Goal: Task Accomplishment & Management: Use online tool/utility

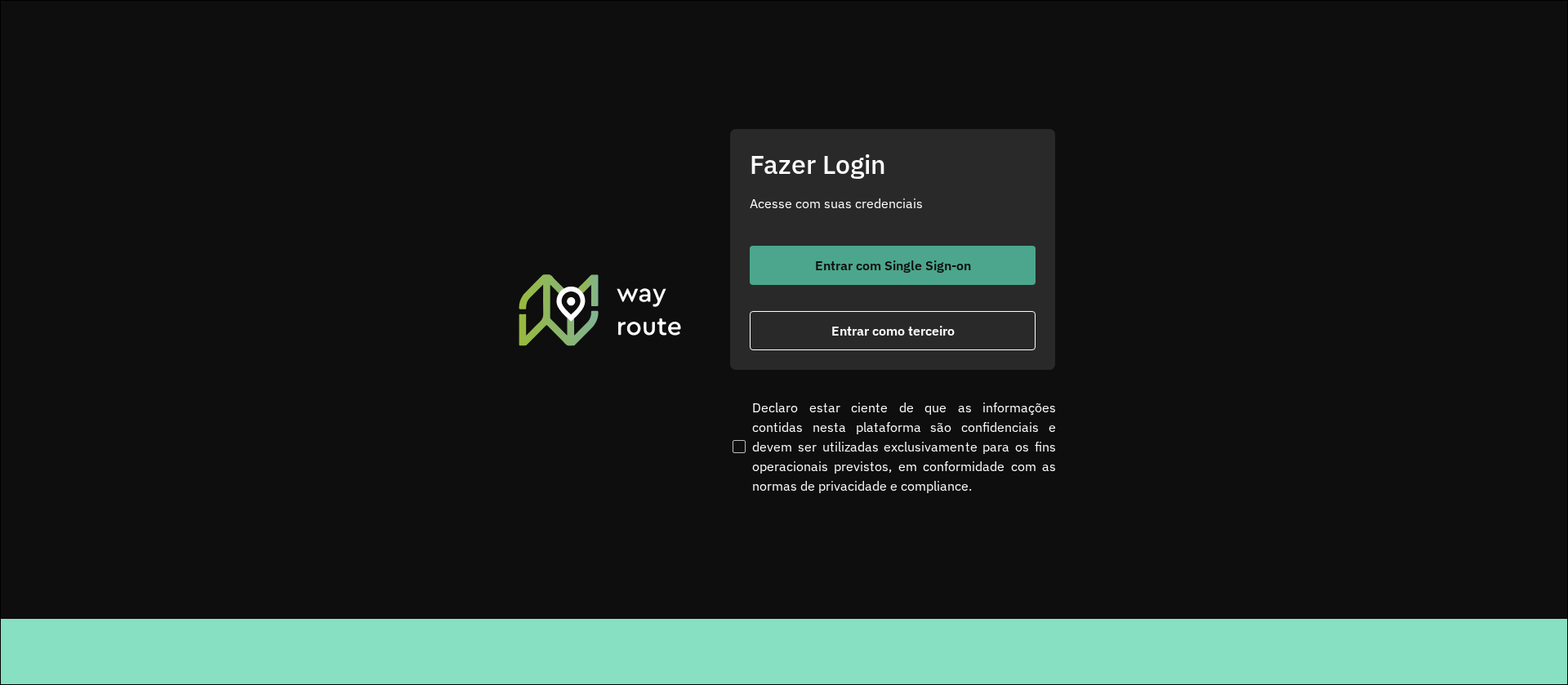
click at [871, 252] on button "Entrar com Single Sign-on" at bounding box center [893, 265] width 286 height 39
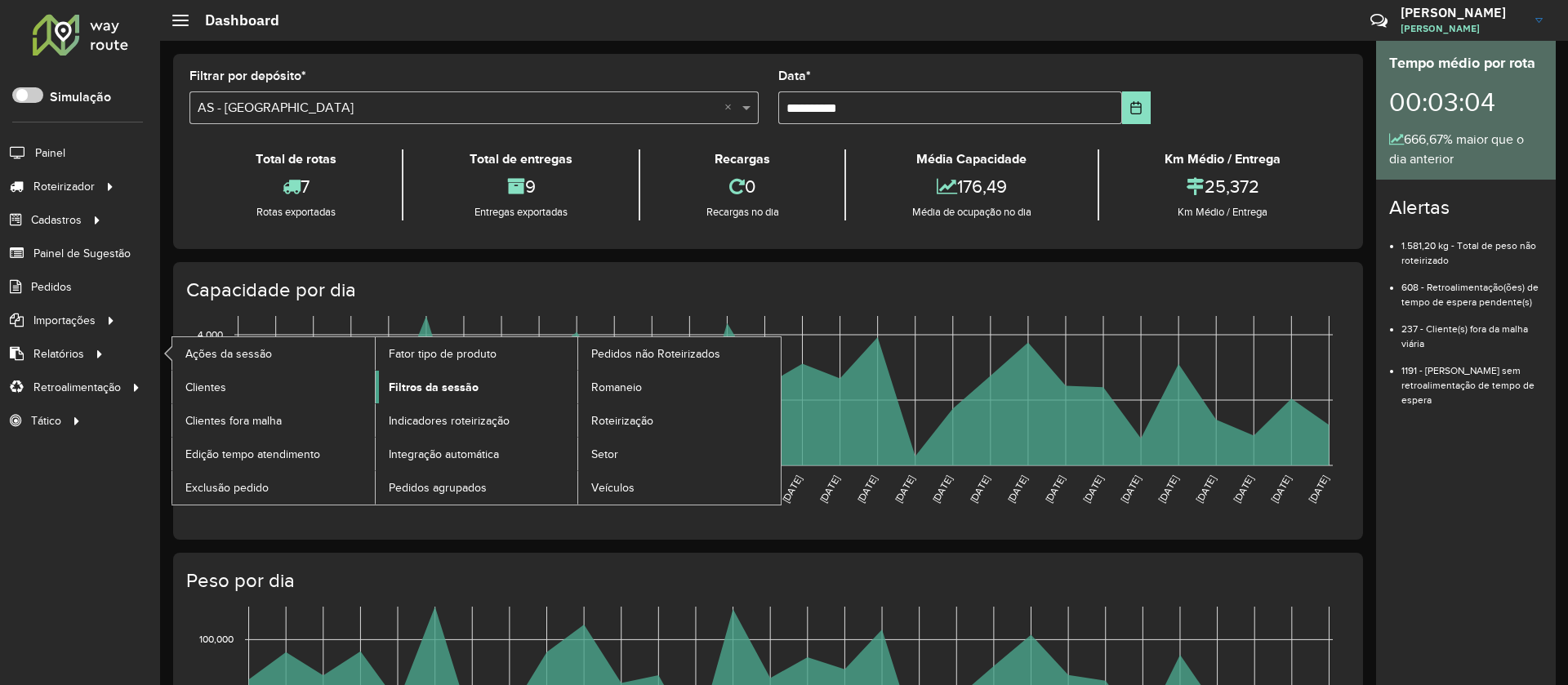
click at [430, 375] on link "Filtros da sessão" at bounding box center [476, 387] width 203 height 33
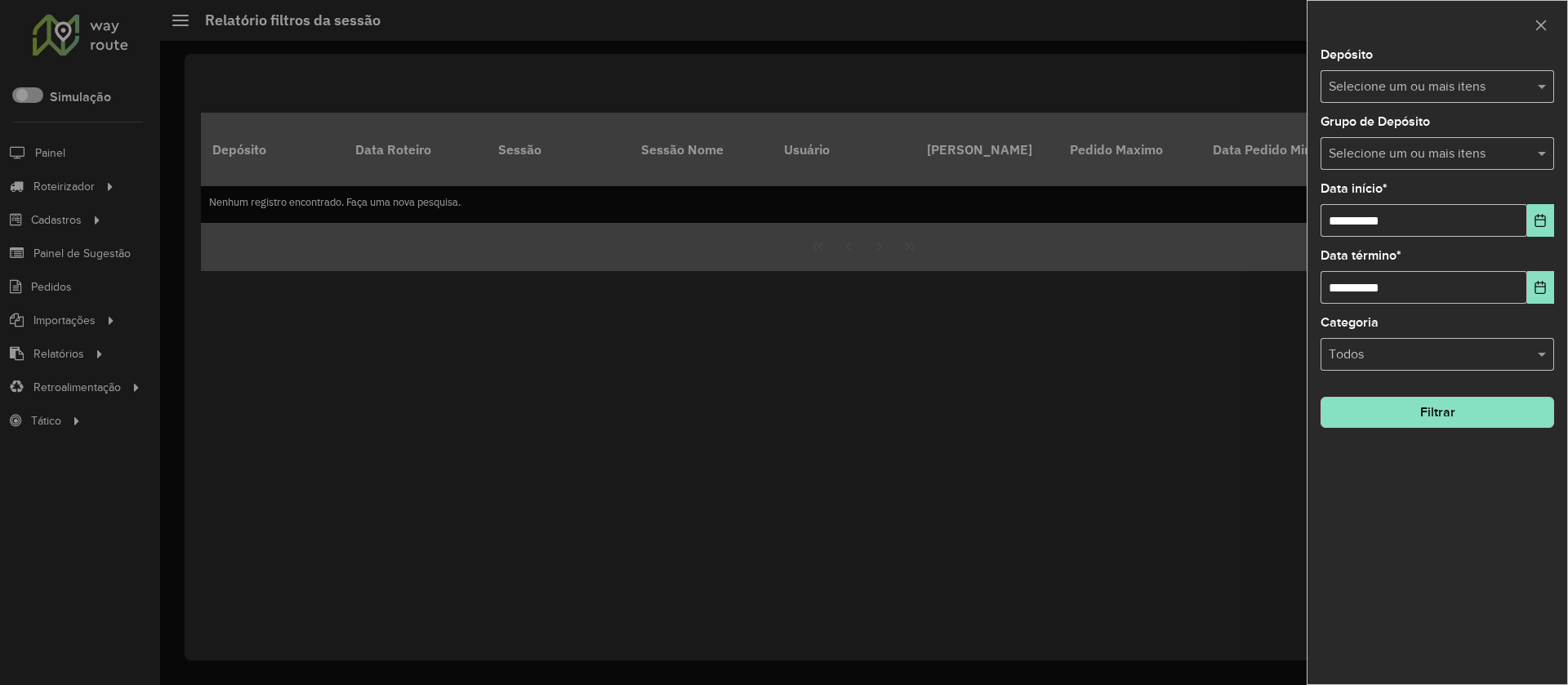
click at [1301, 90] on input "text" at bounding box center [1429, 87] width 209 height 20
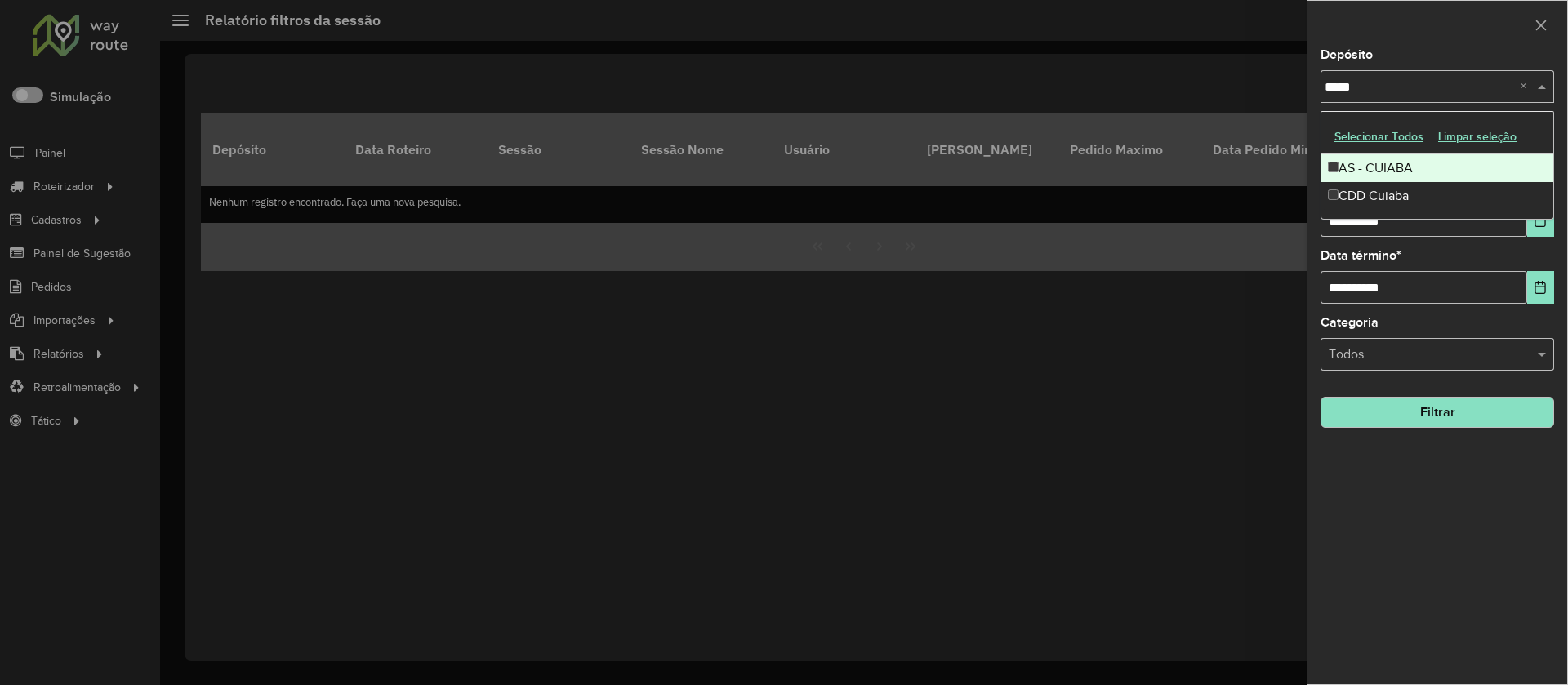
type input "******"
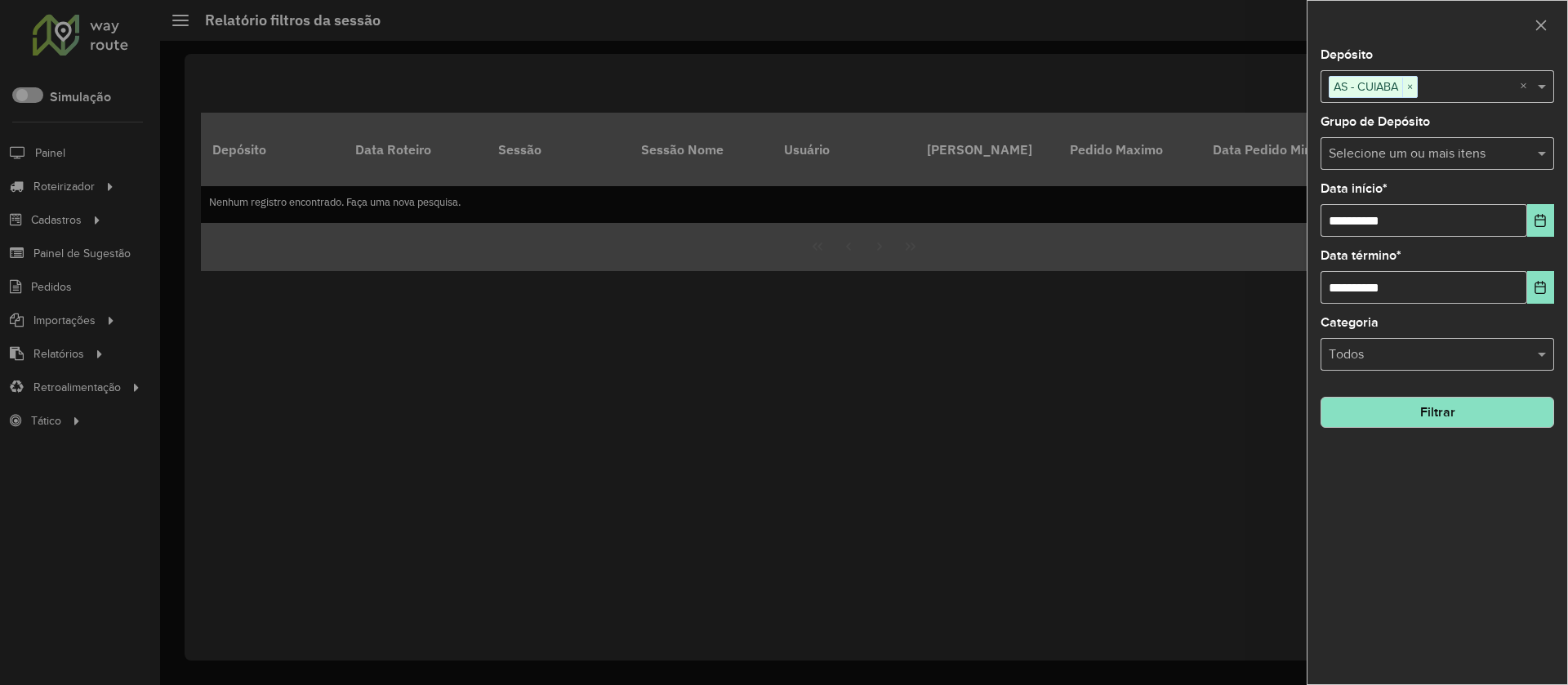
click at [1301, 412] on button "Filtrar" at bounding box center [1437, 412] width 233 height 31
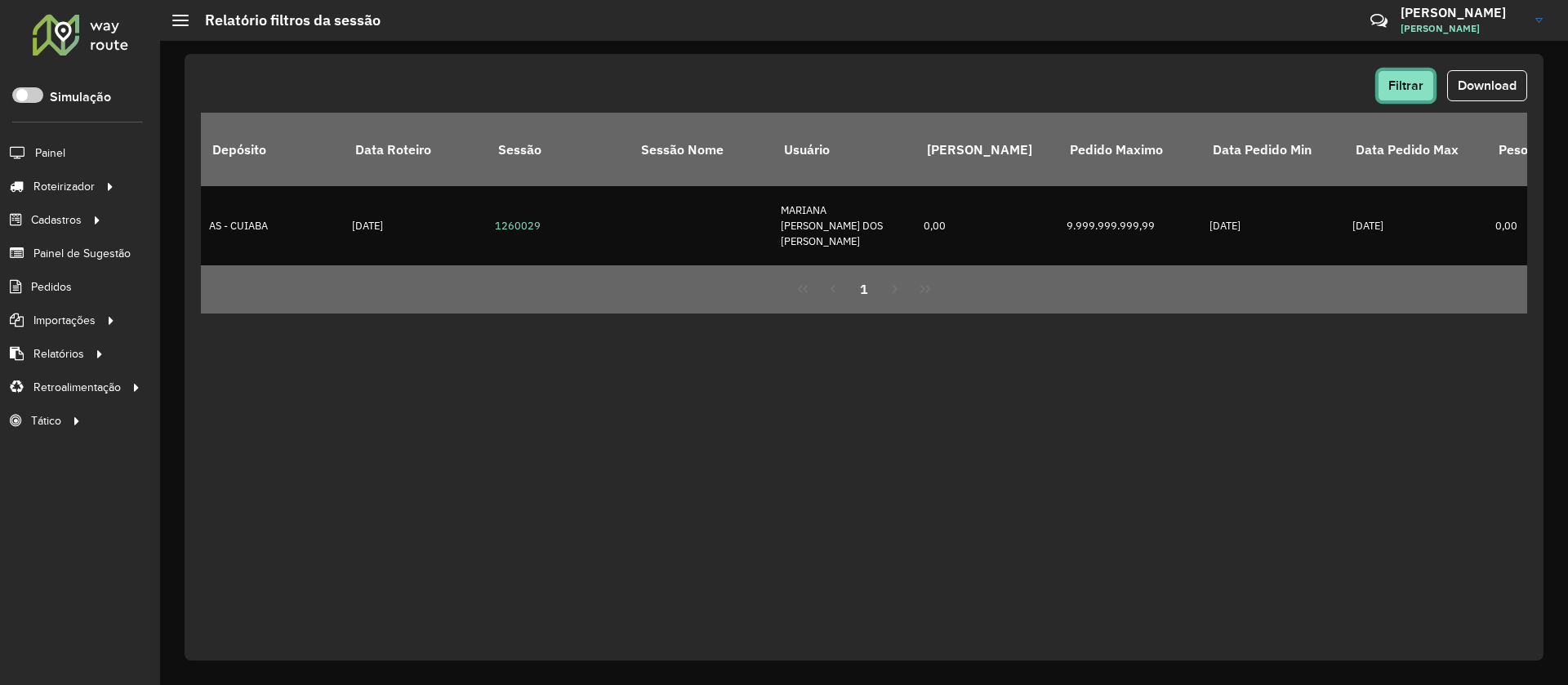
click at [1301, 90] on span "Filtrar" at bounding box center [1405, 85] width 35 height 14
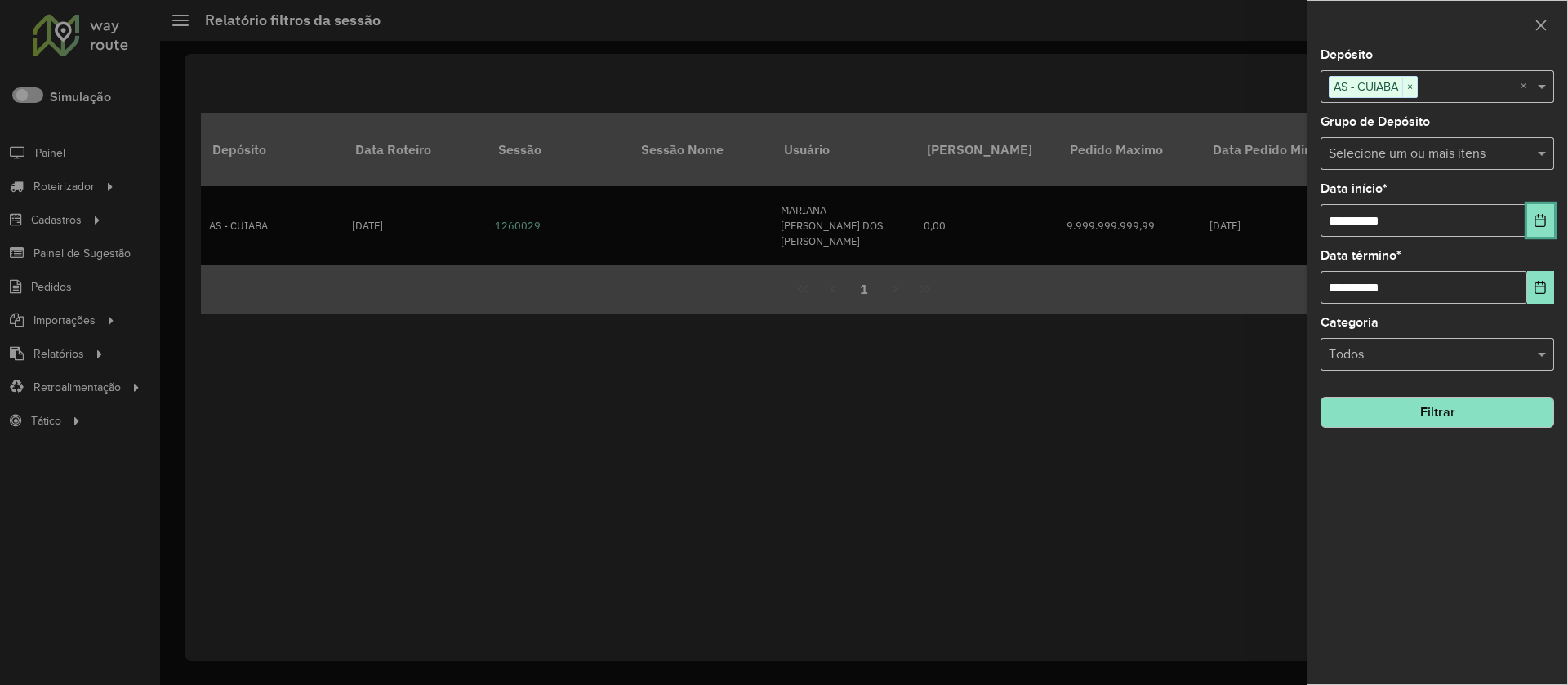
click at [1301, 220] on button "Choose Date" at bounding box center [1540, 221] width 27 height 33
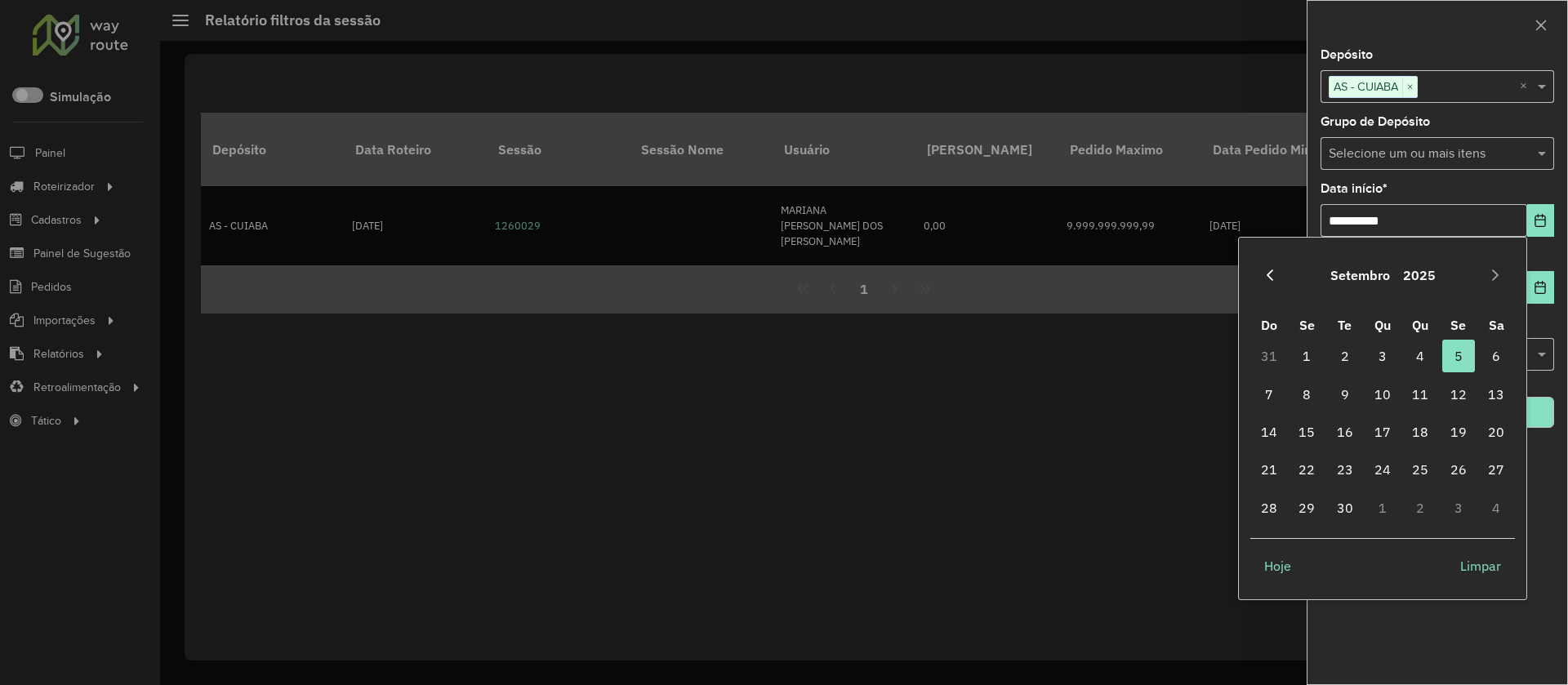
click at [1275, 272] on icon "Previous Month" at bounding box center [1270, 275] width 13 height 13
click at [1301, 471] on span "20" at bounding box center [1382, 470] width 33 height 33
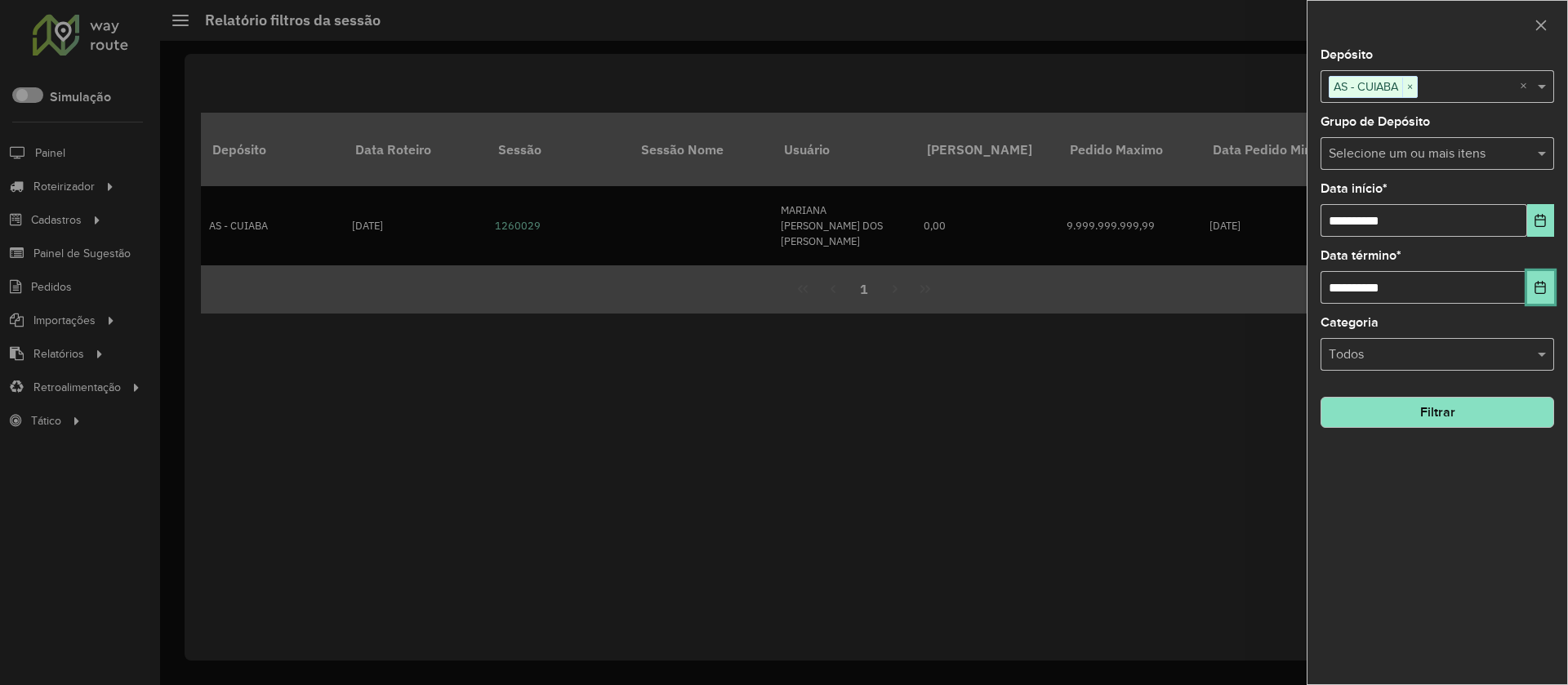
click at [1301, 279] on button "Choose Date" at bounding box center [1540, 287] width 27 height 33
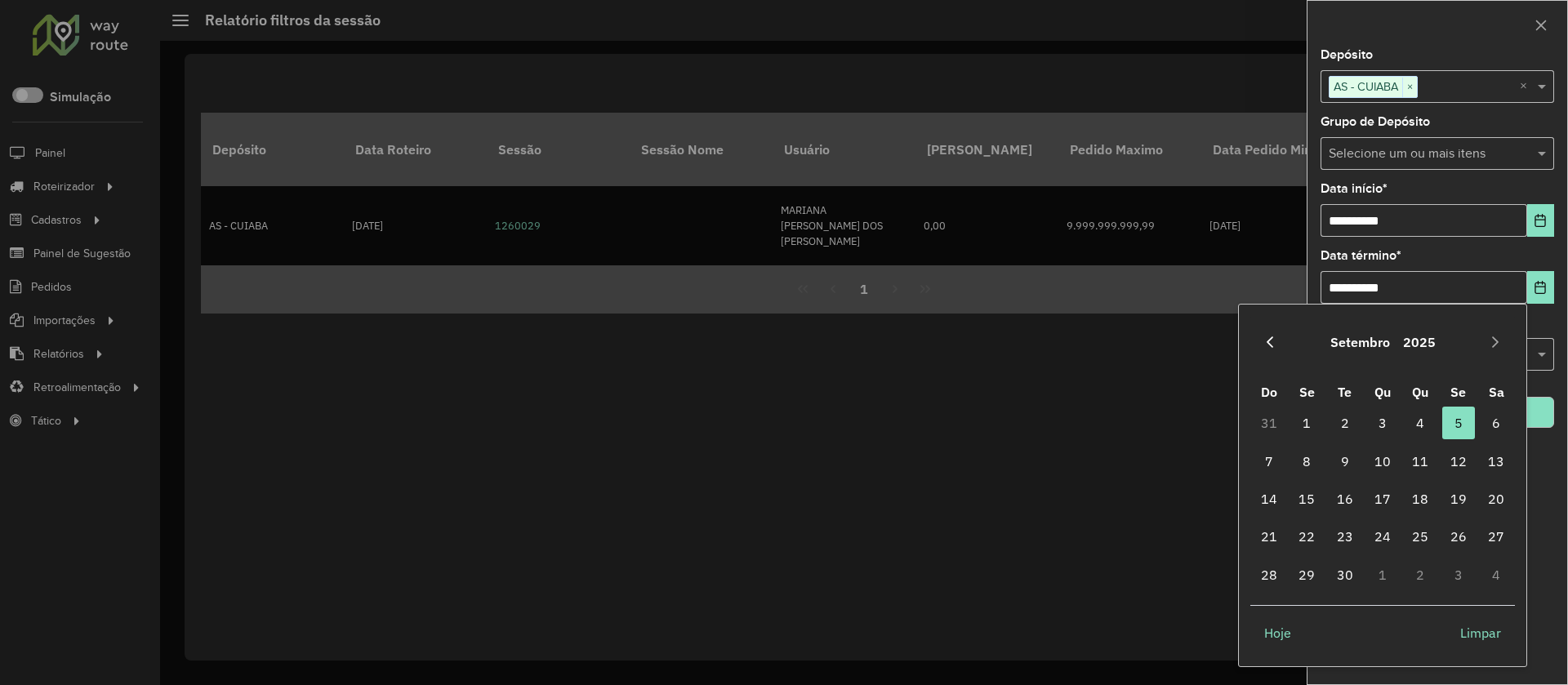
click at [1271, 337] on icon "Previous Month" at bounding box center [1270, 342] width 13 height 13
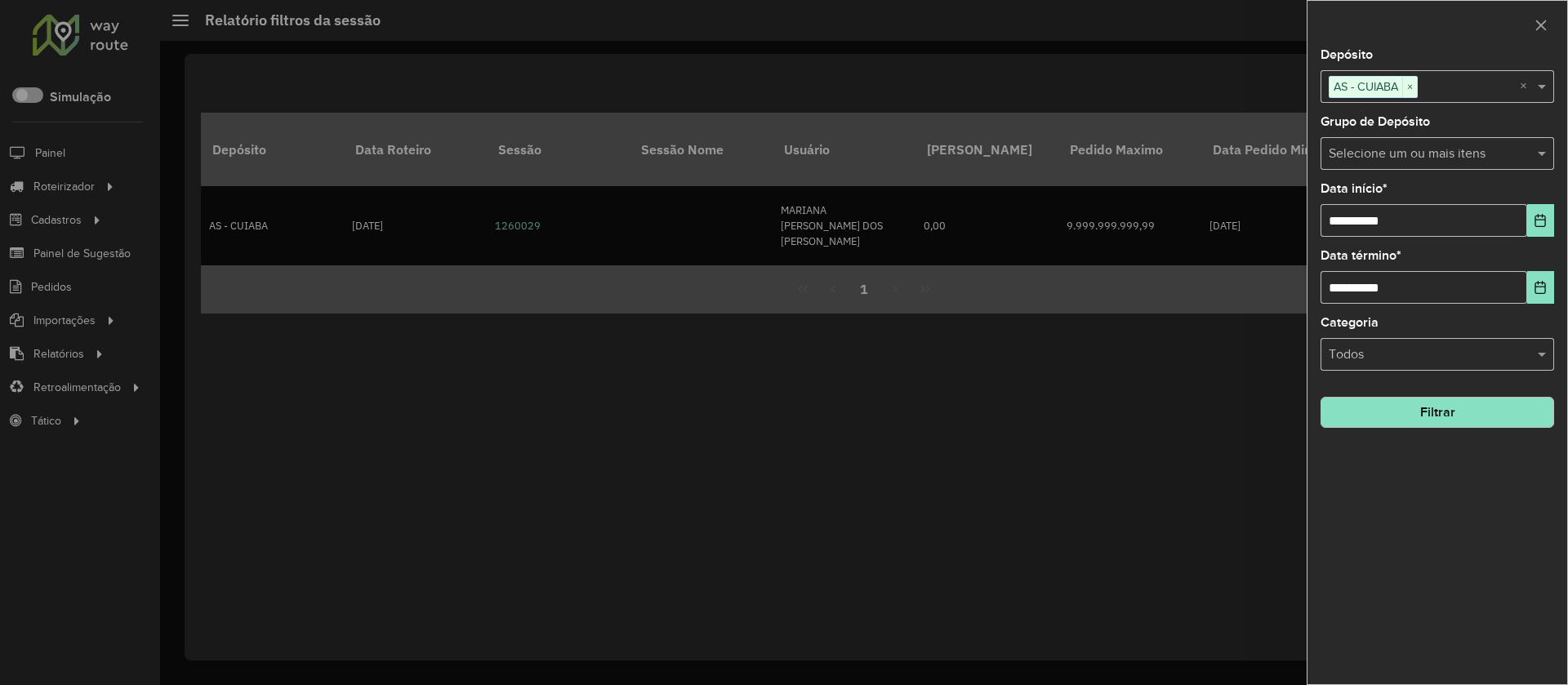
drag, startPoint x: 1419, startPoint y: 475, endPoint x: 1484, endPoint y: 313, distance: 174.6
click at [1301, 474] on div "**********" at bounding box center [1437, 367] width 260 height 636
click at [1301, 220] on icon "Choose Date" at bounding box center [1540, 221] width 13 height 13
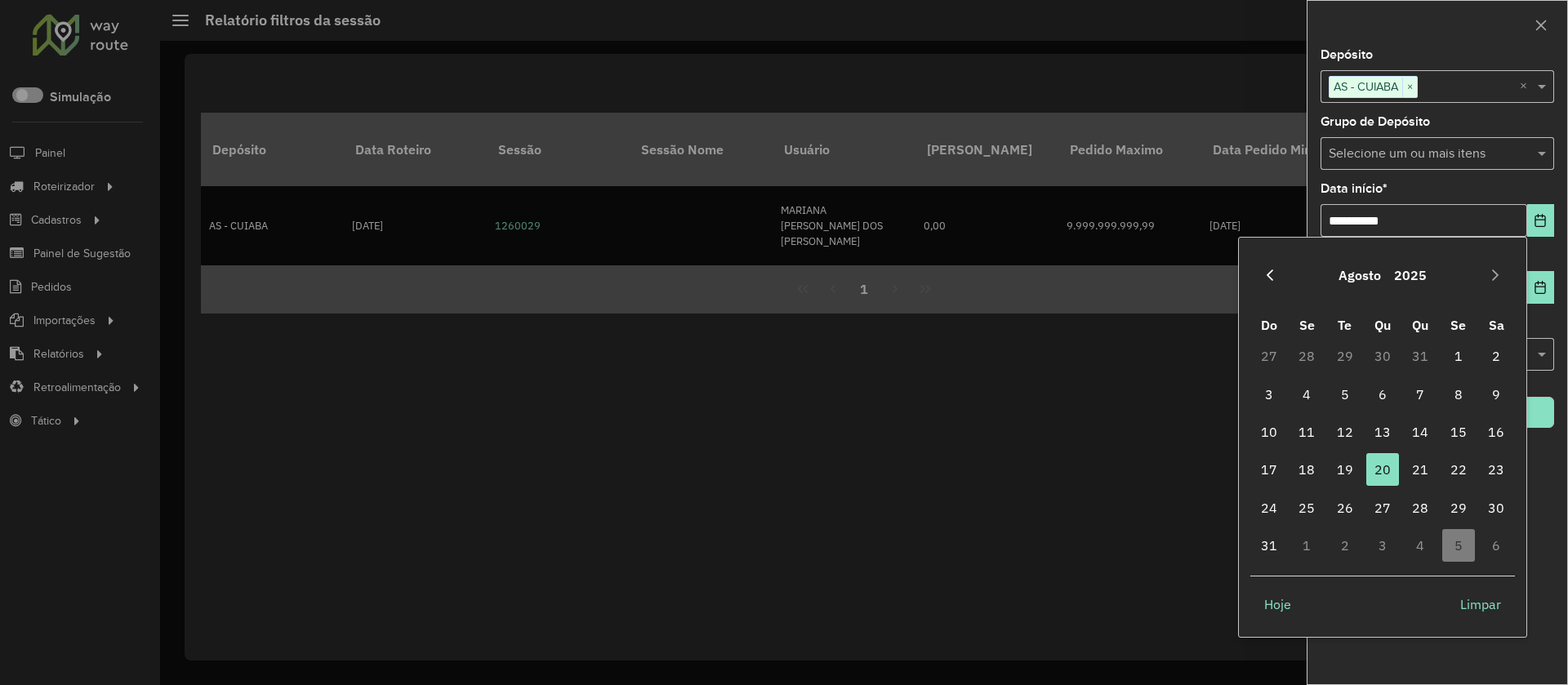
click at [1265, 271] on icon "Previous Month" at bounding box center [1270, 275] width 13 height 13
click at [1301, 271] on icon "Next Month" at bounding box center [1496, 275] width 13 height 13
click at [1301, 359] on span "1" at bounding box center [1459, 356] width 33 height 33
type input "**********"
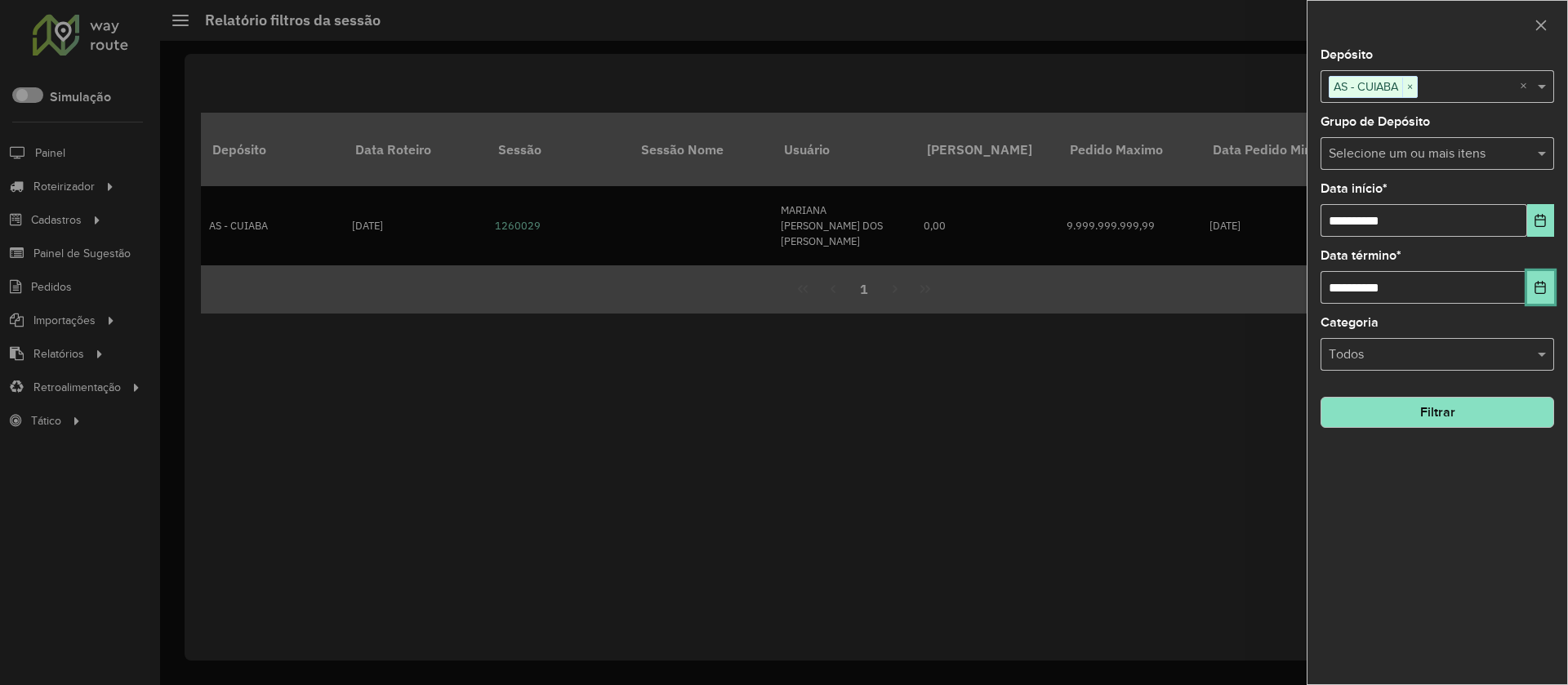
click at [1301, 292] on icon "Choose Date" at bounding box center [1540, 287] width 13 height 13
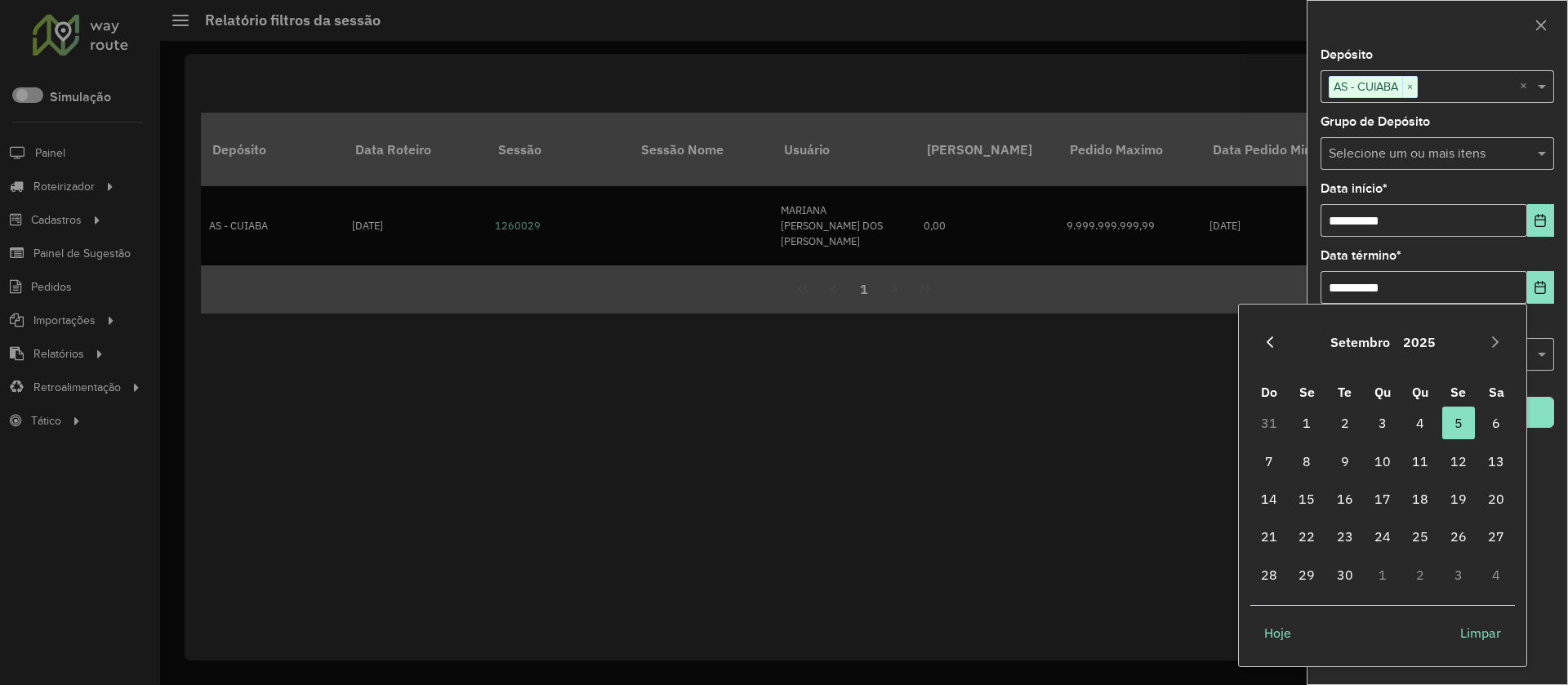
click at [1270, 347] on icon "Previous Month" at bounding box center [1270, 342] width 13 height 13
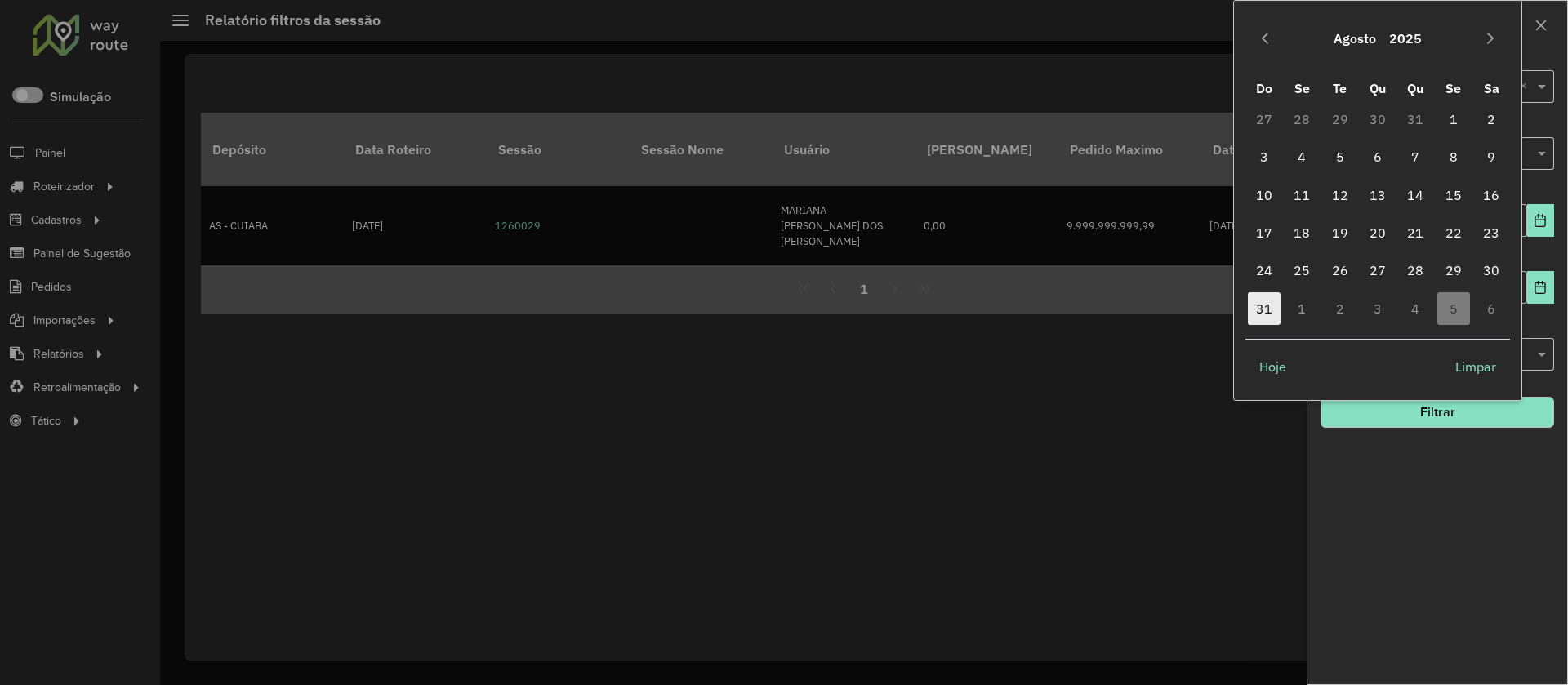
click at [1258, 300] on span "31" at bounding box center [1264, 309] width 33 height 33
type input "**********"
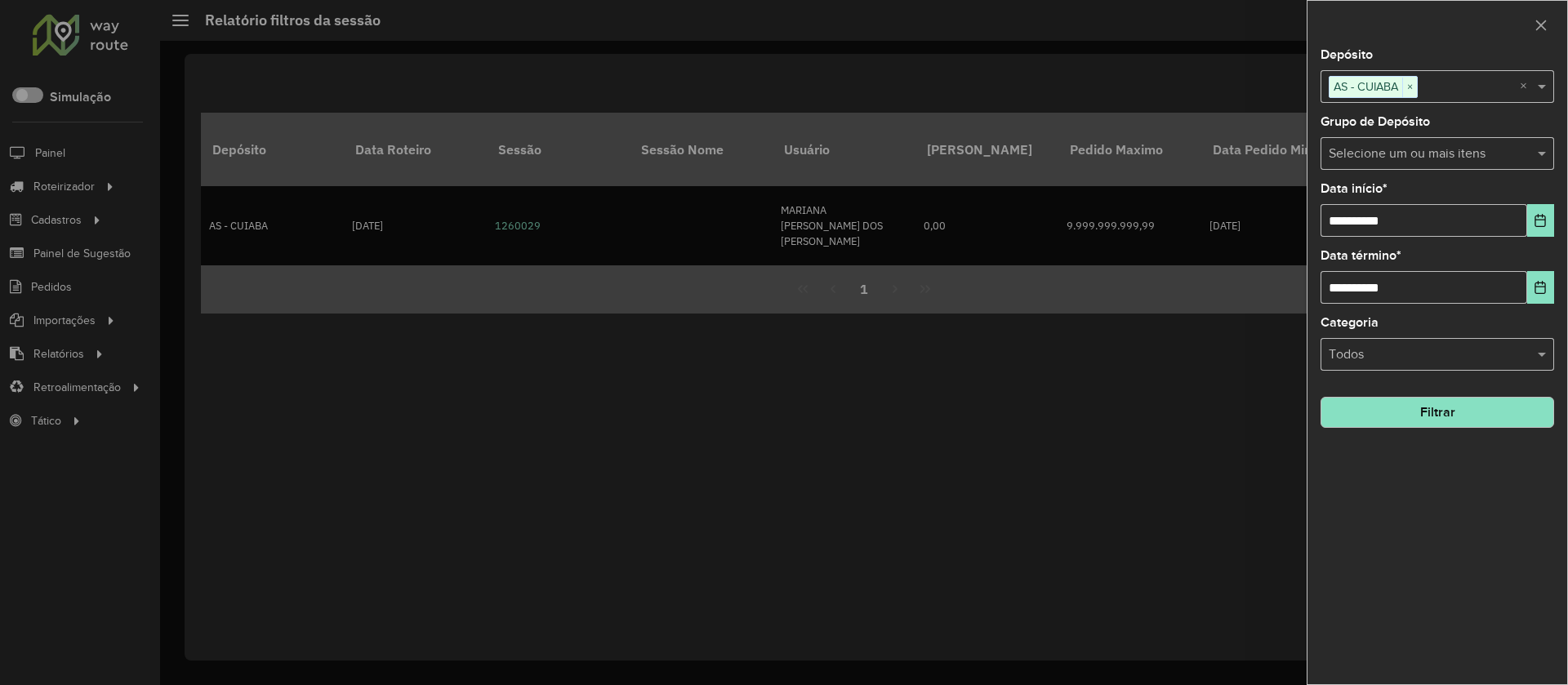
click at [1301, 416] on button "Filtrar" at bounding box center [1437, 412] width 233 height 31
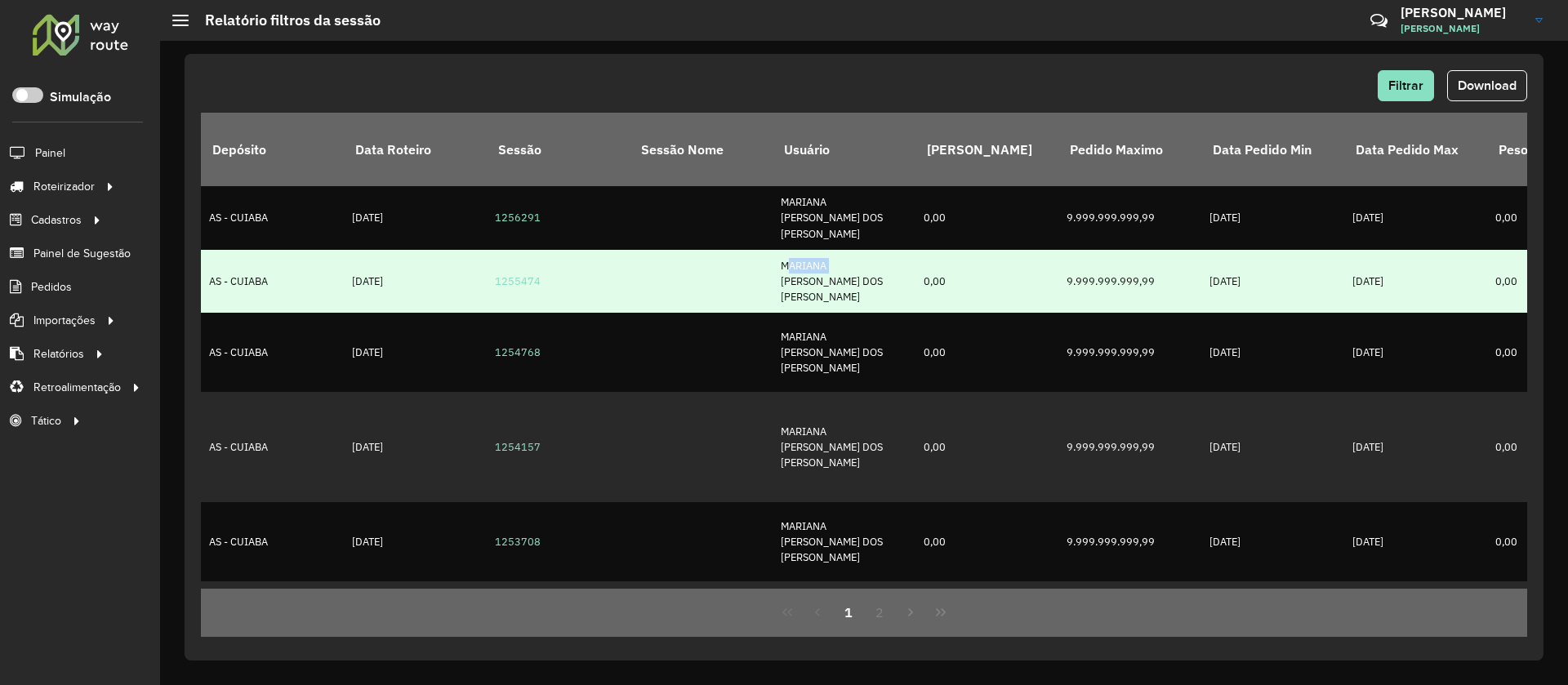
drag, startPoint x: 827, startPoint y: 257, endPoint x: 777, endPoint y: 250, distance: 50.5
click at [777, 250] on td "MARIANA [PERSON_NAME] DOS [PERSON_NAME]" at bounding box center [844, 282] width 143 height 64
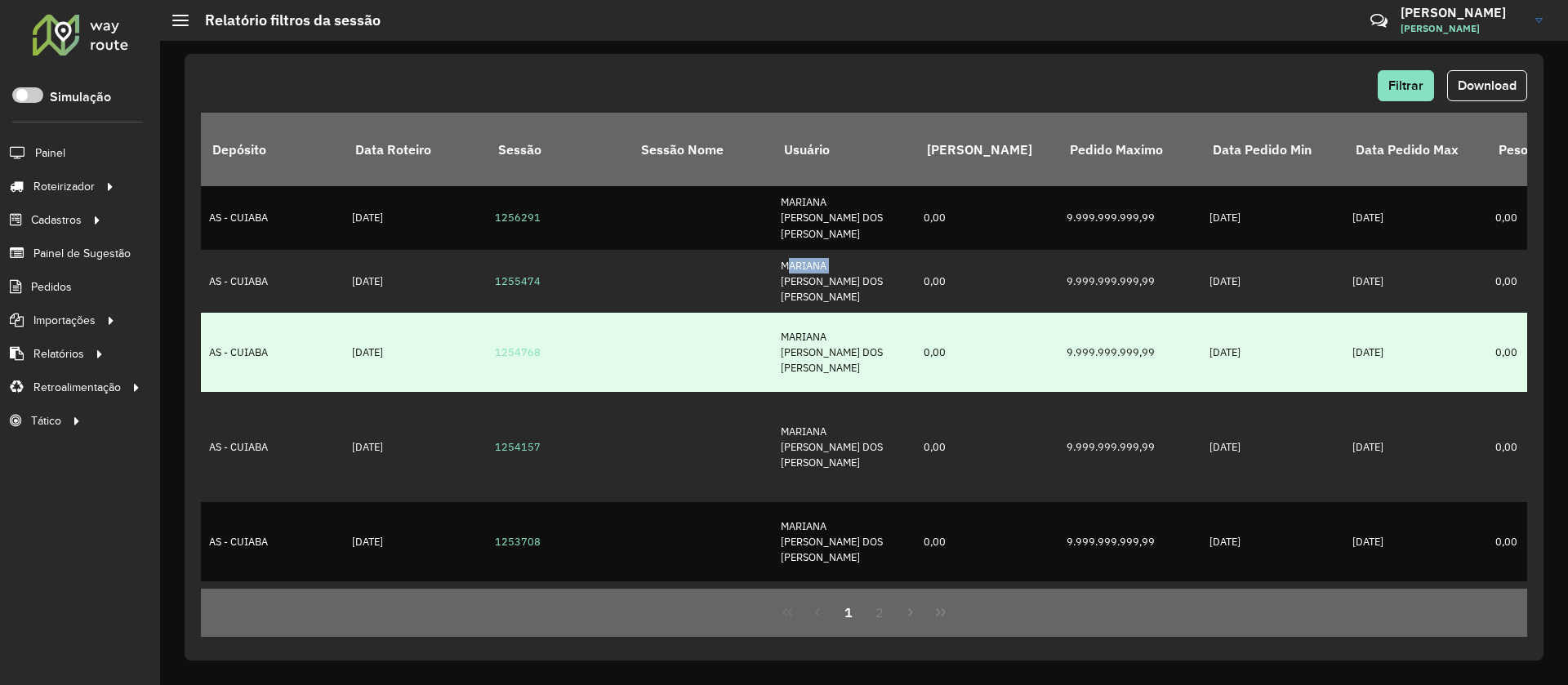
copy td "MARIANA"
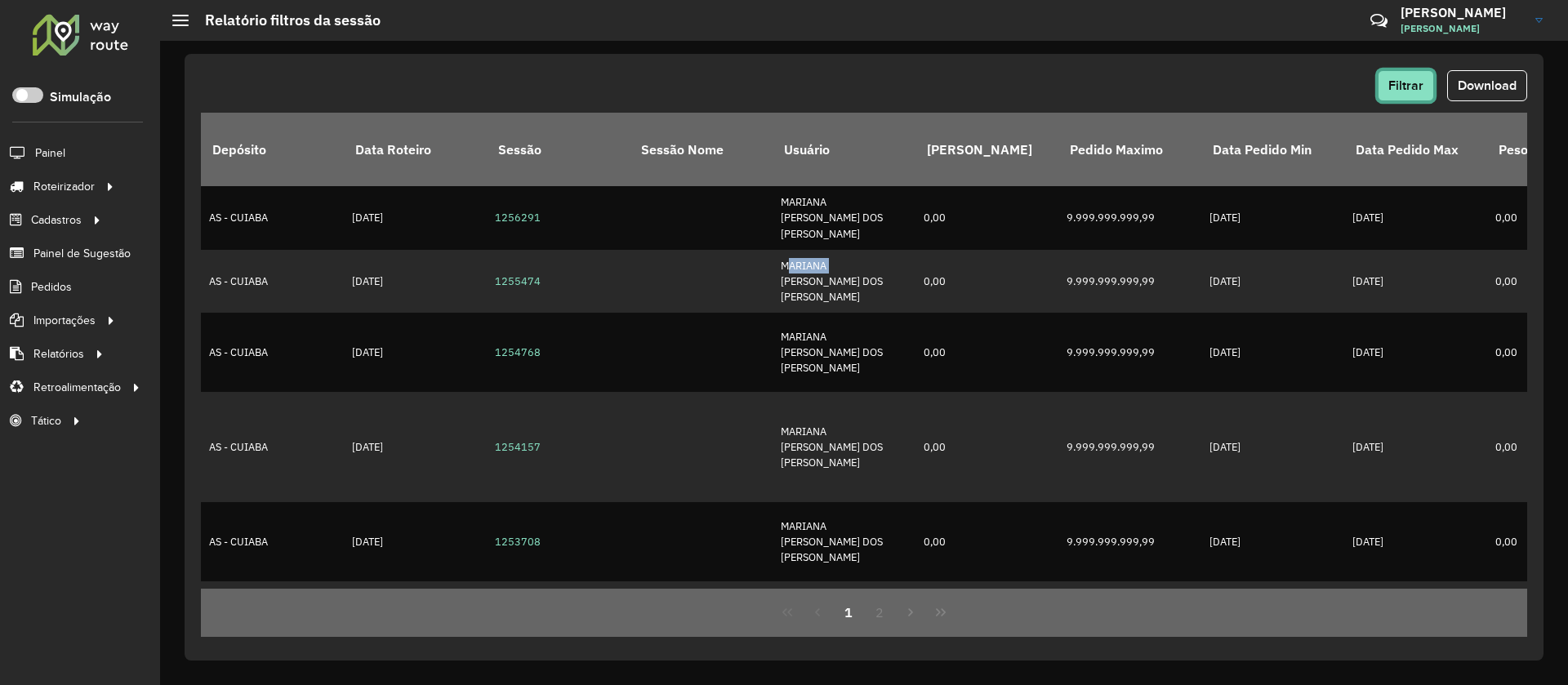
click at [1301, 88] on span "Filtrar" at bounding box center [1405, 85] width 35 height 14
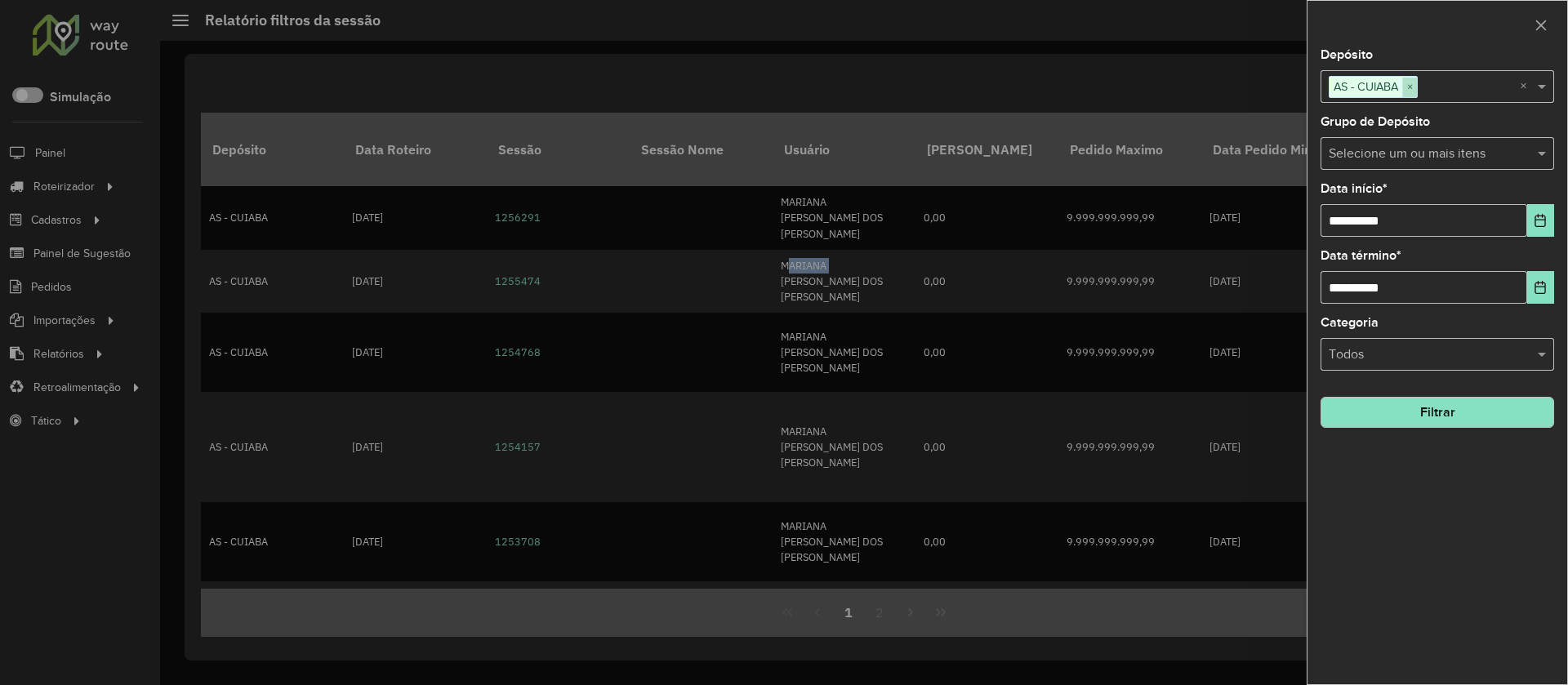
click at [1301, 89] on span "×" at bounding box center [1409, 87] width 15 height 20
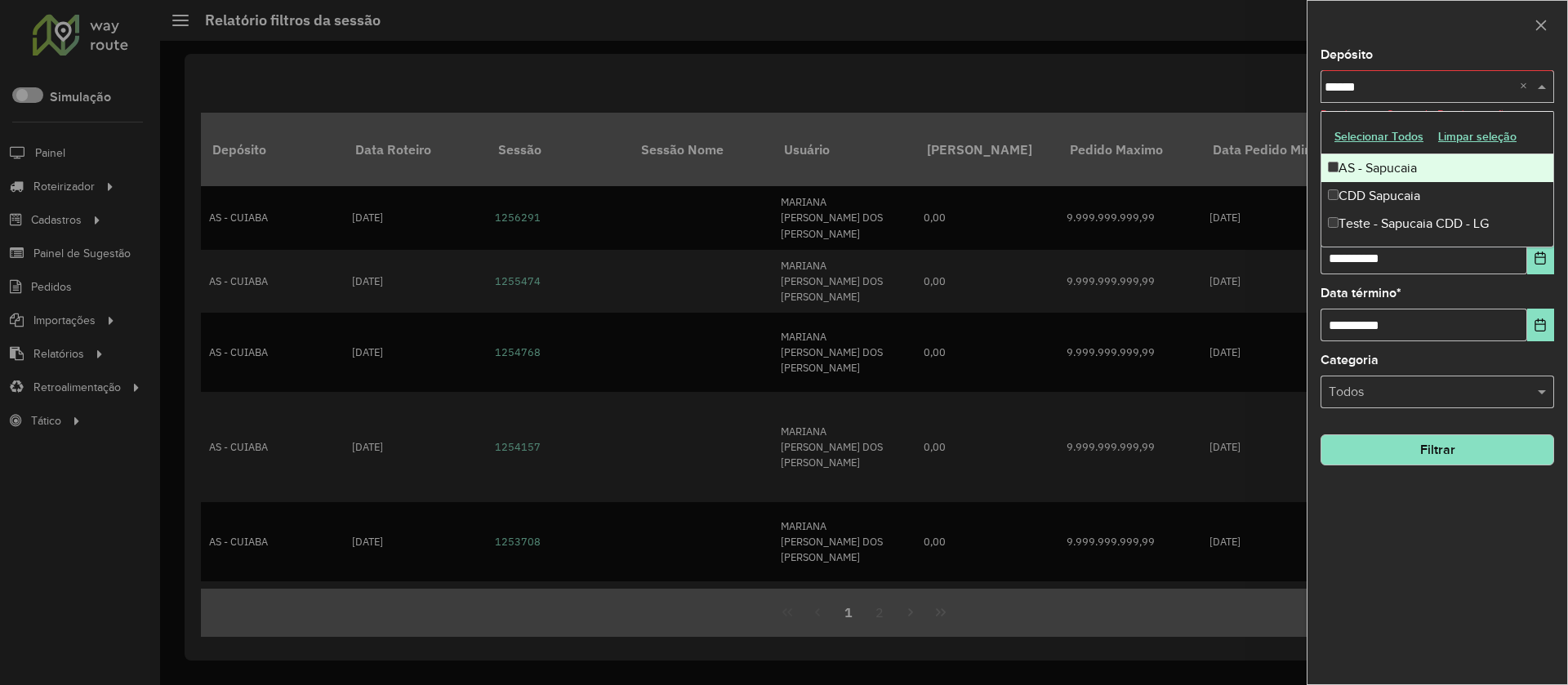
type input "*******"
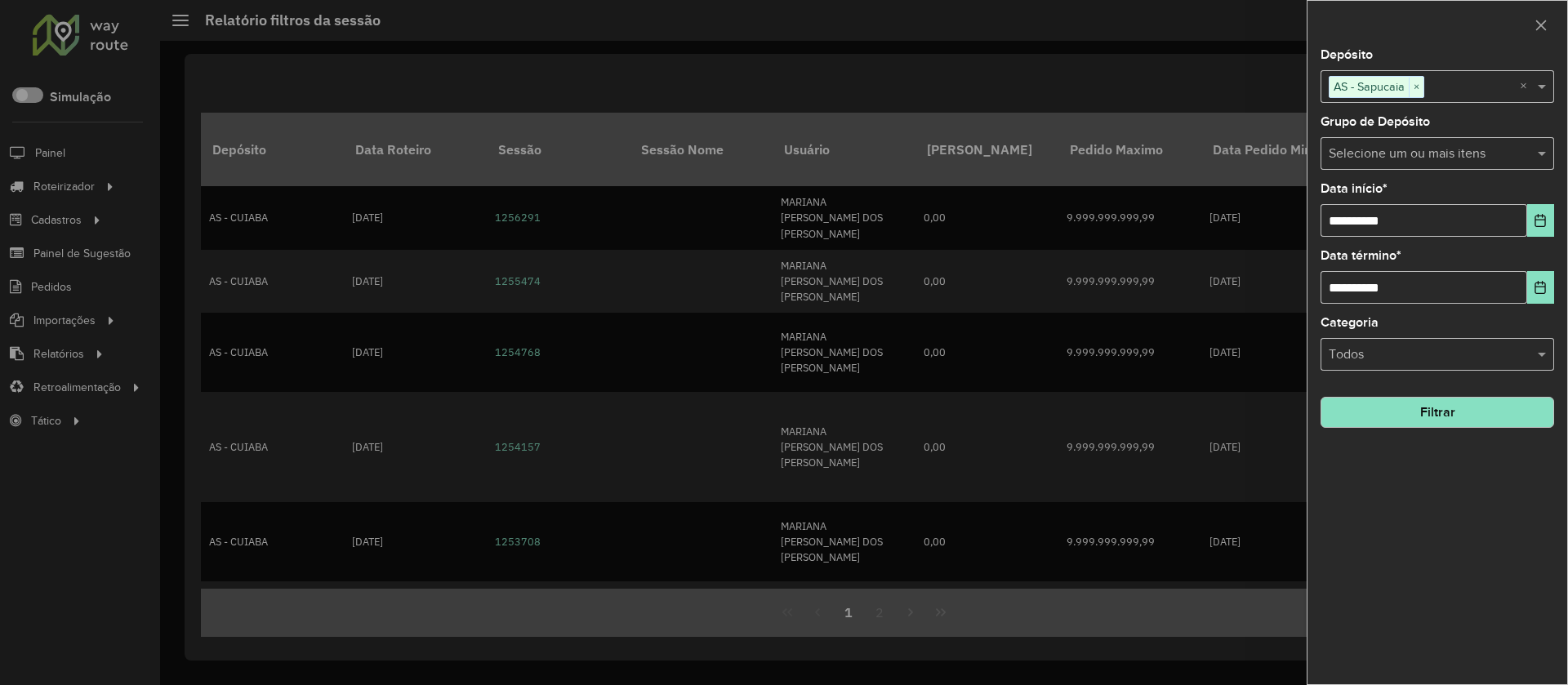
click at [1301, 419] on button "Filtrar" at bounding box center [1437, 412] width 233 height 31
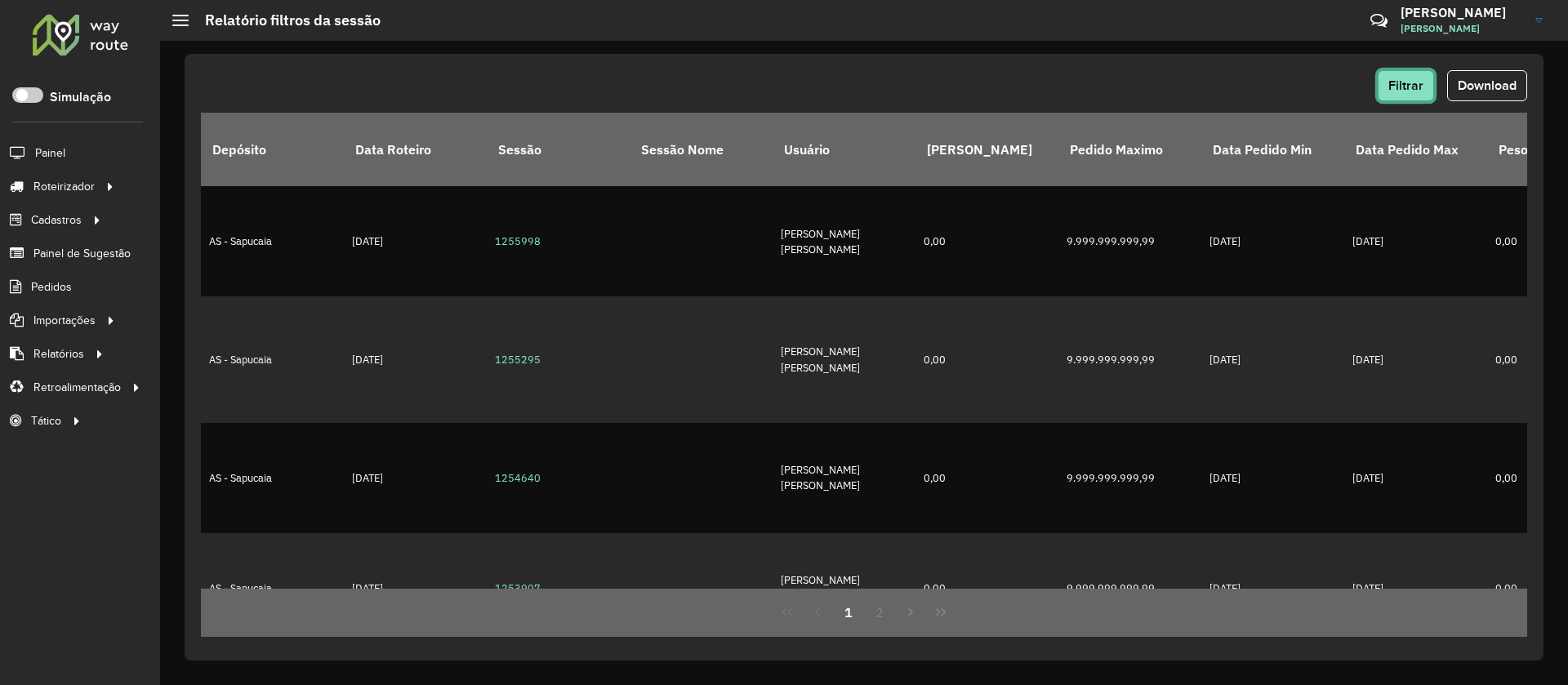
click at [1301, 94] on button "Filtrar" at bounding box center [1405, 86] width 57 height 31
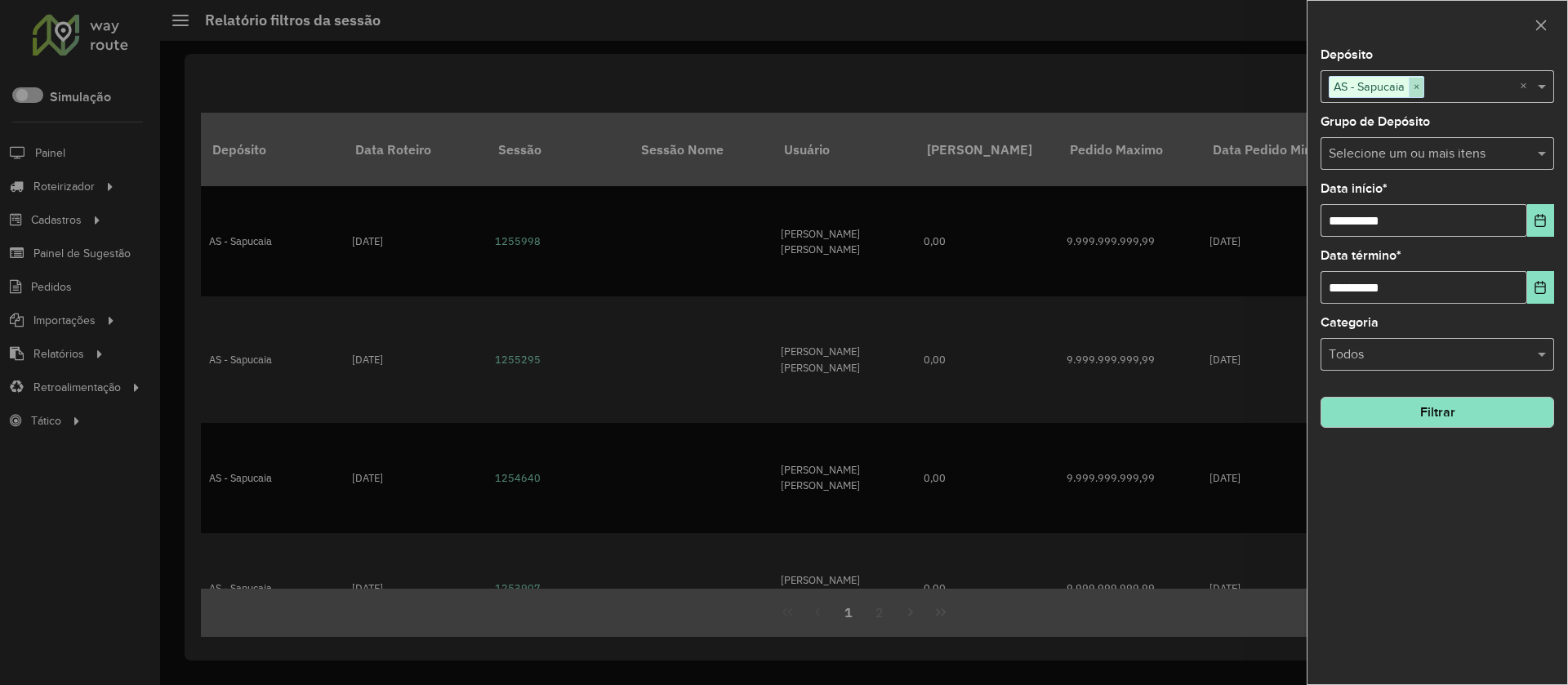
click at [1301, 86] on span "×" at bounding box center [1416, 87] width 15 height 20
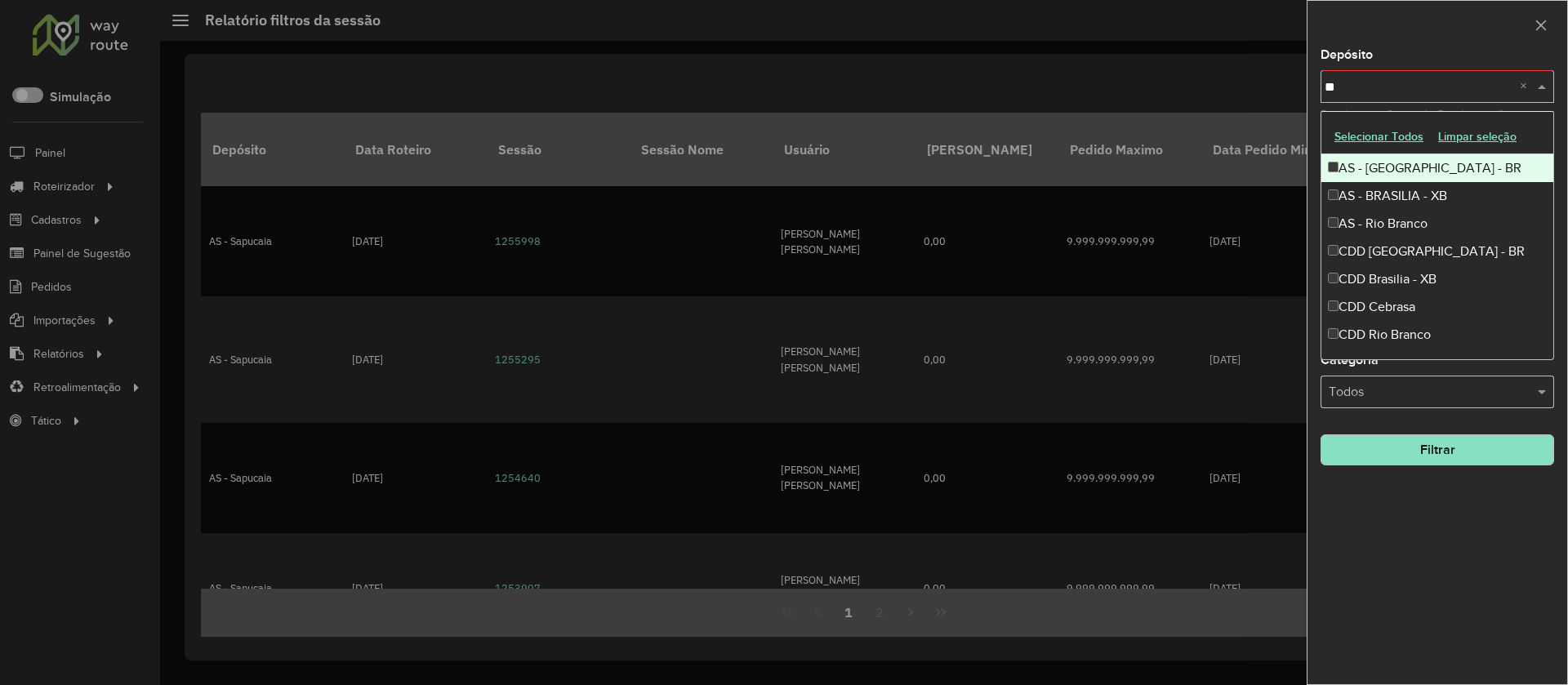
type input "***"
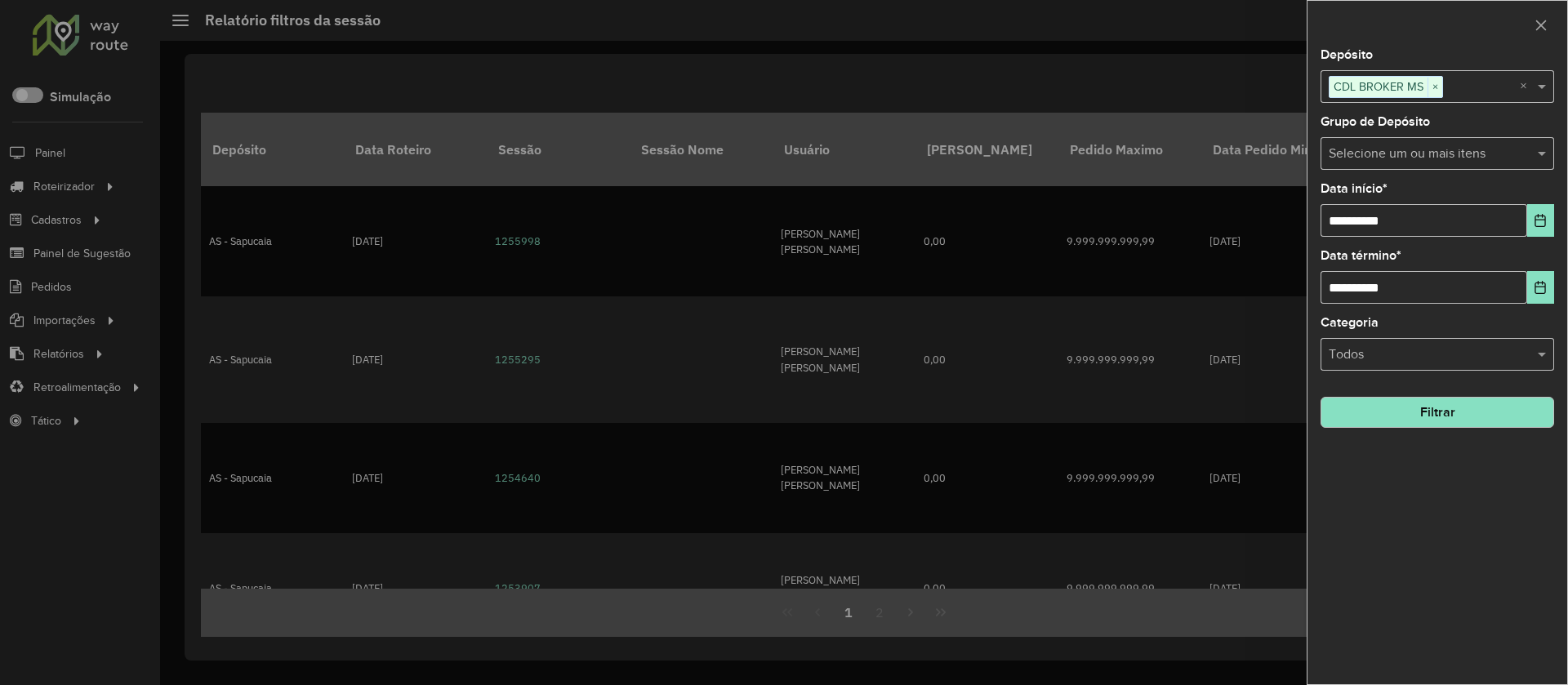
click at [1301, 416] on button "Filtrar" at bounding box center [1437, 412] width 233 height 31
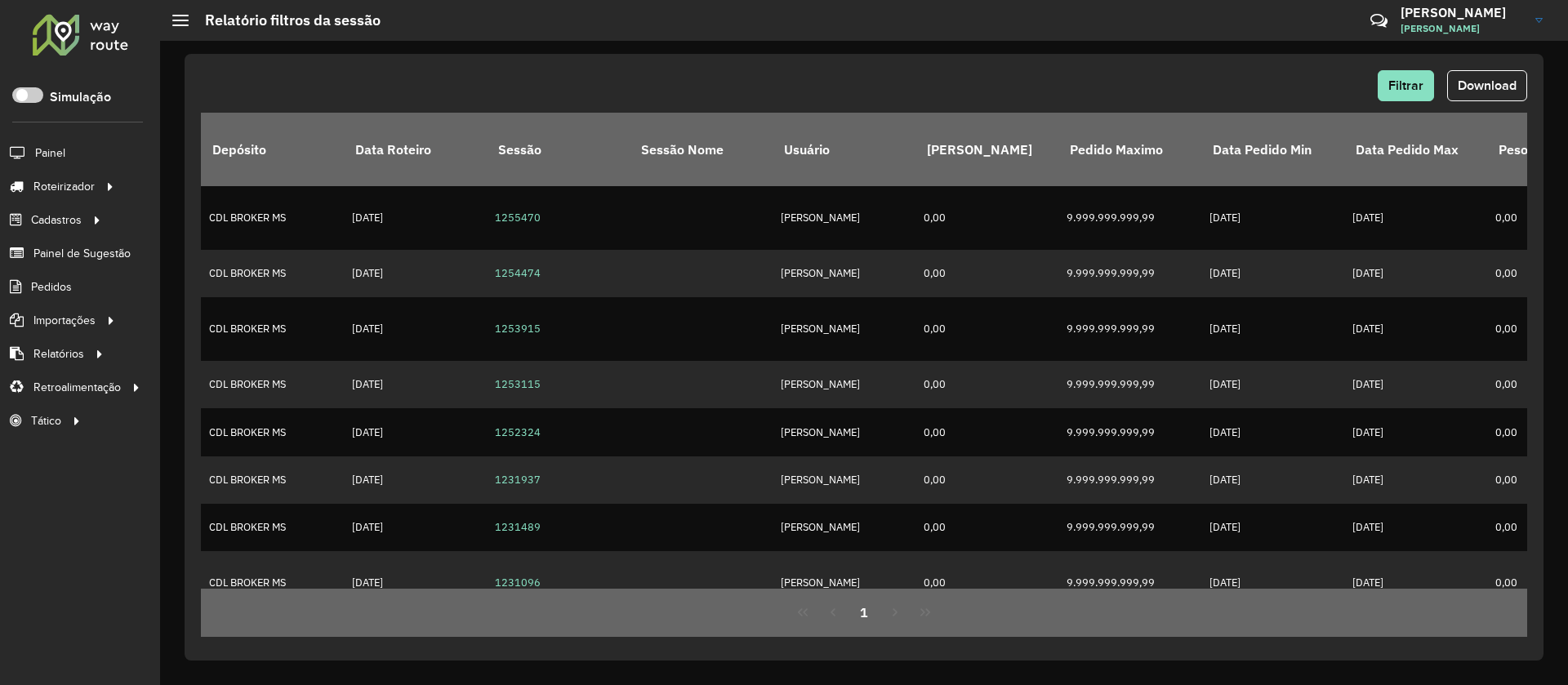
scroll to position [567, 0]
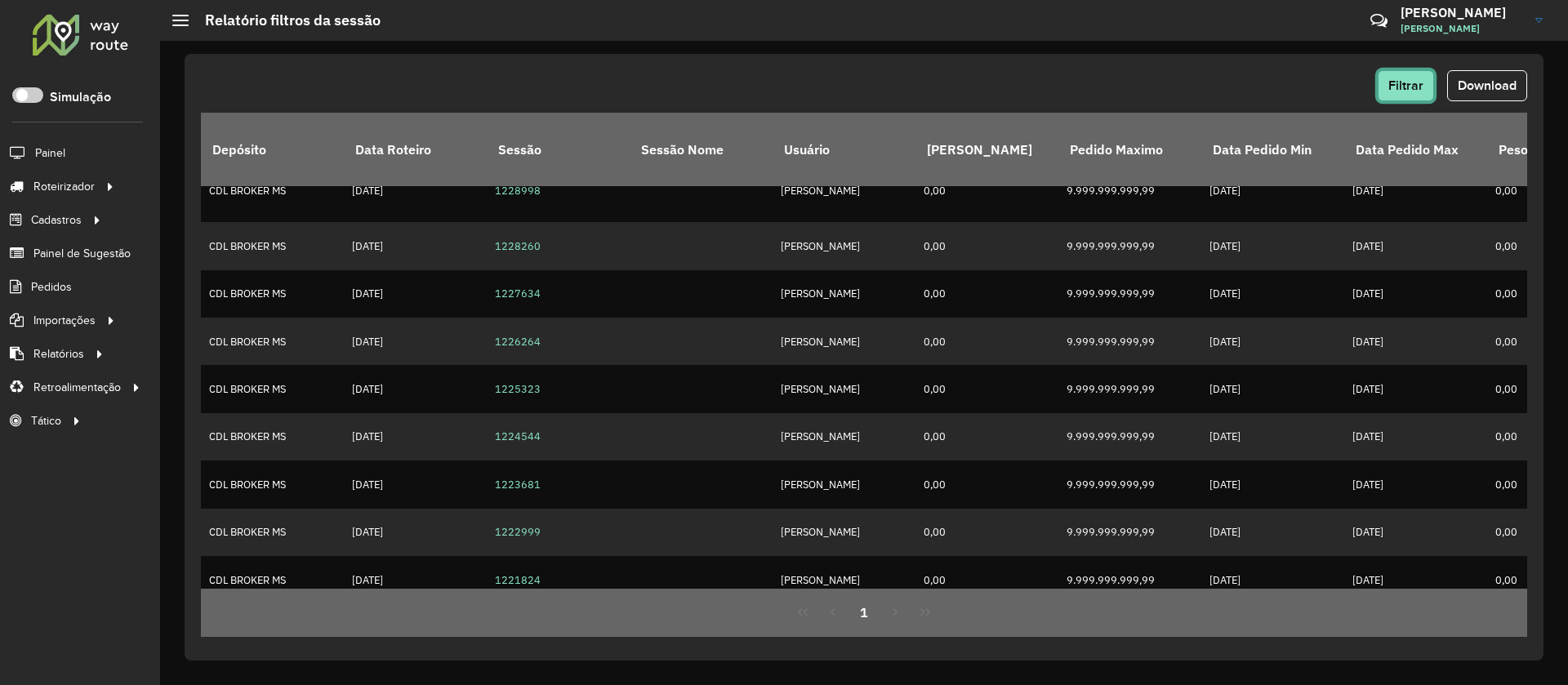
click at [1301, 93] on button "Filtrar" at bounding box center [1405, 86] width 57 height 31
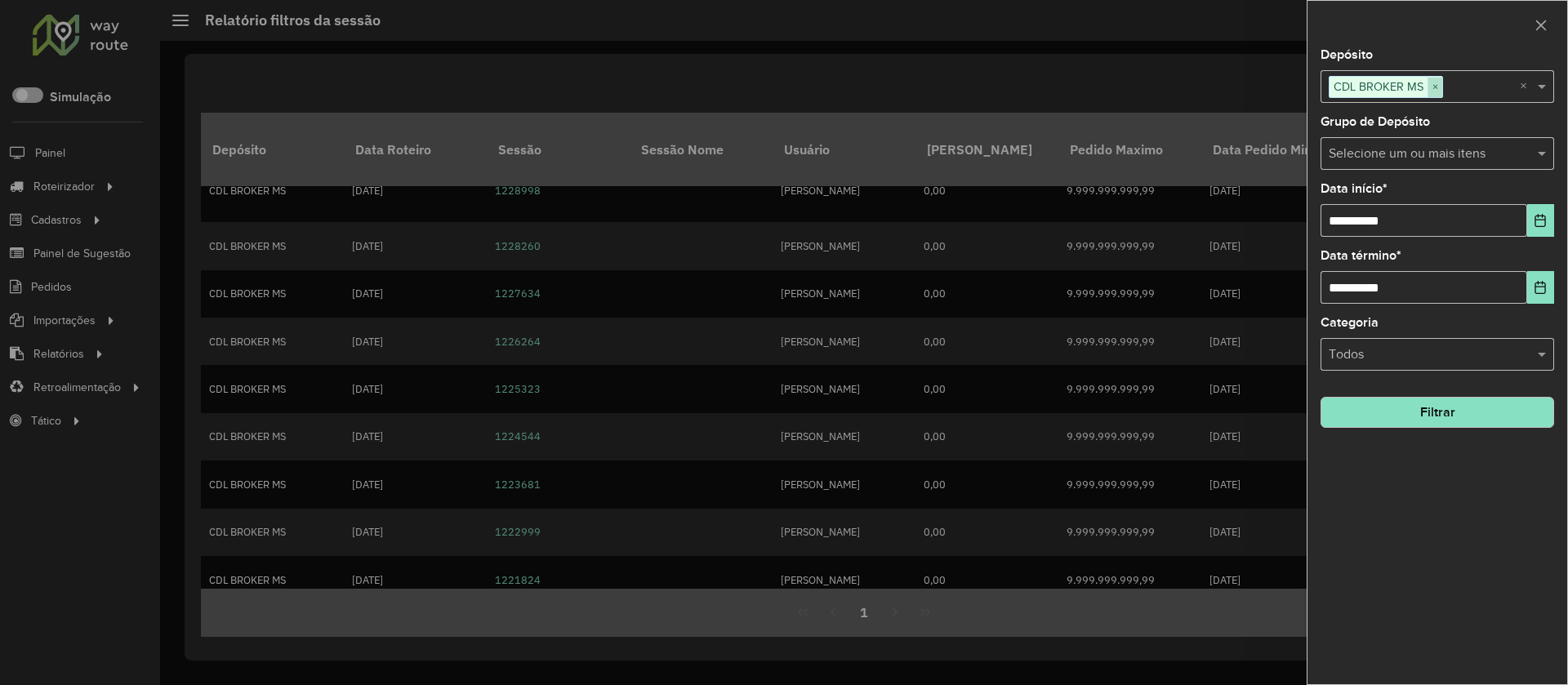
click at [1301, 85] on span "×" at bounding box center [1435, 87] width 15 height 20
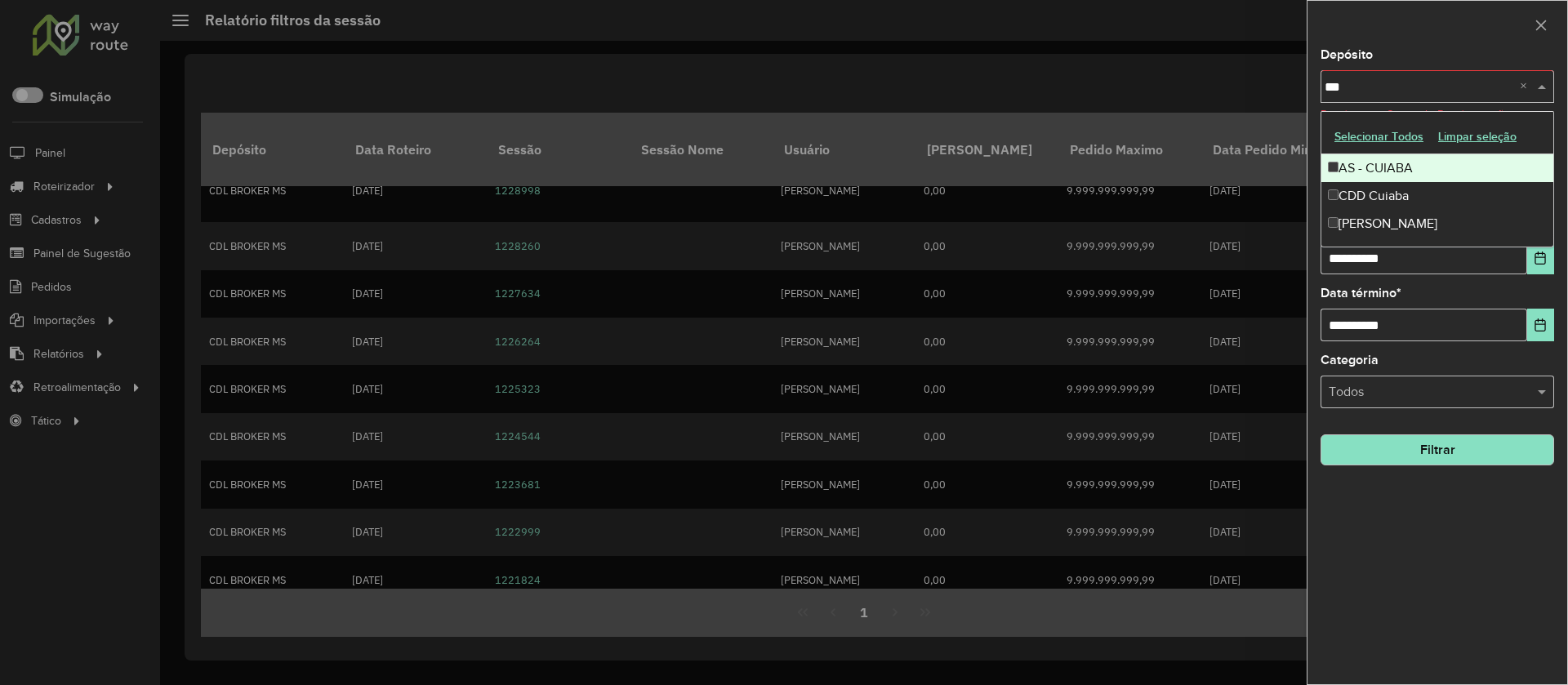
type input "****"
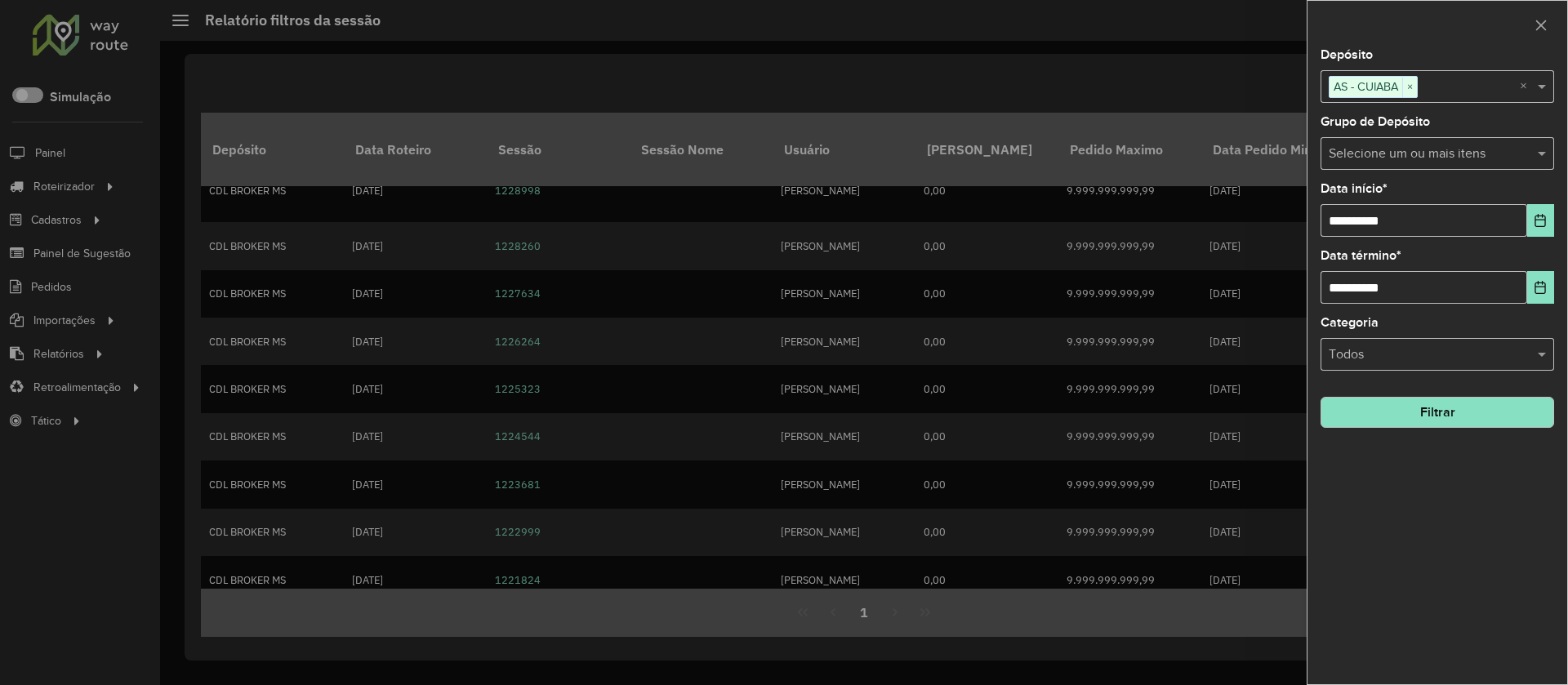
click at [1301, 403] on button "Filtrar" at bounding box center [1437, 412] width 233 height 31
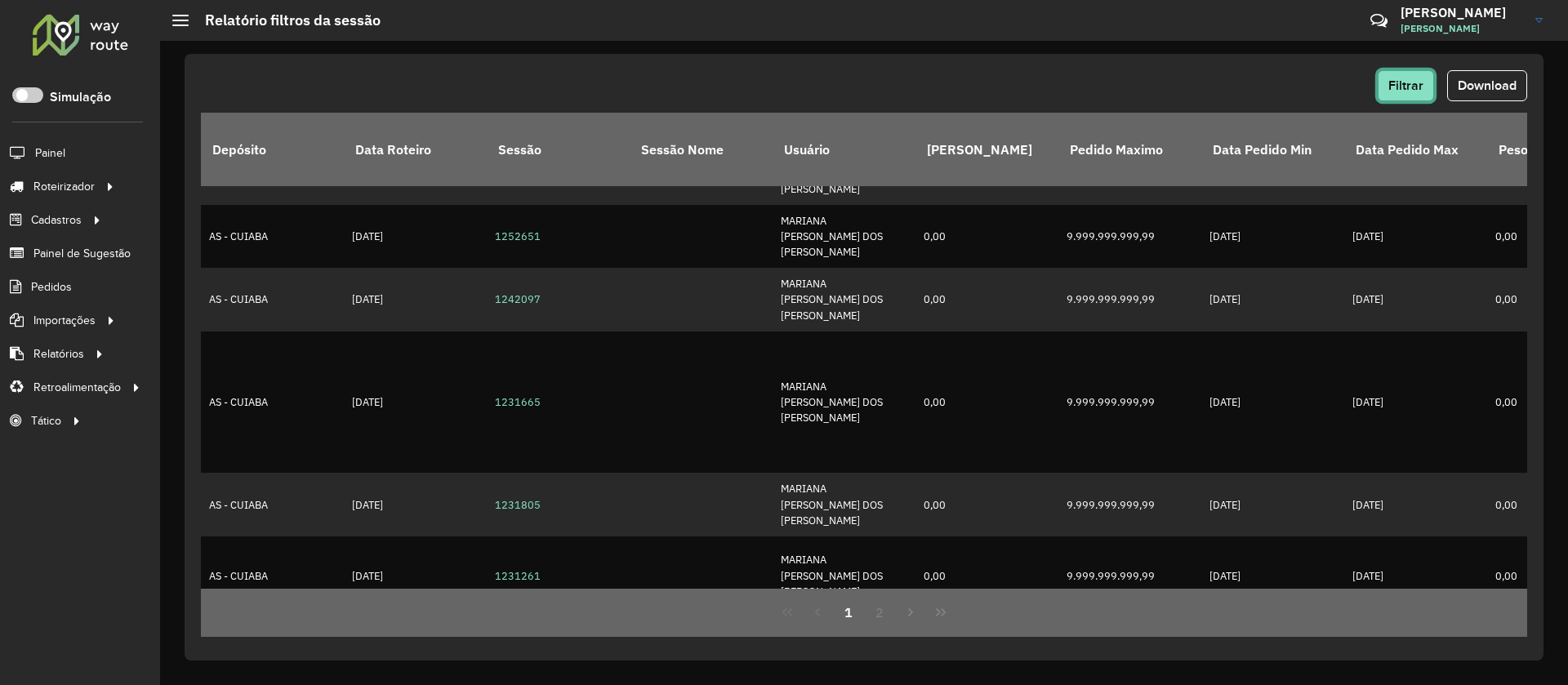
click at [1301, 90] on button "Filtrar" at bounding box center [1405, 86] width 57 height 31
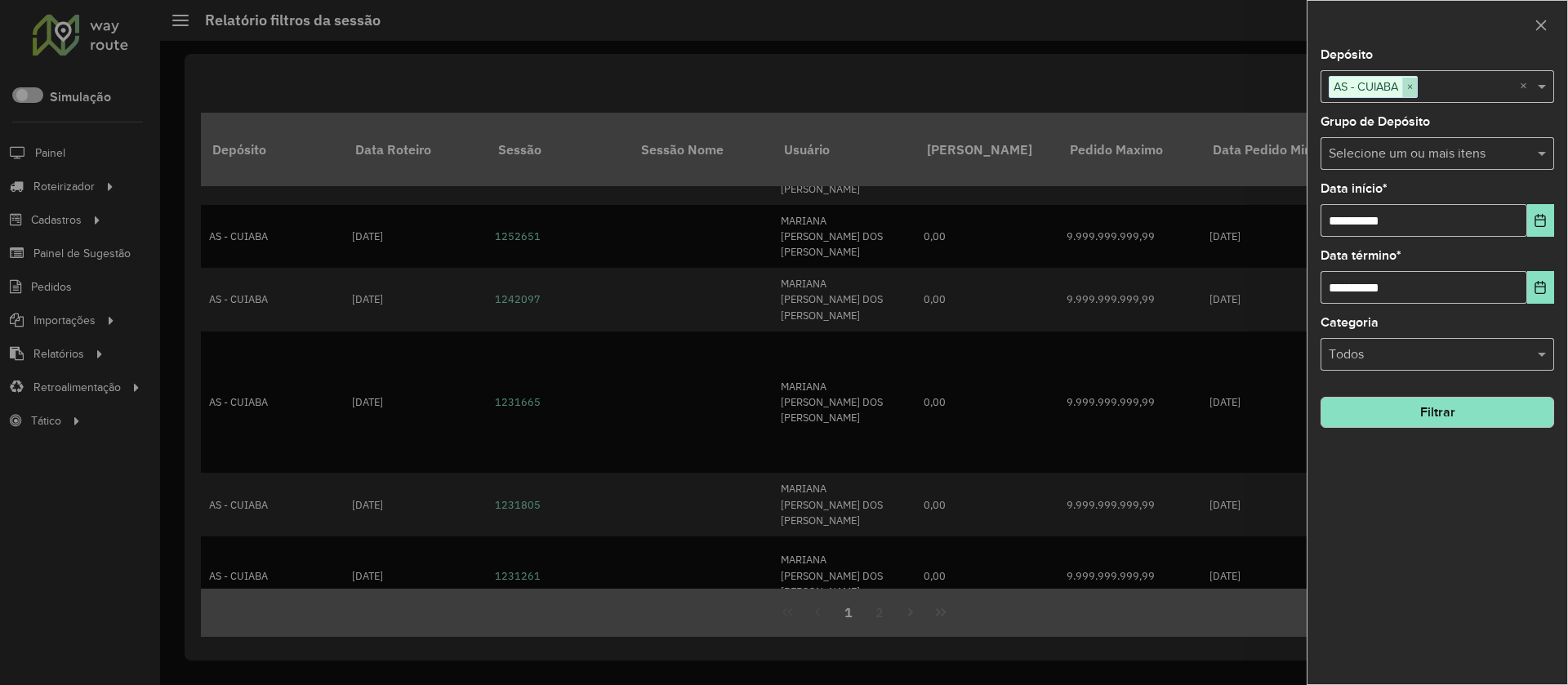
click at [1301, 87] on span "×" at bounding box center [1409, 87] width 15 height 20
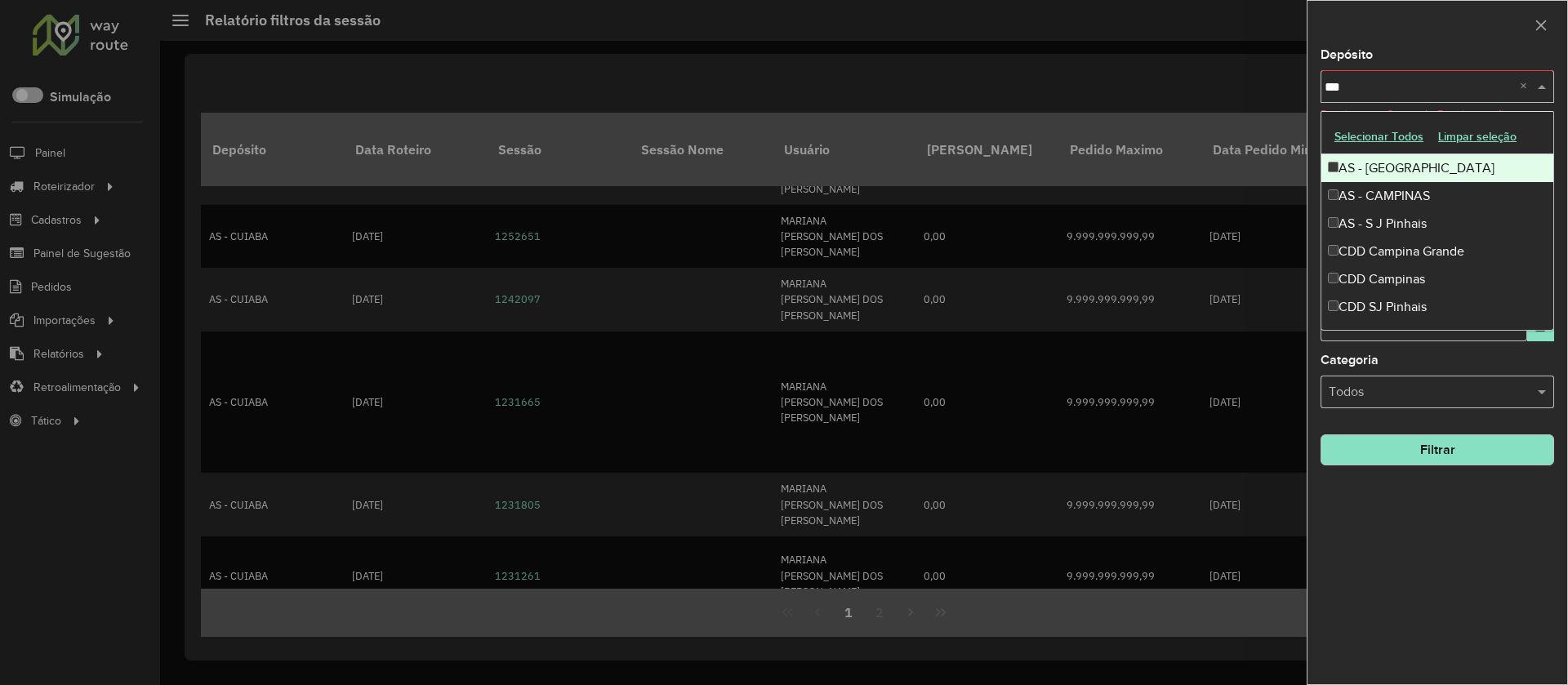
type input "****"
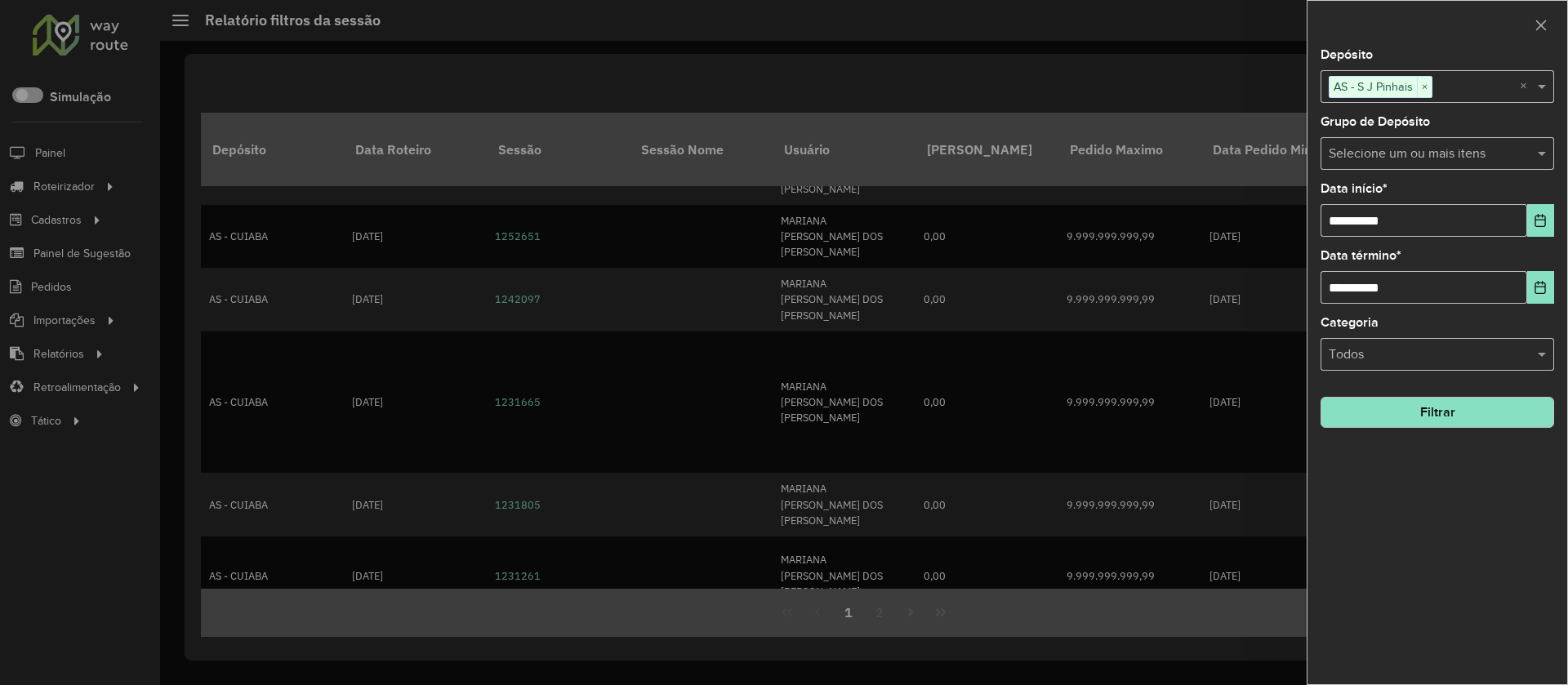
click at [1301, 401] on button "Filtrar" at bounding box center [1437, 412] width 233 height 31
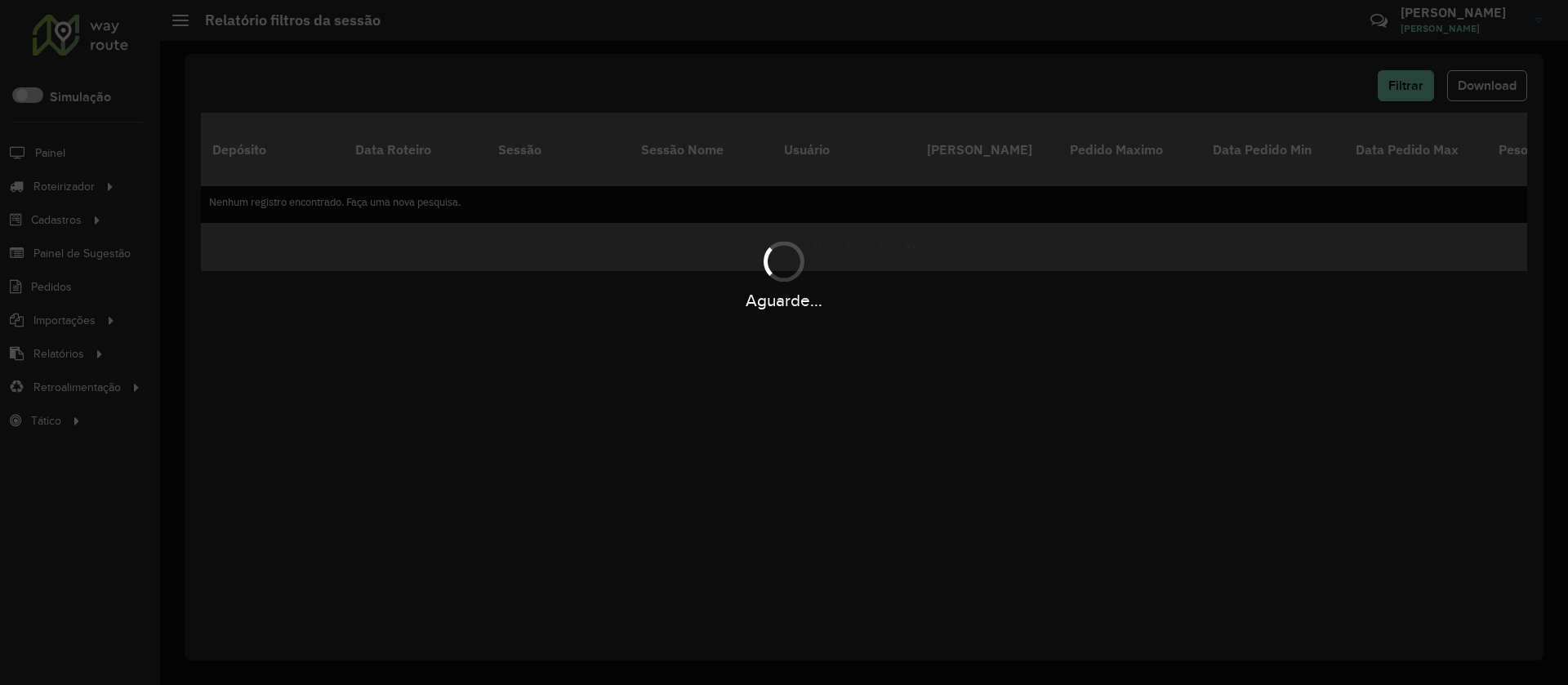
scroll to position [0, 0]
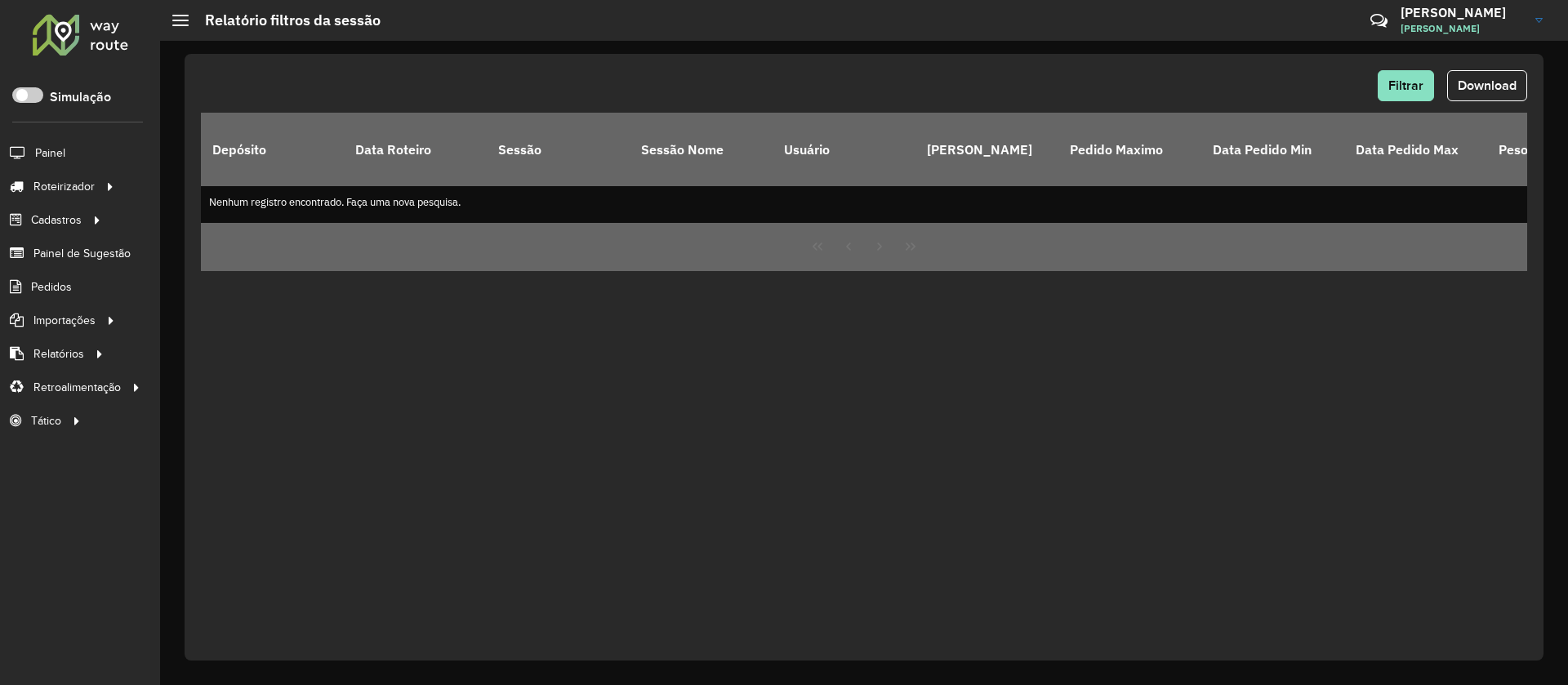
click at [1301, 66] on div "Filtrar Download Depósito Data Roteiro Sessão Sessão Nome Usuário Pedido Mínimo…" at bounding box center [864, 357] width 1359 height 607
click at [1301, 78] on span "Filtrar" at bounding box center [1405, 85] width 35 height 14
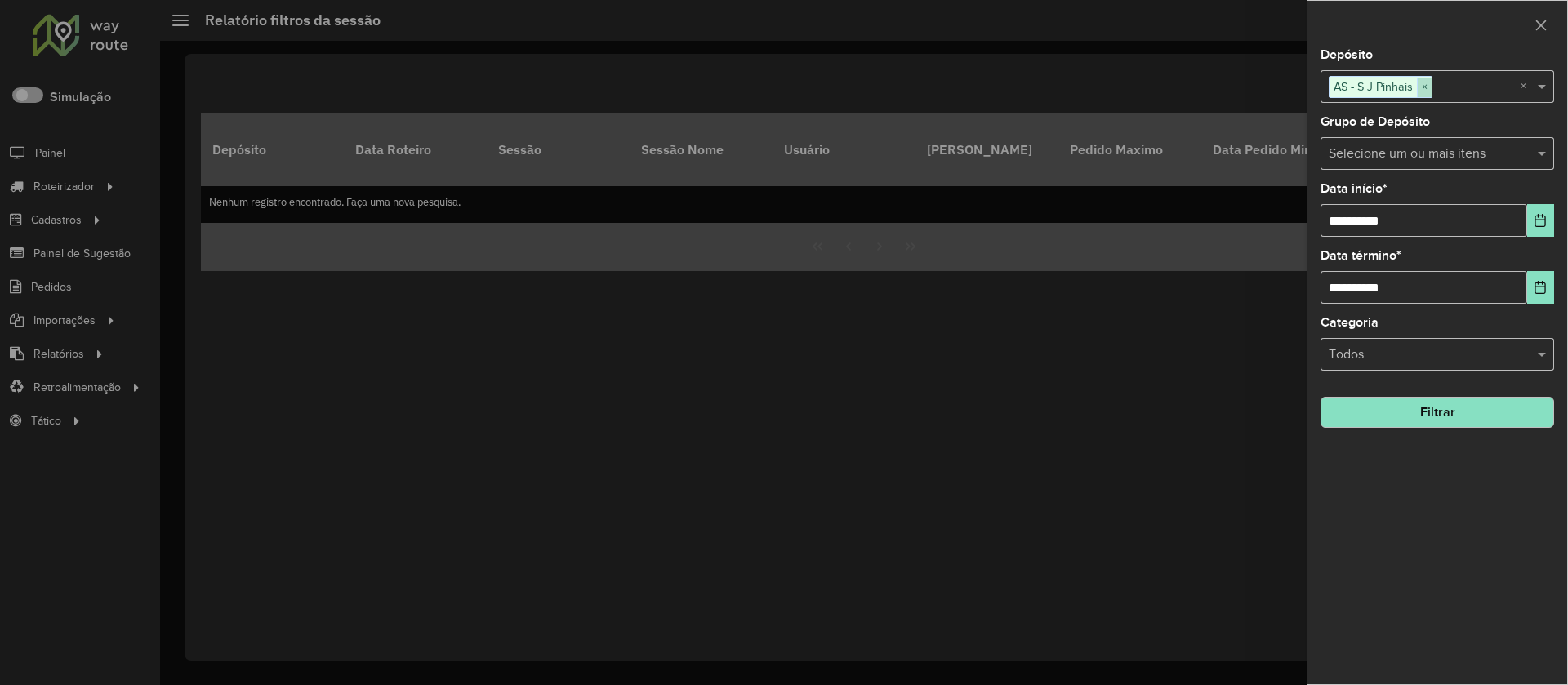
click at [1301, 85] on span "×" at bounding box center [1424, 87] width 15 height 20
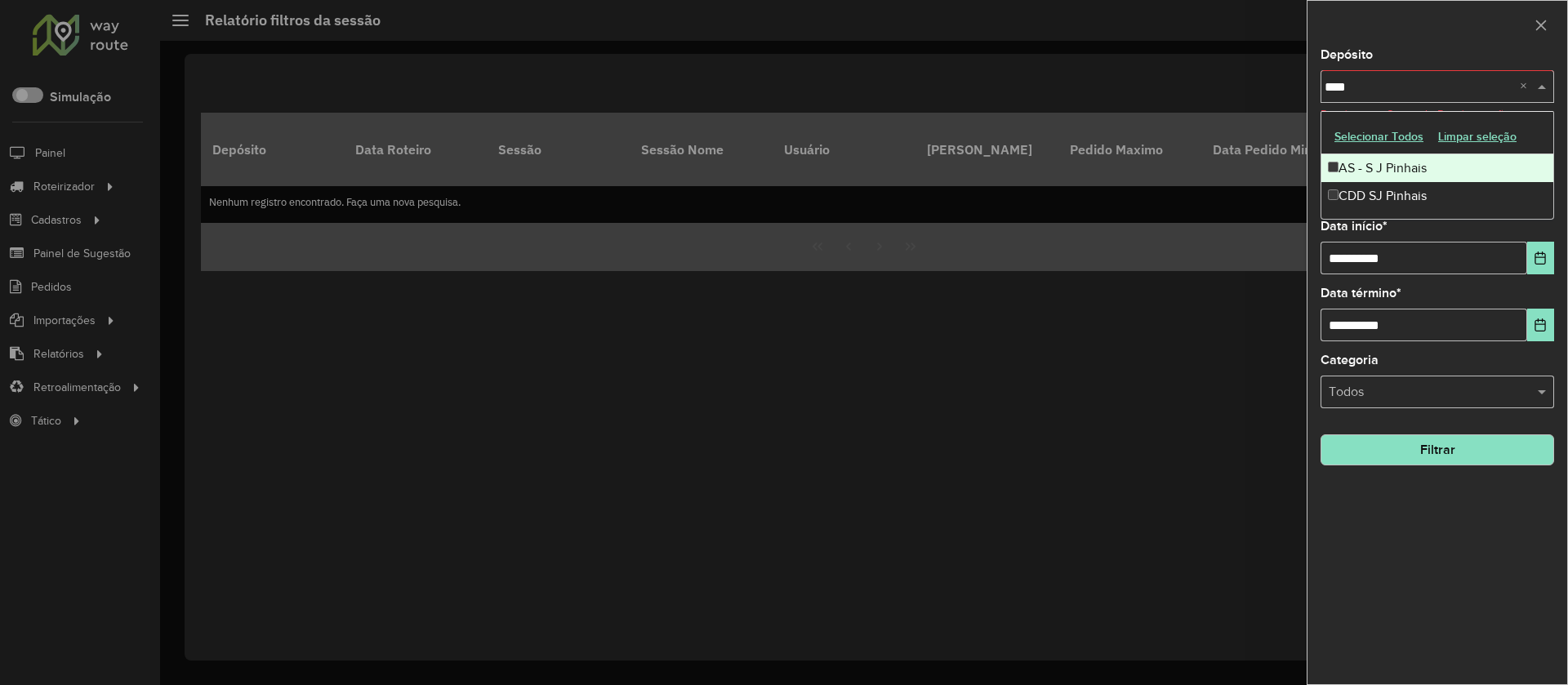
type input "*****"
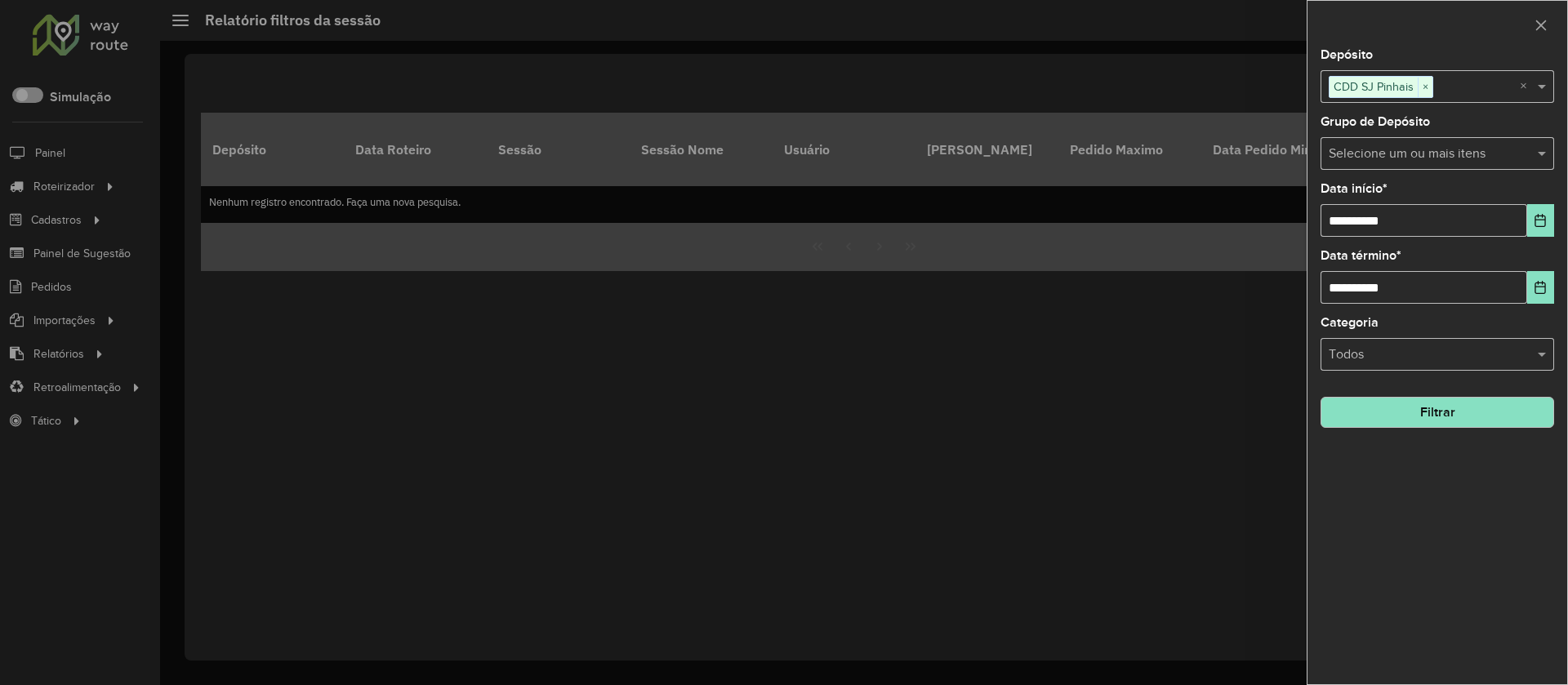
click at [1301, 422] on button "Filtrar" at bounding box center [1437, 412] width 233 height 31
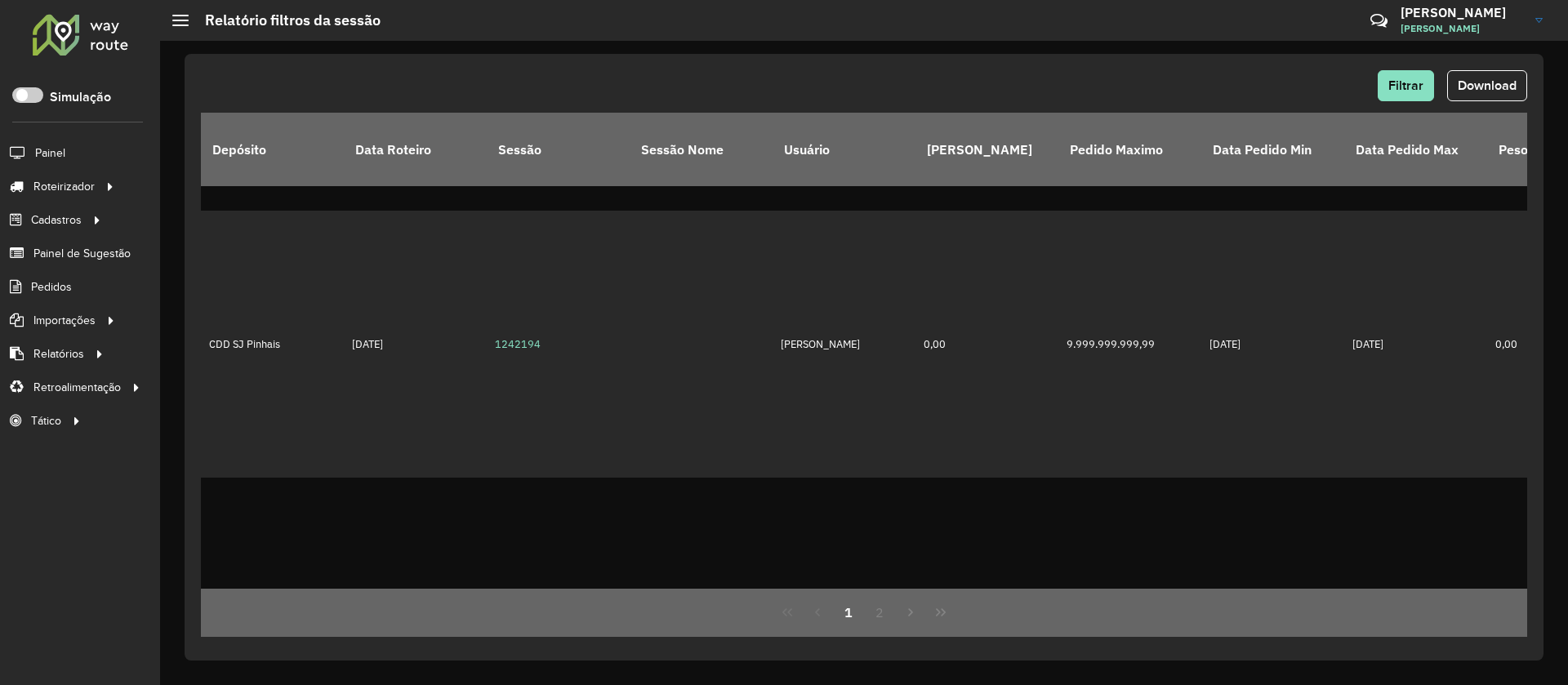
scroll to position [4376, 0]
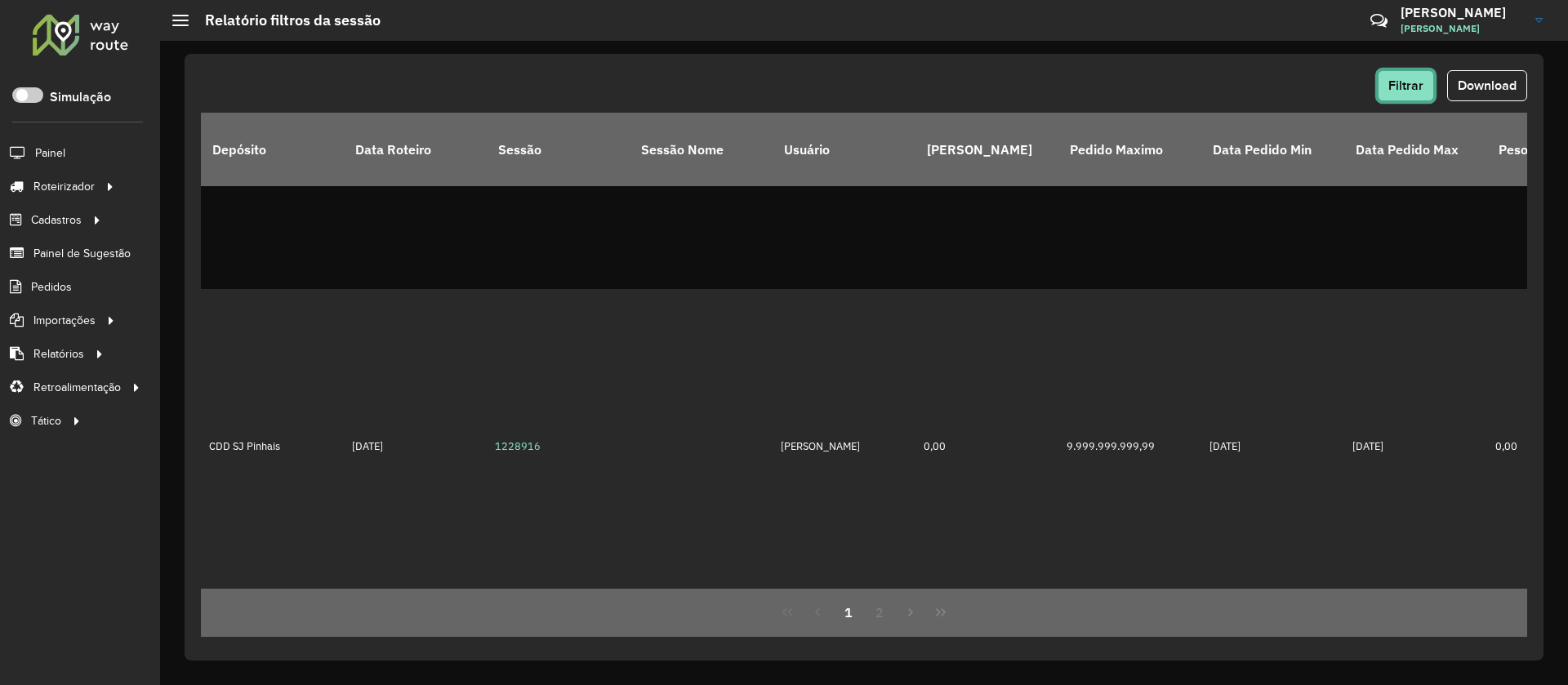
click at [1301, 88] on span "Filtrar" at bounding box center [1405, 85] width 35 height 14
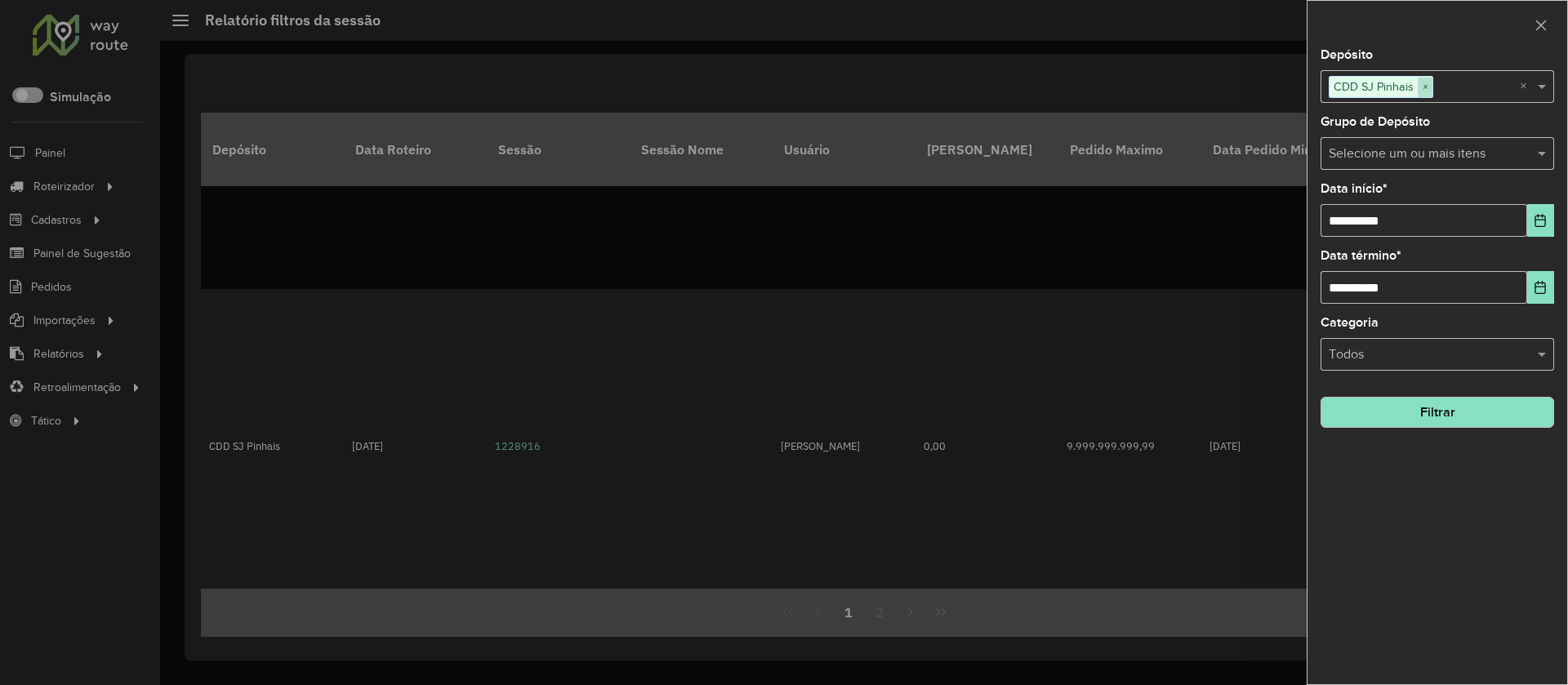
click at [1301, 90] on span "×" at bounding box center [1425, 87] width 15 height 20
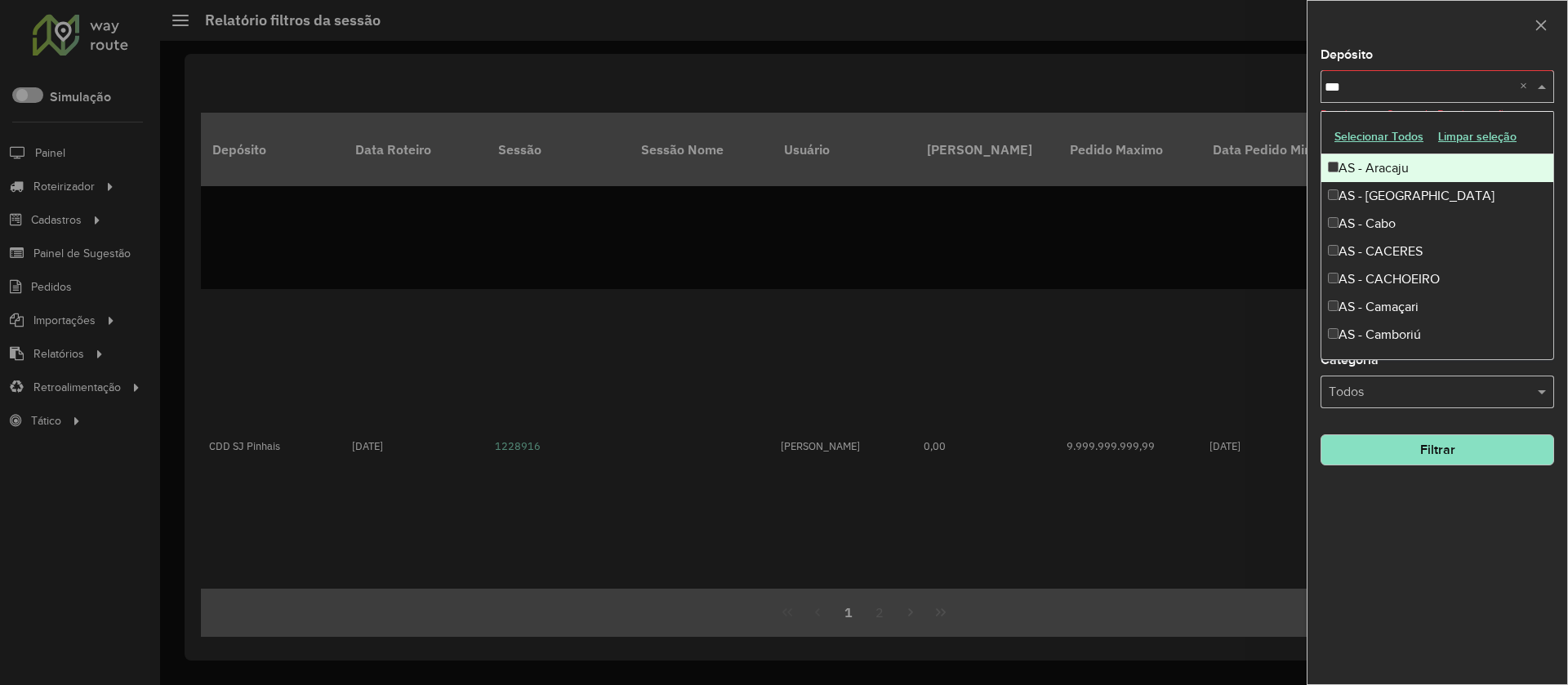
type input "****"
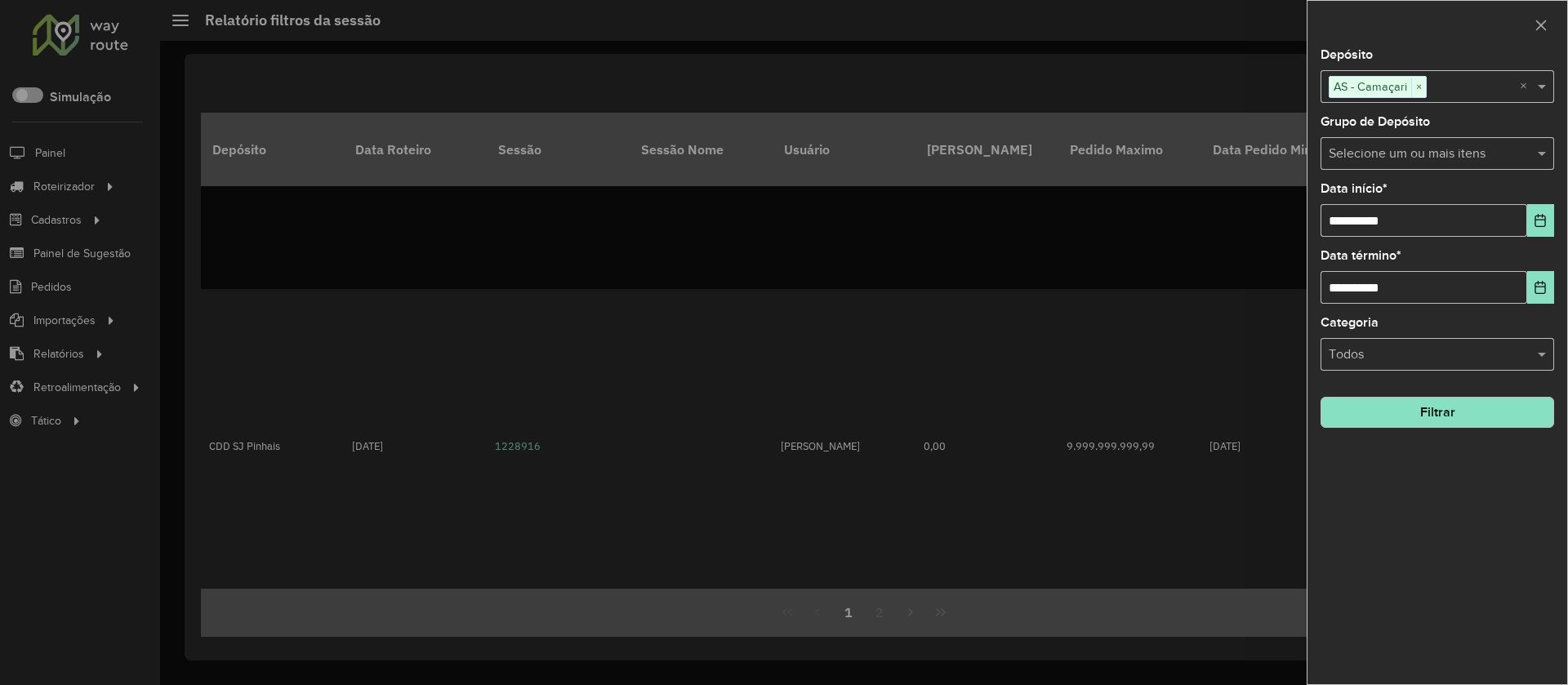
click at [1301, 413] on button "Filtrar" at bounding box center [1437, 412] width 233 height 31
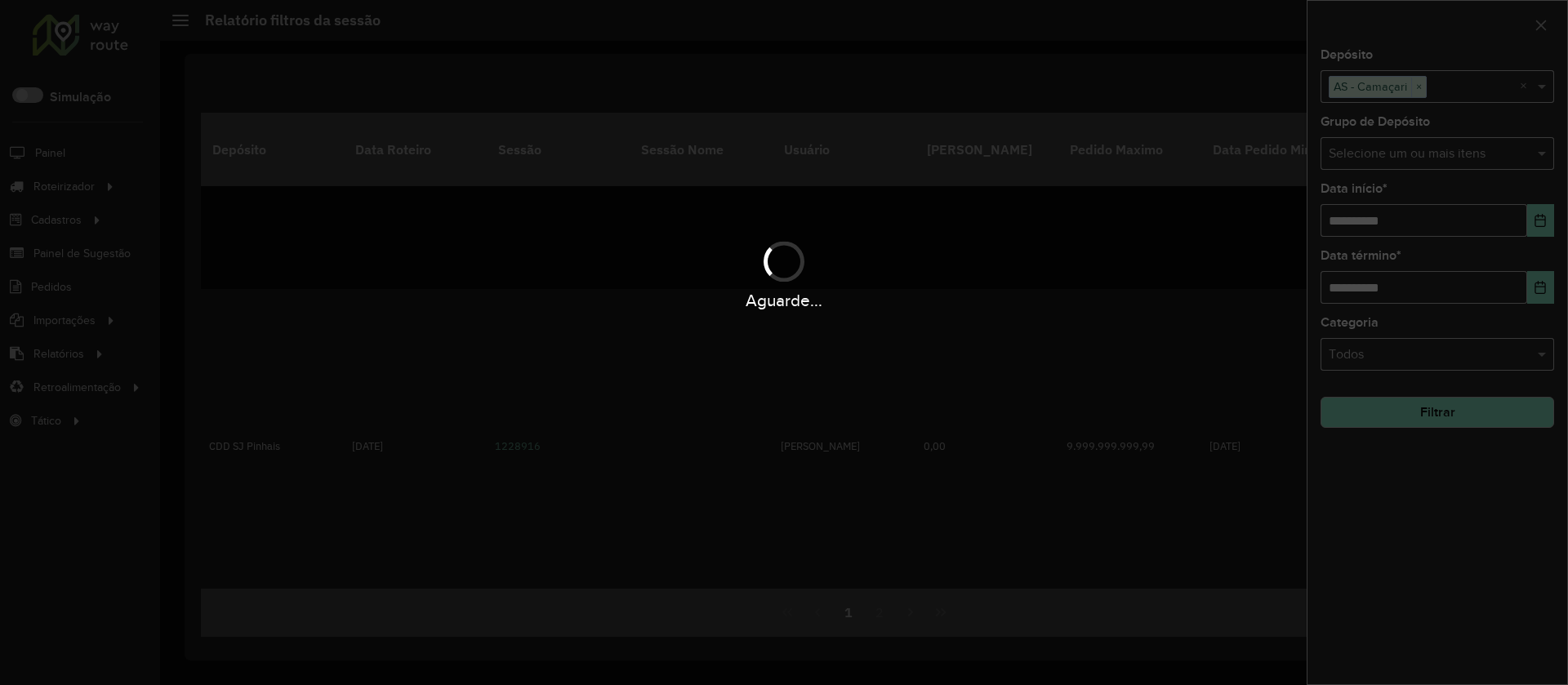
scroll to position [0, 0]
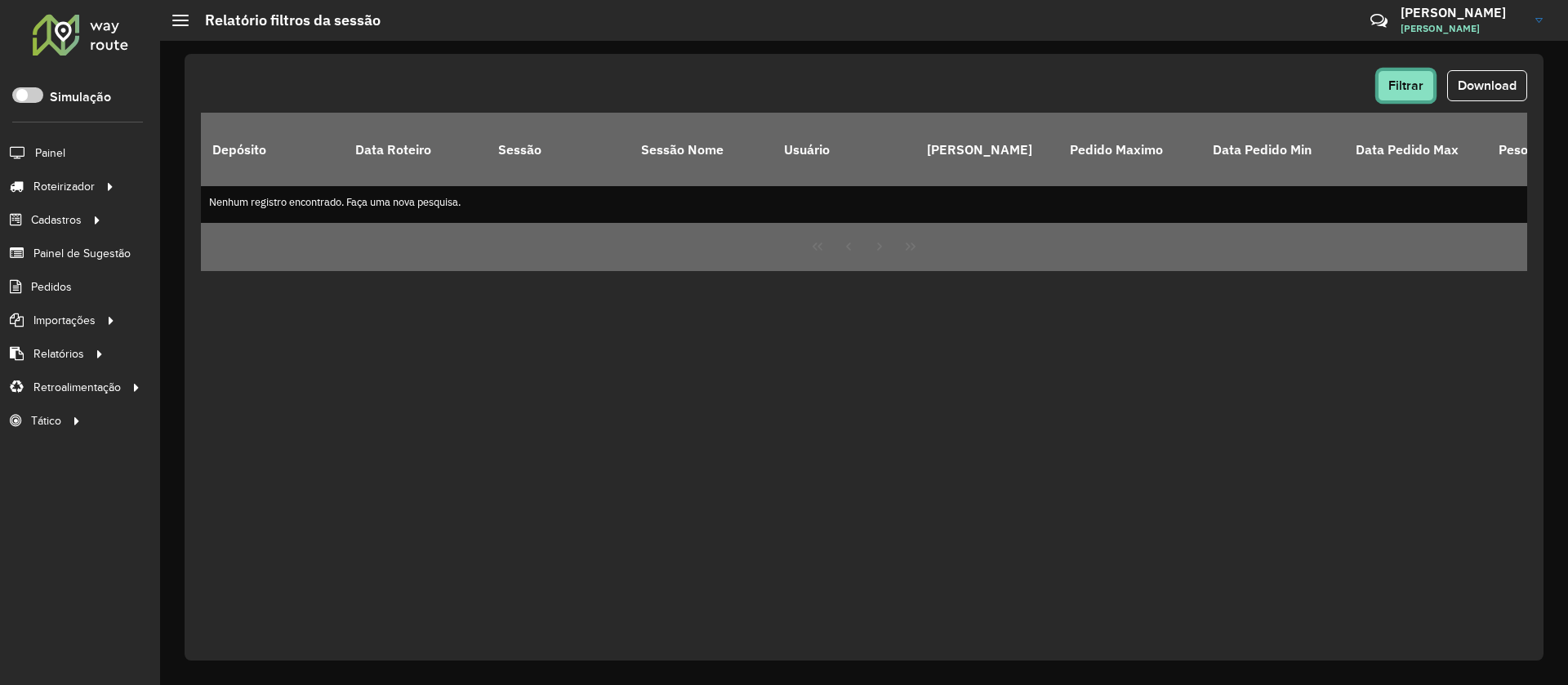
click at [1301, 79] on span "Filtrar" at bounding box center [1405, 85] width 35 height 14
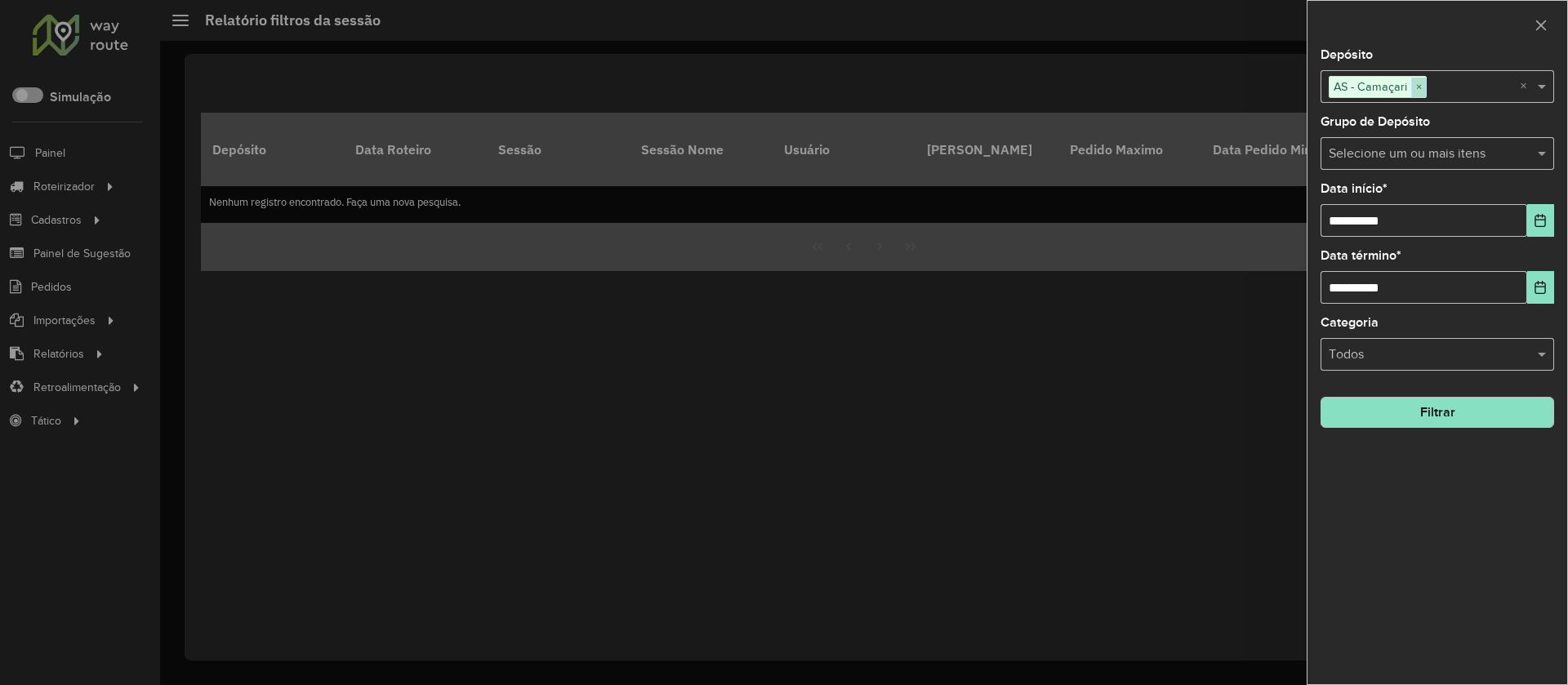
click at [1301, 85] on span "×" at bounding box center [1419, 87] width 15 height 20
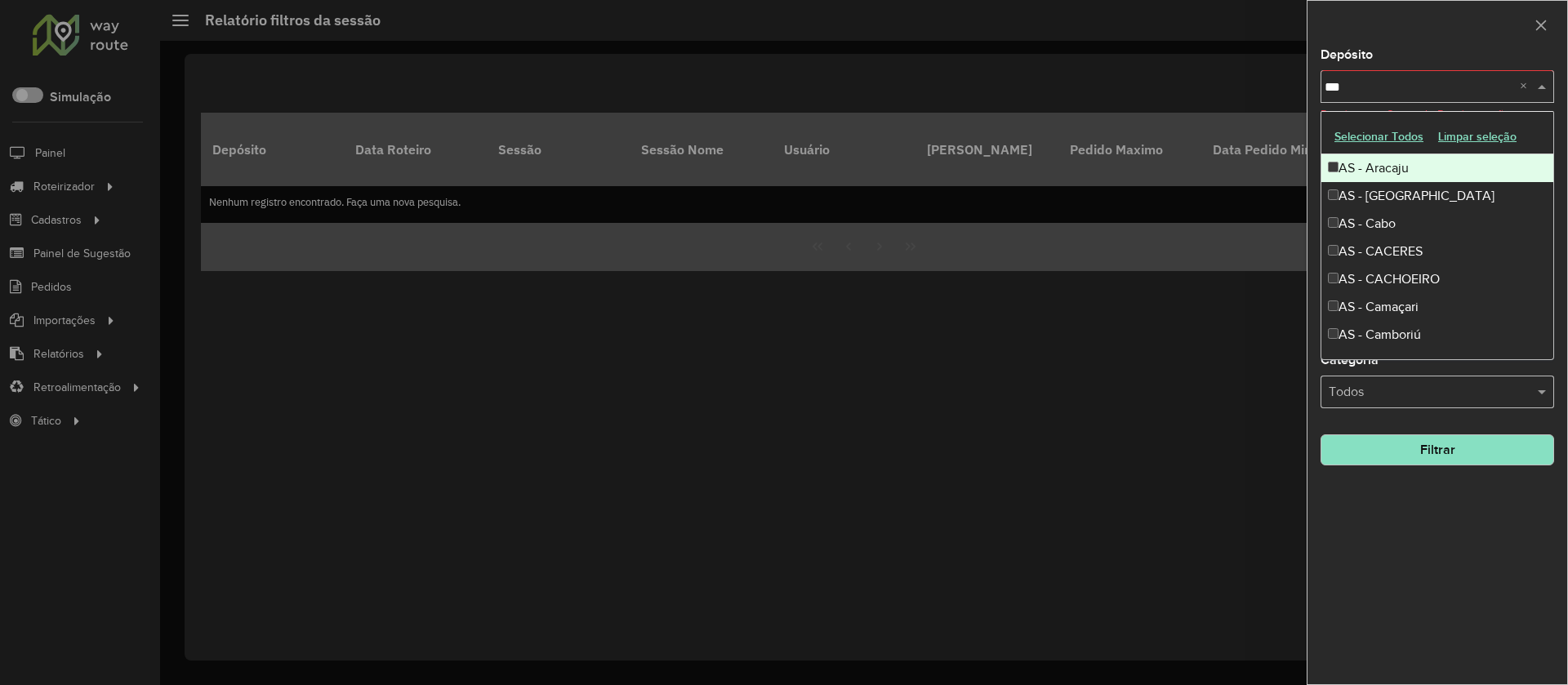
type input "****"
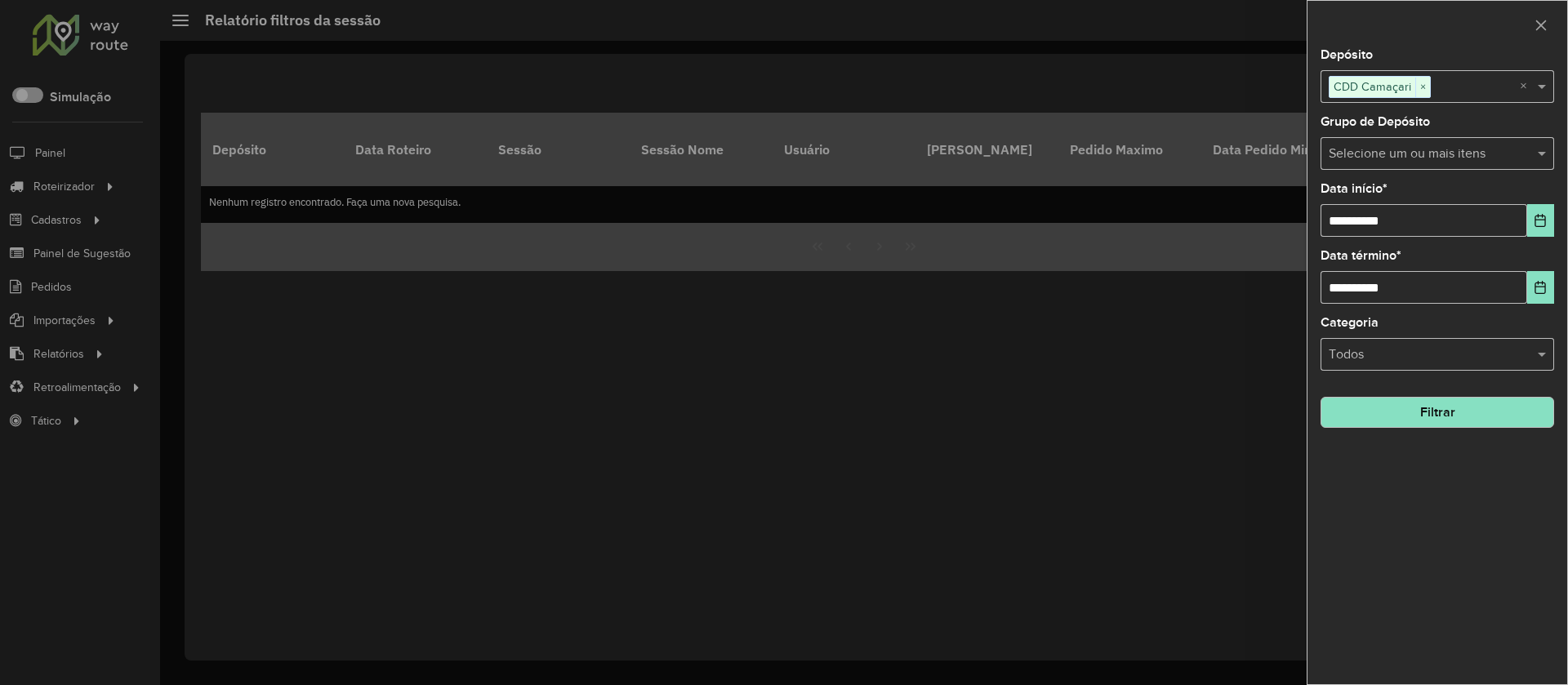
click at [1301, 411] on button "Filtrar" at bounding box center [1437, 412] width 233 height 31
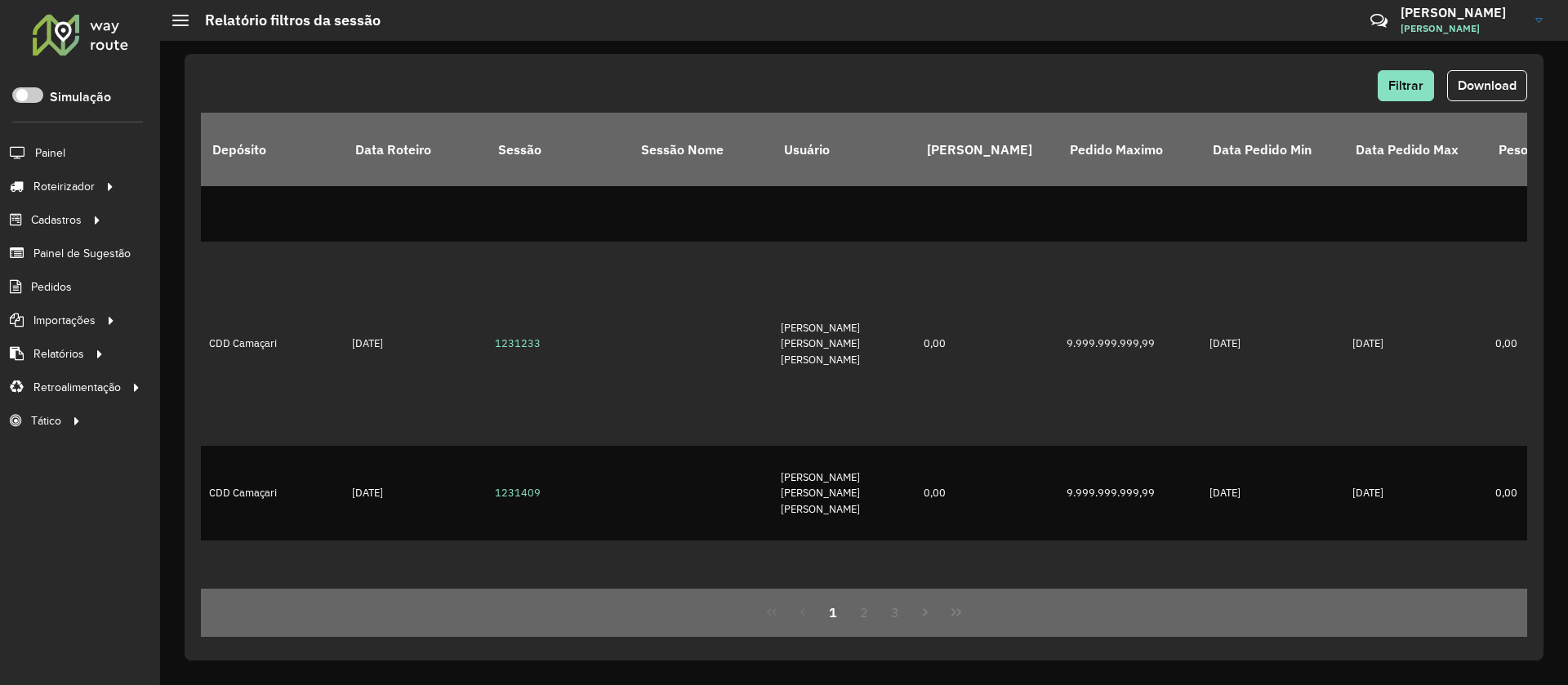
scroll to position [2918, 0]
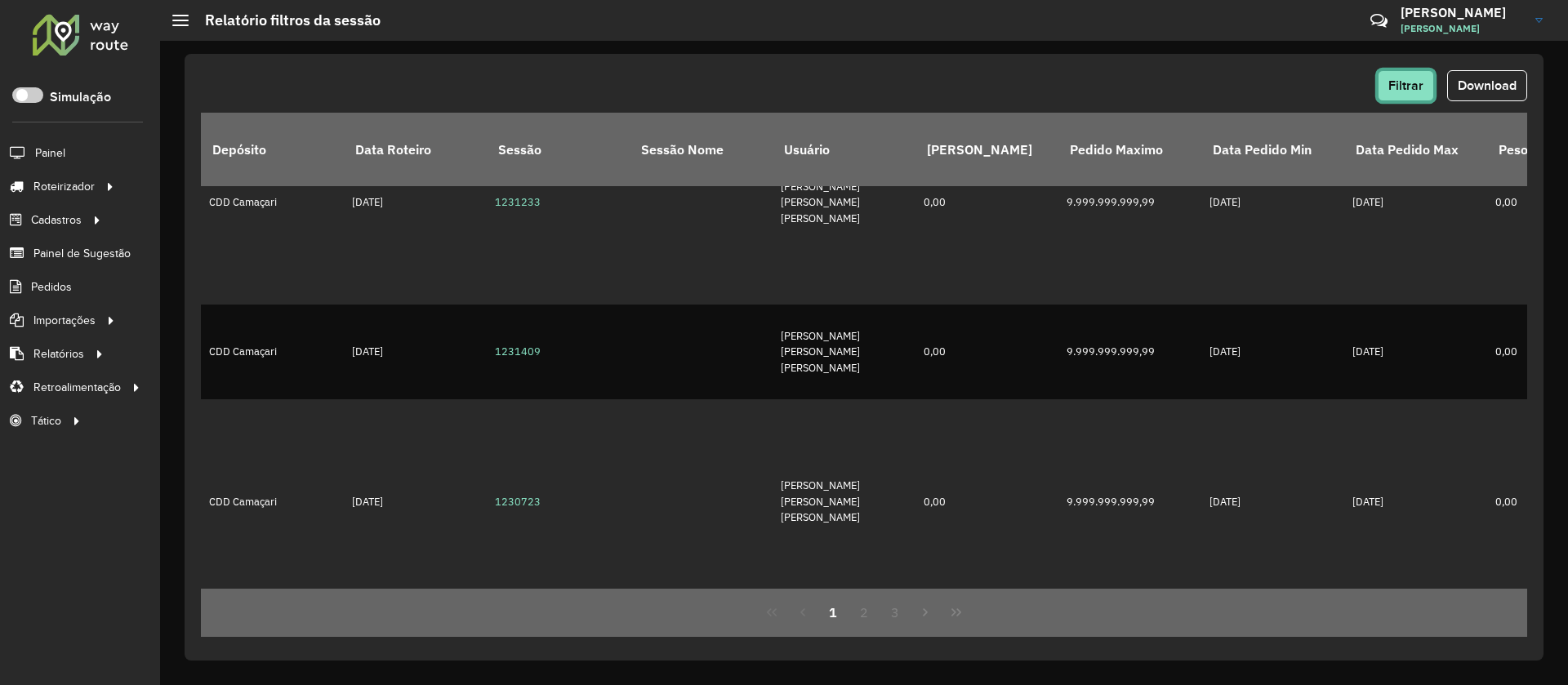
click at [1301, 91] on span "Filtrar" at bounding box center [1405, 85] width 35 height 14
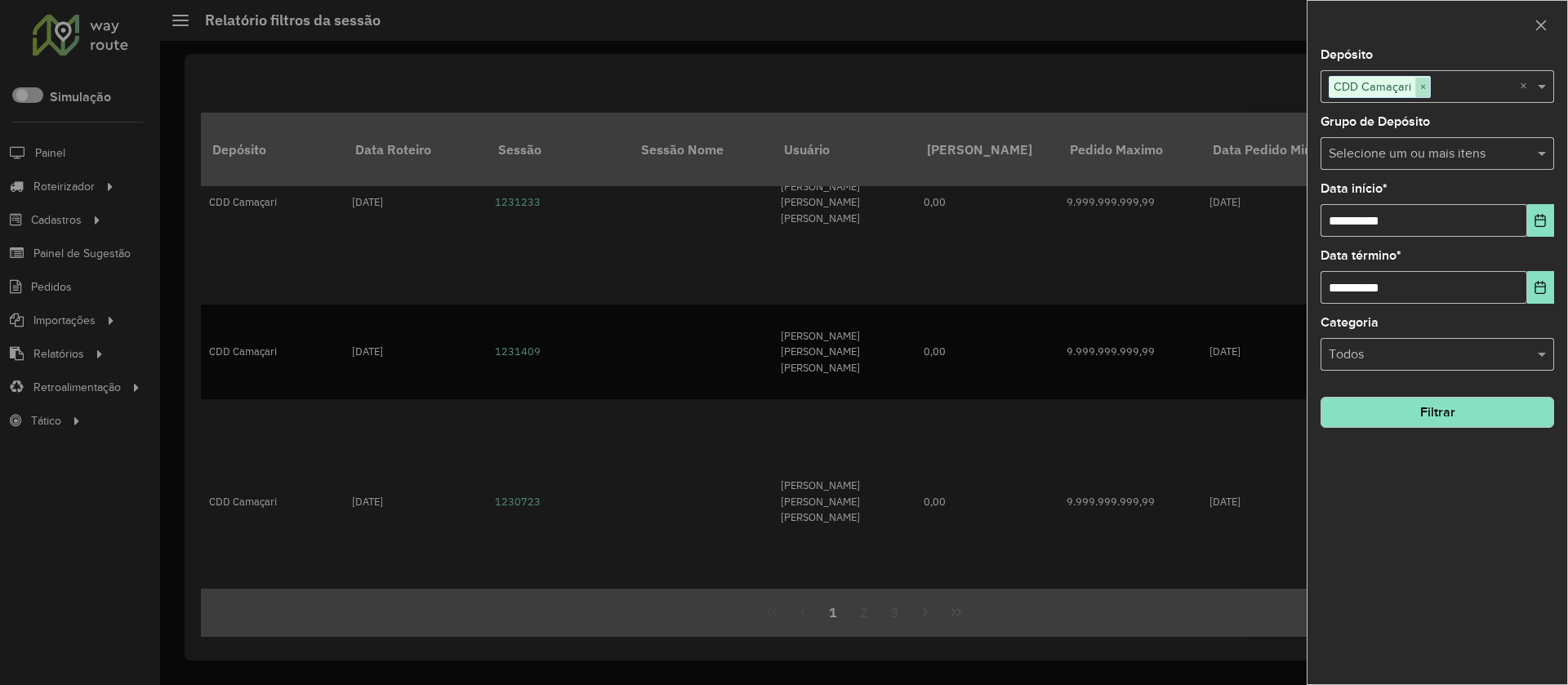
click at [1301, 89] on span "×" at bounding box center [1423, 87] width 15 height 20
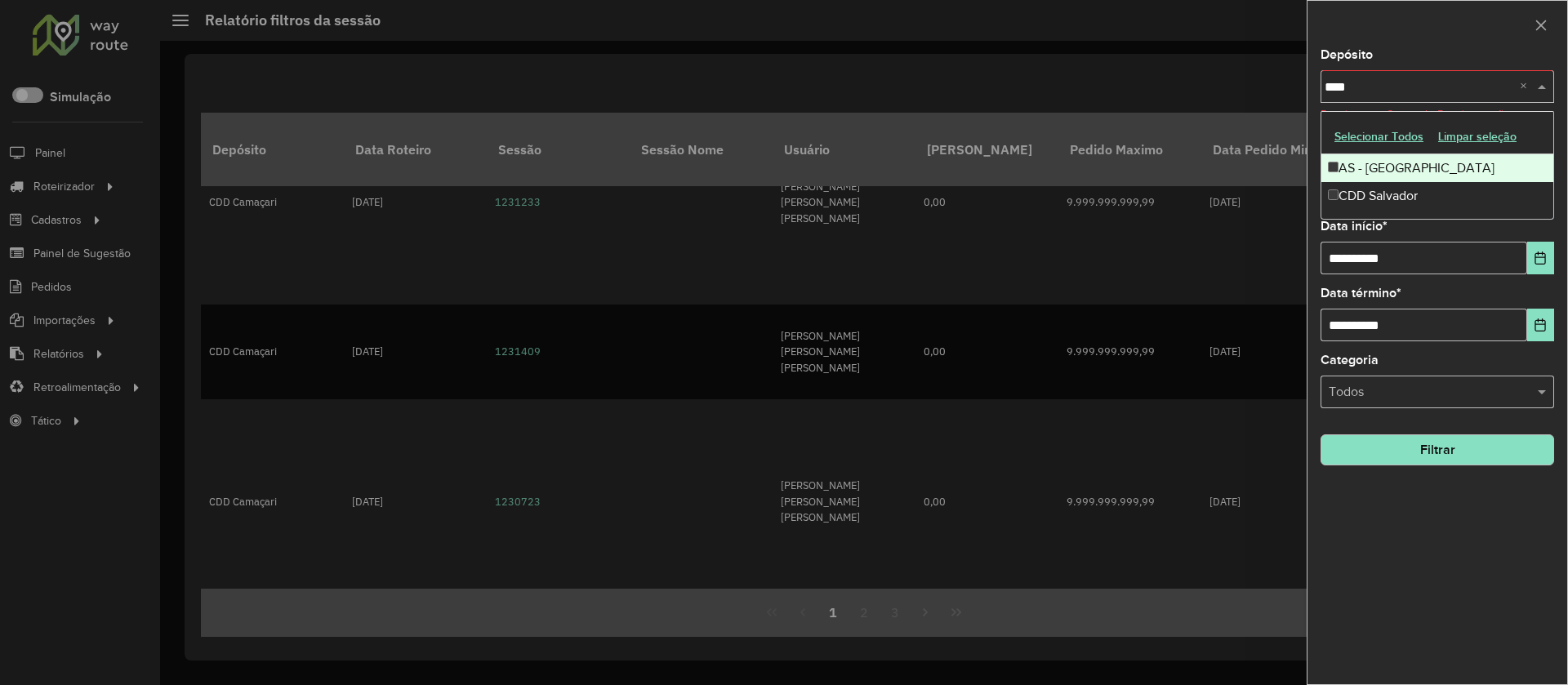
type input "*****"
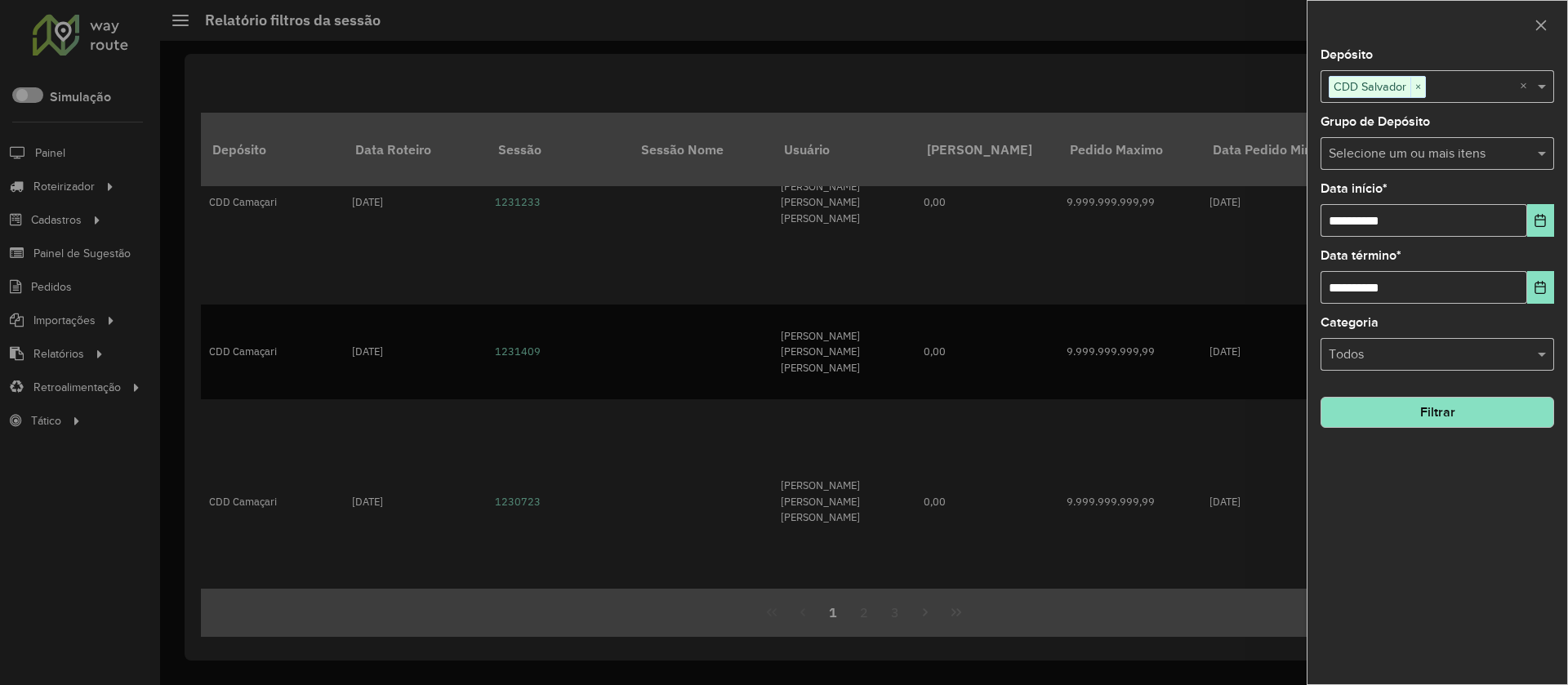
click at [1301, 409] on button "Filtrar" at bounding box center [1437, 412] width 233 height 31
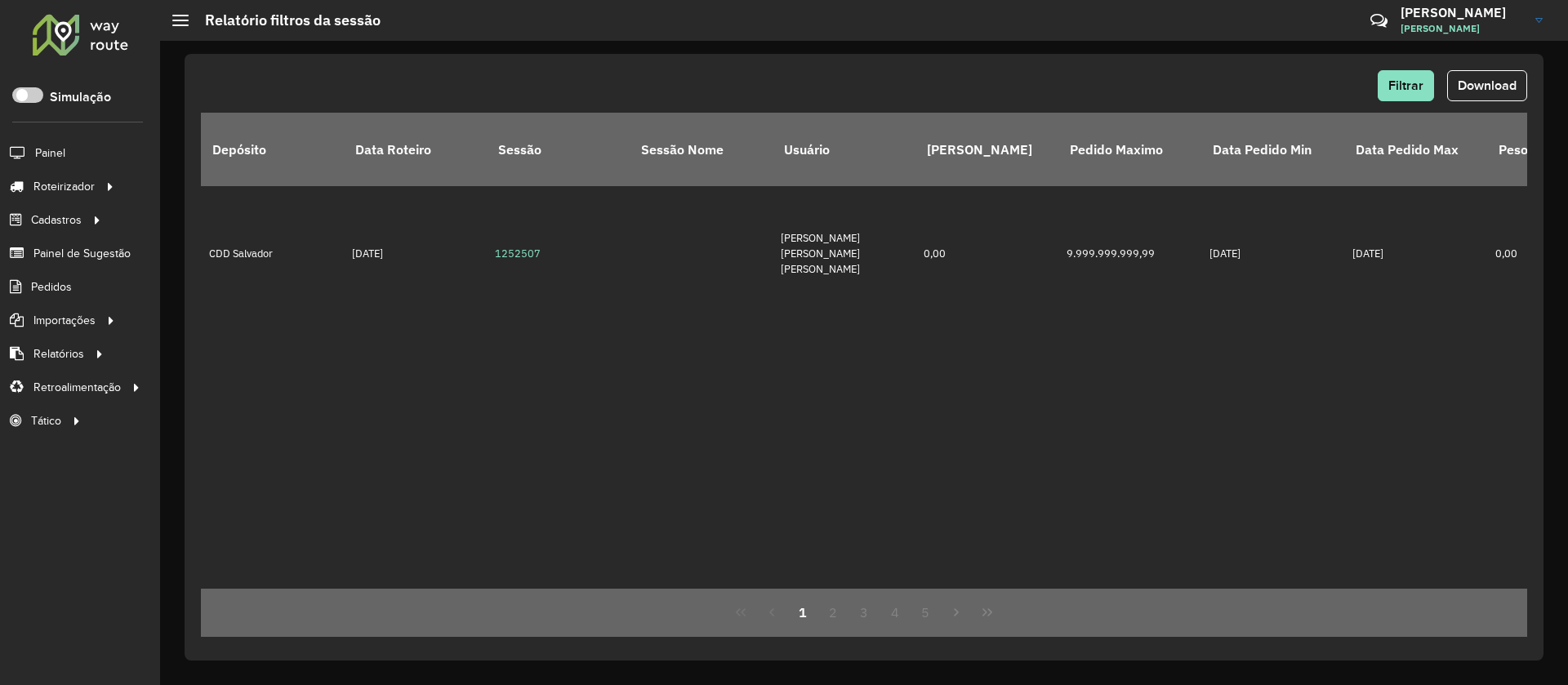
scroll to position [12553, 0]
click at [1301, 85] on span "Filtrar" at bounding box center [1405, 85] width 35 height 14
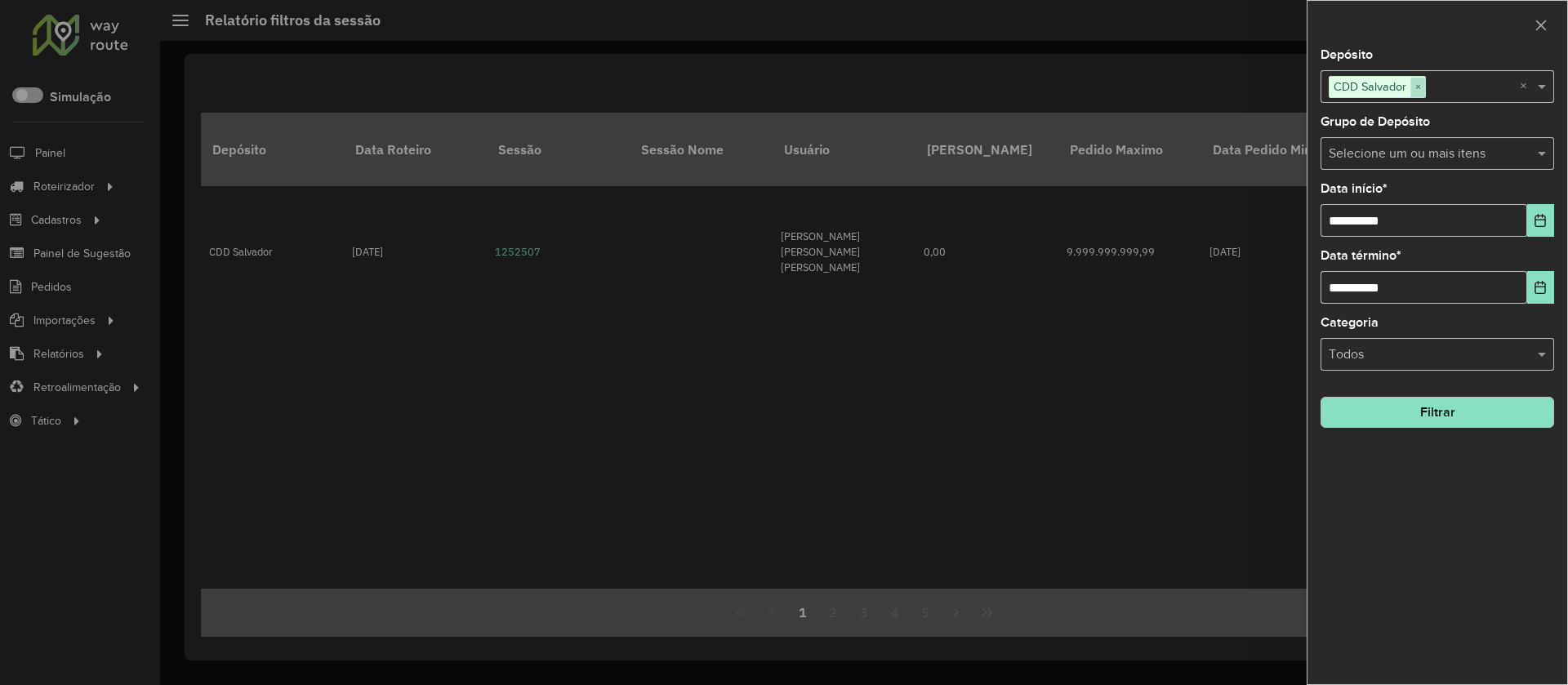
click at [1301, 88] on span "×" at bounding box center [1418, 87] width 15 height 20
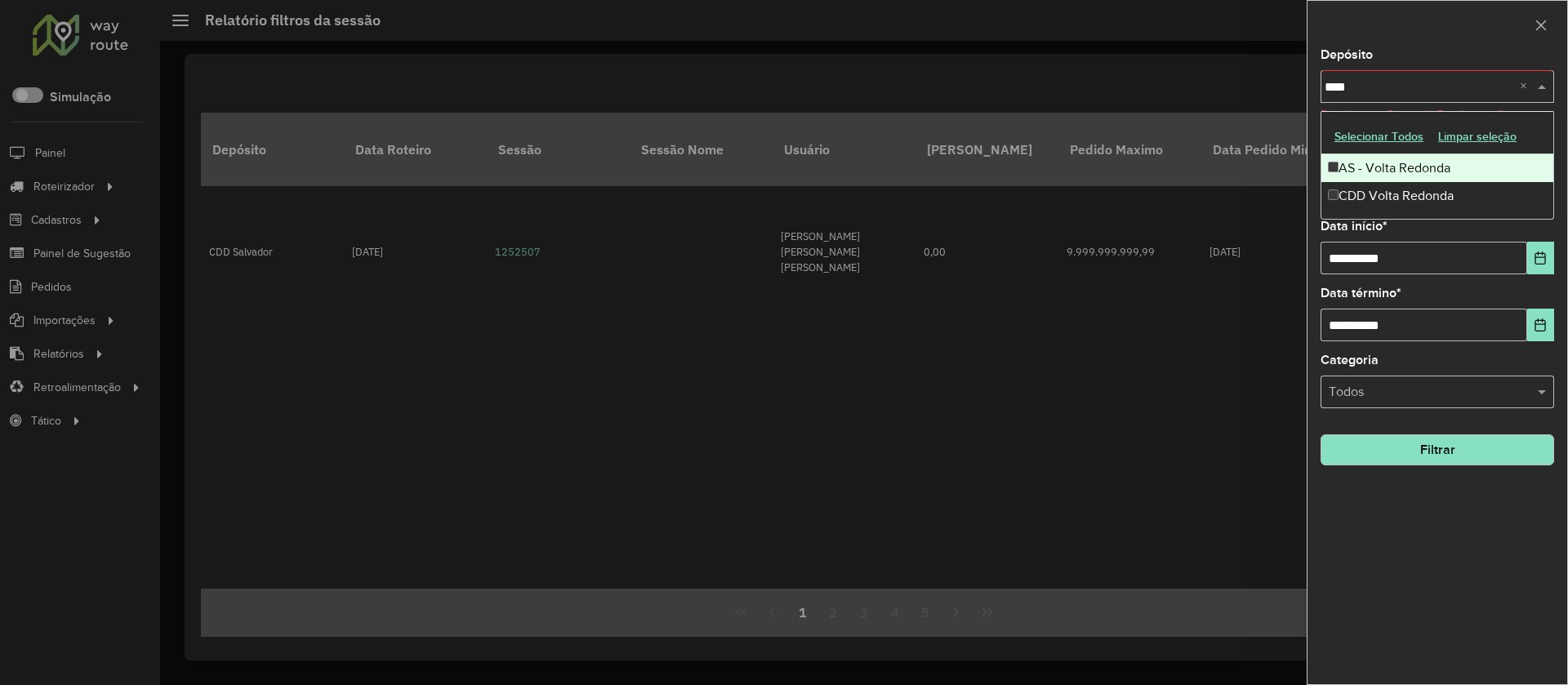
type input "*****"
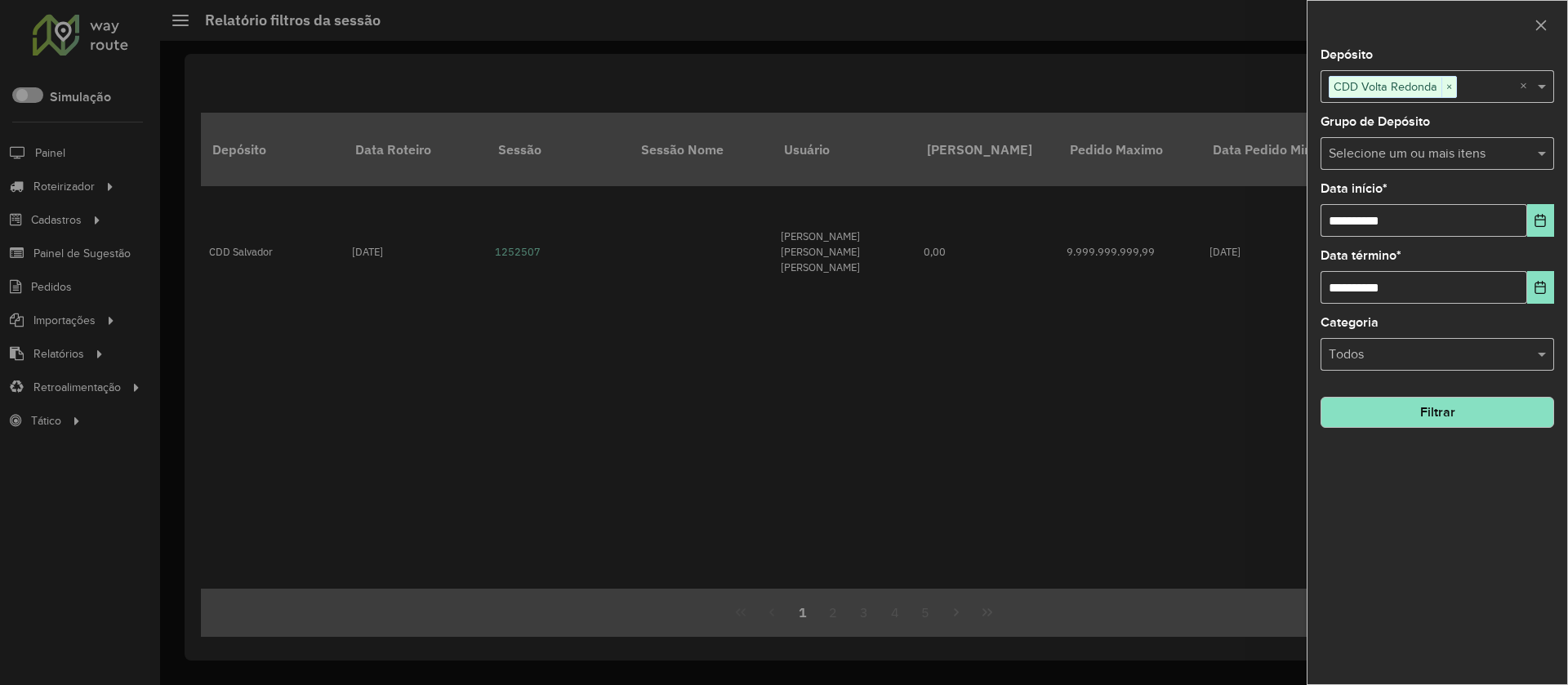
click at [1301, 410] on button "Filtrar" at bounding box center [1437, 412] width 233 height 31
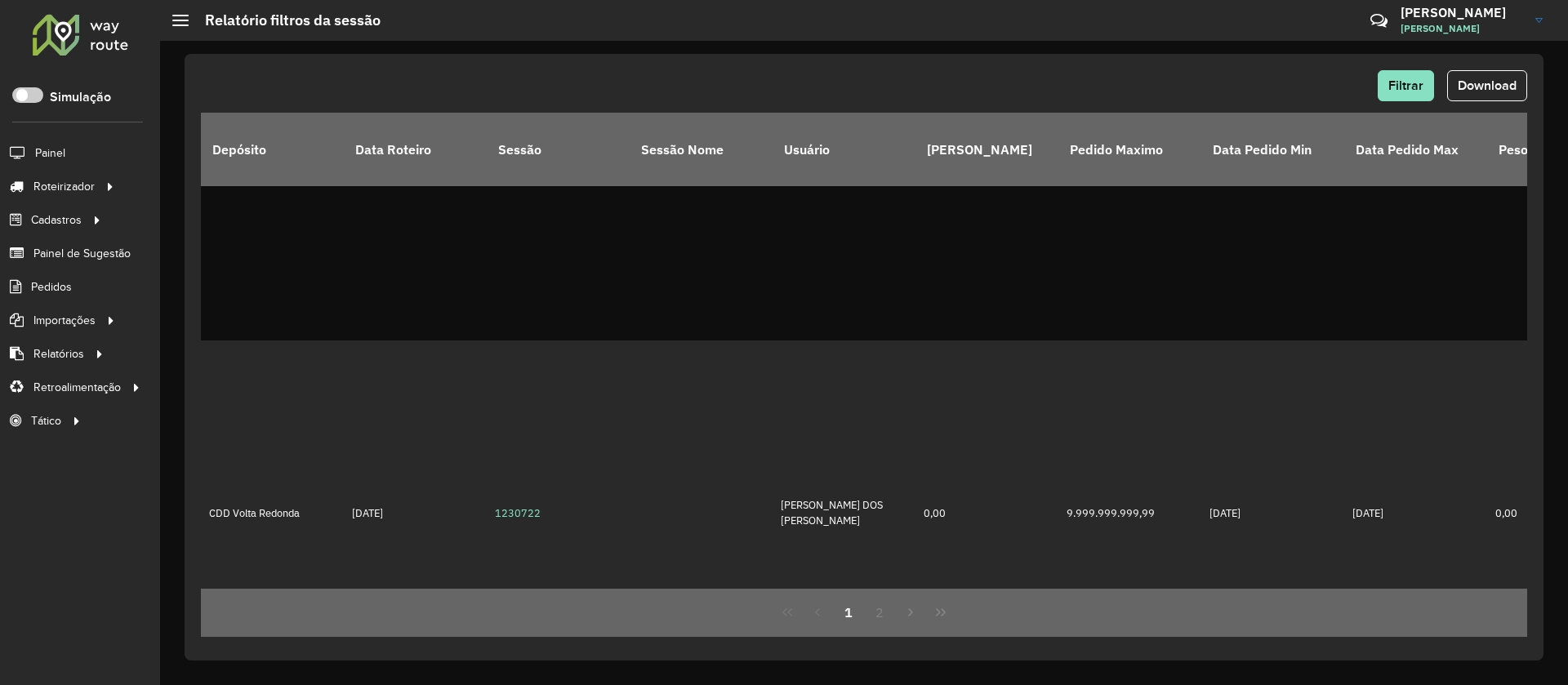
scroll to position [4020, 0]
click at [1301, 80] on span "Filtrar" at bounding box center [1405, 85] width 35 height 14
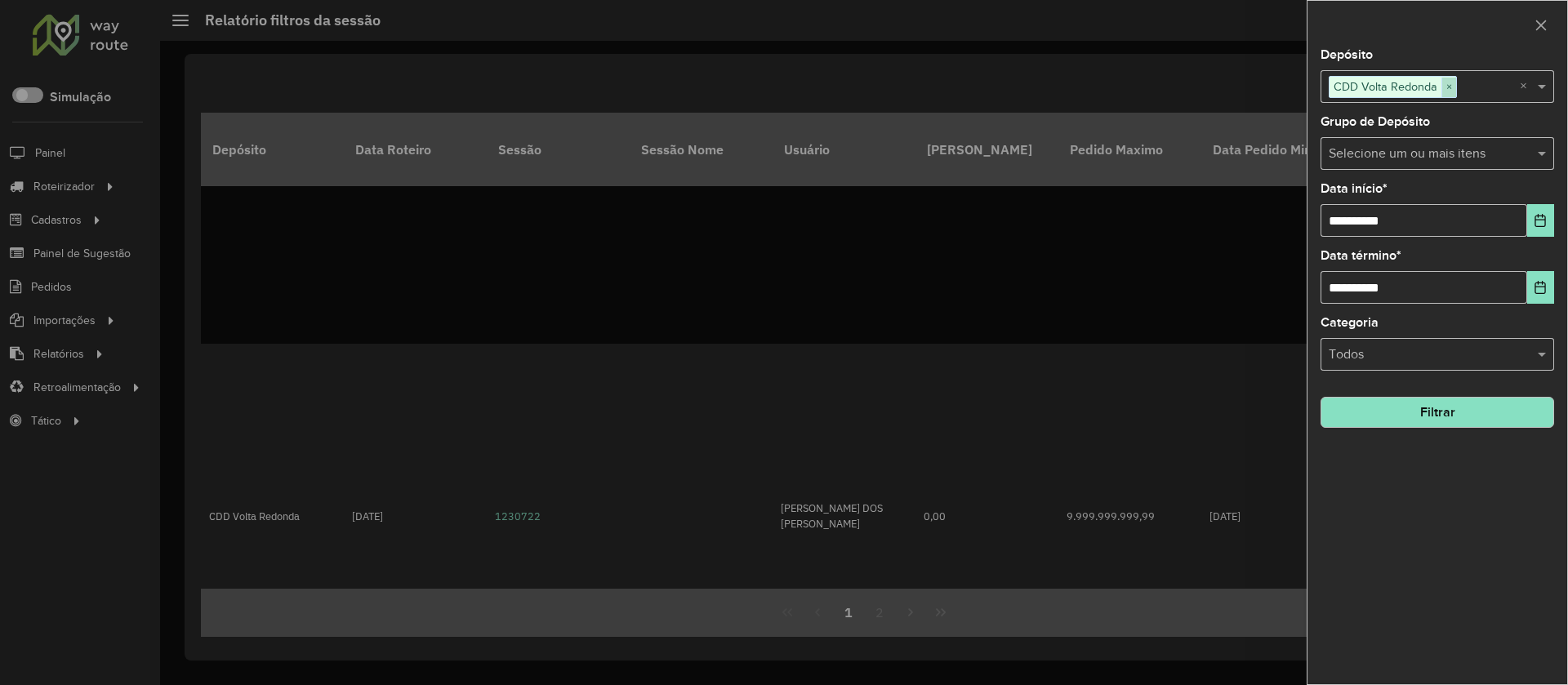
click at [1301, 85] on span "×" at bounding box center [1449, 87] width 15 height 20
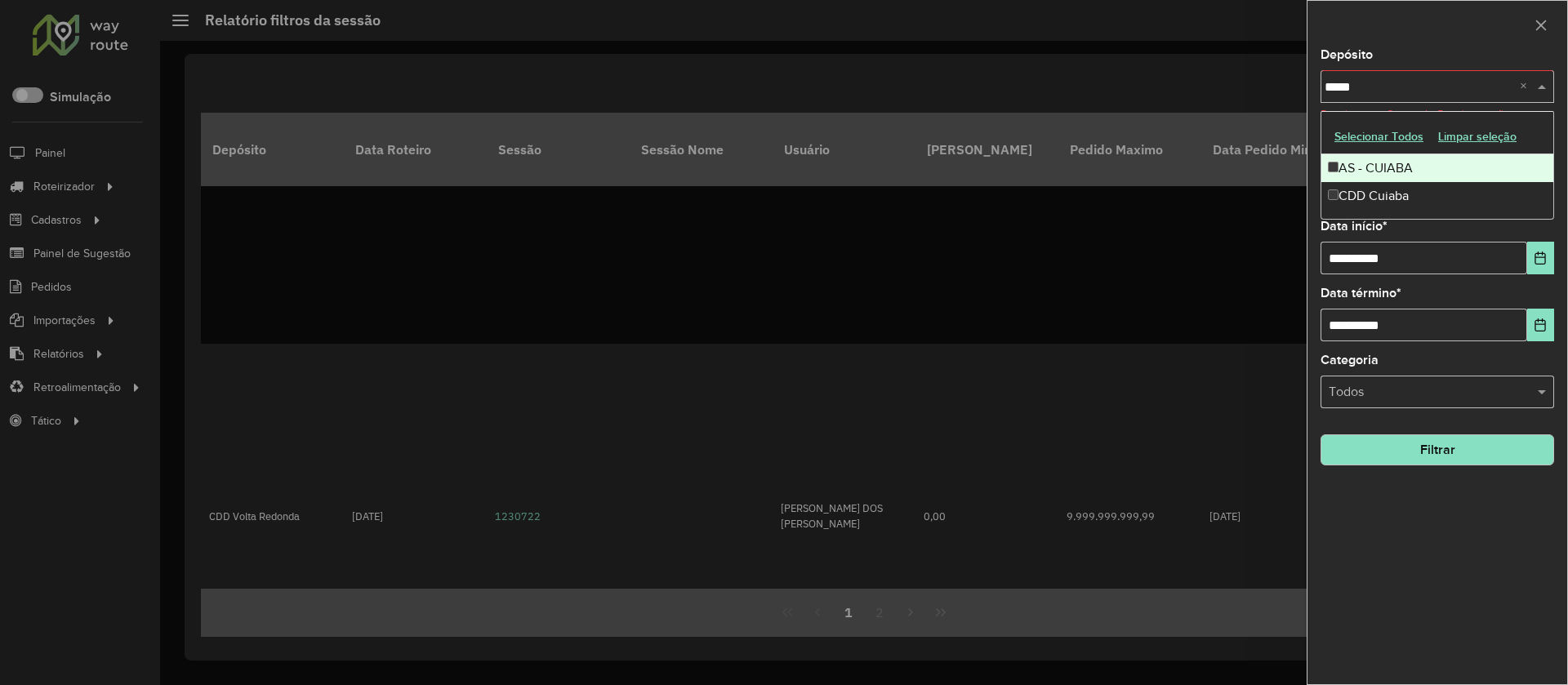
type input "******"
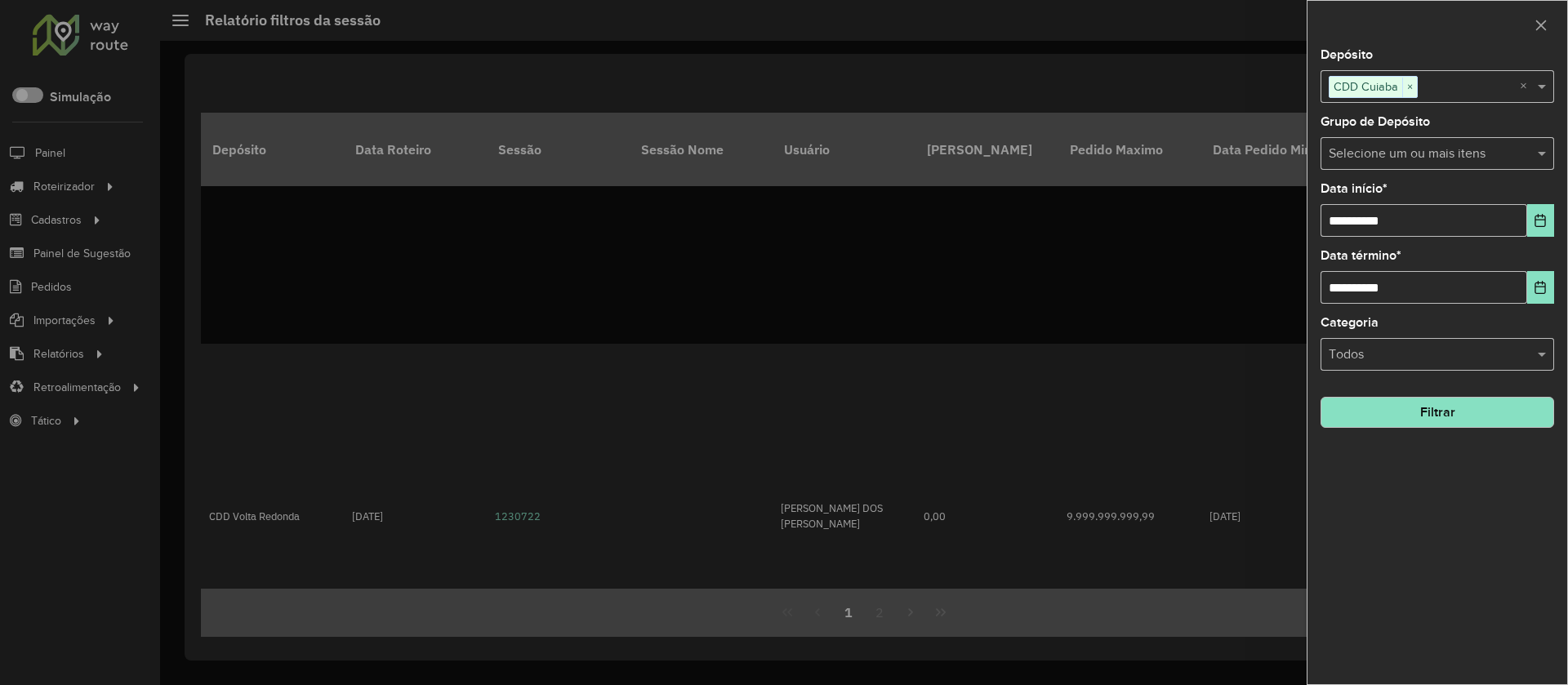
click at [1301, 411] on button "Filtrar" at bounding box center [1437, 412] width 233 height 31
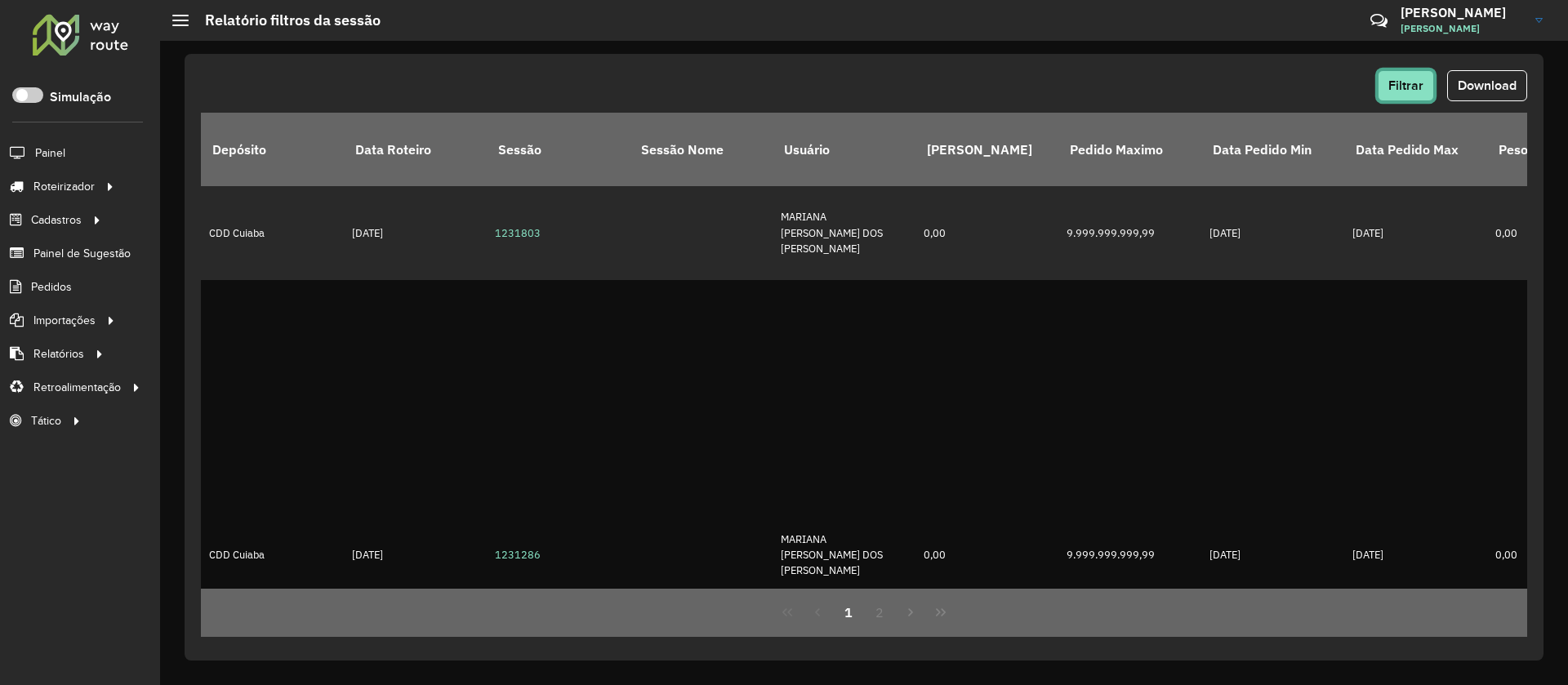
click at [1301, 81] on span "Filtrar" at bounding box center [1405, 85] width 35 height 14
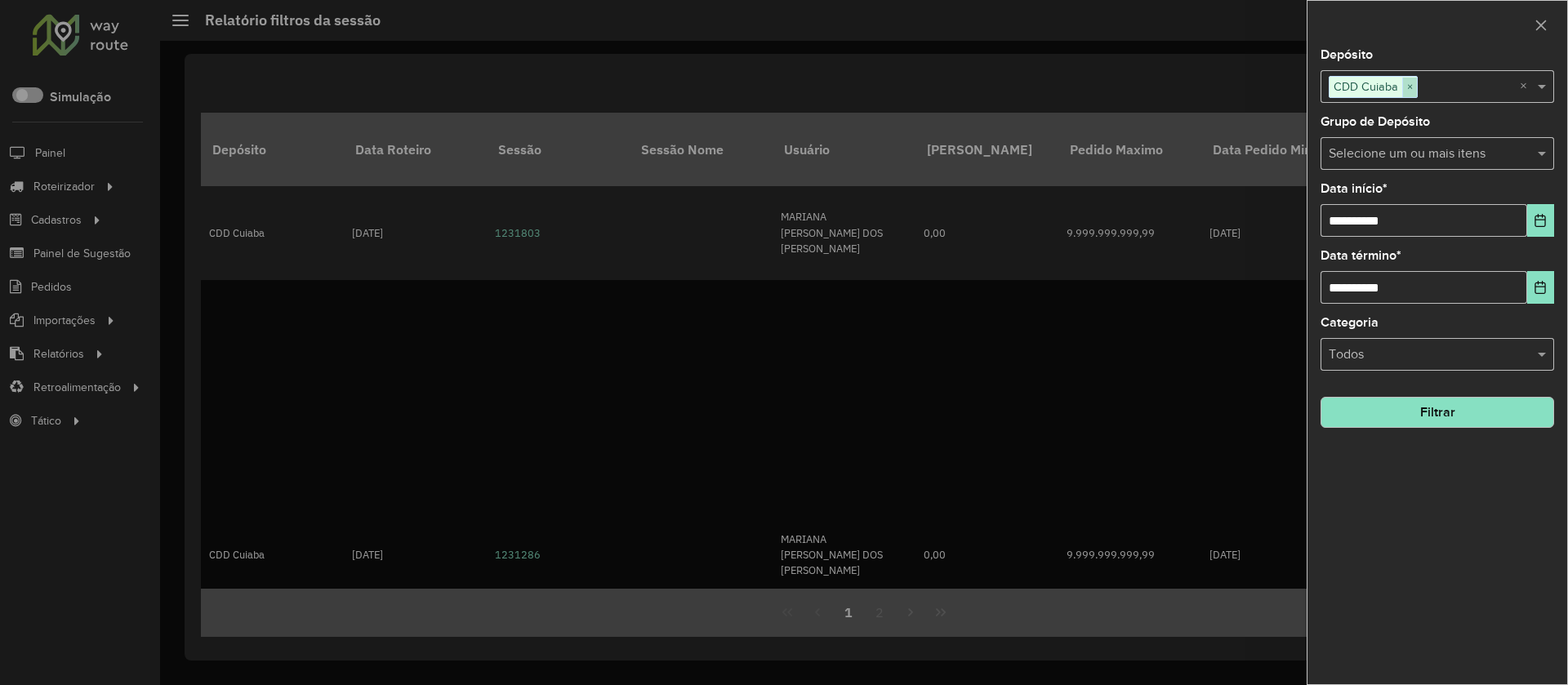
click at [1301, 90] on span "×" at bounding box center [1409, 87] width 15 height 20
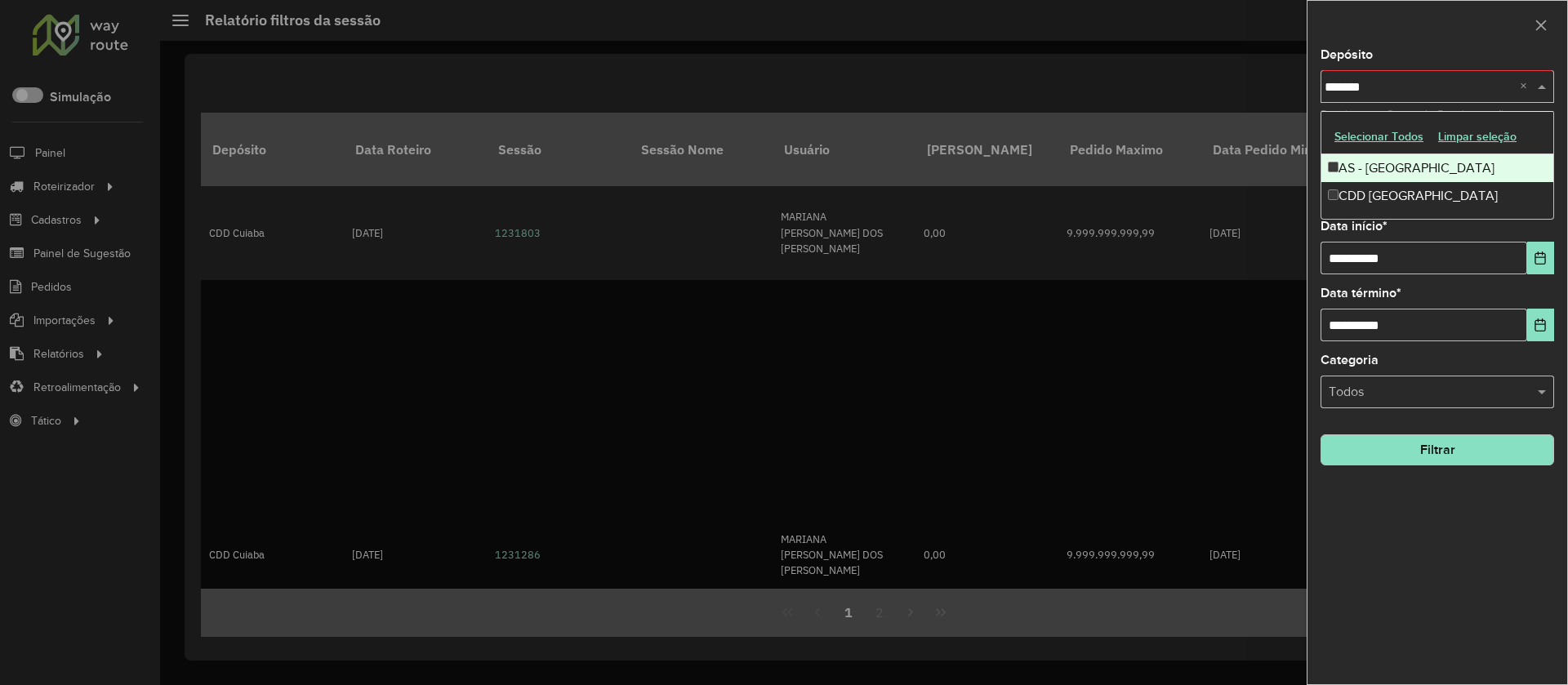
type input "********"
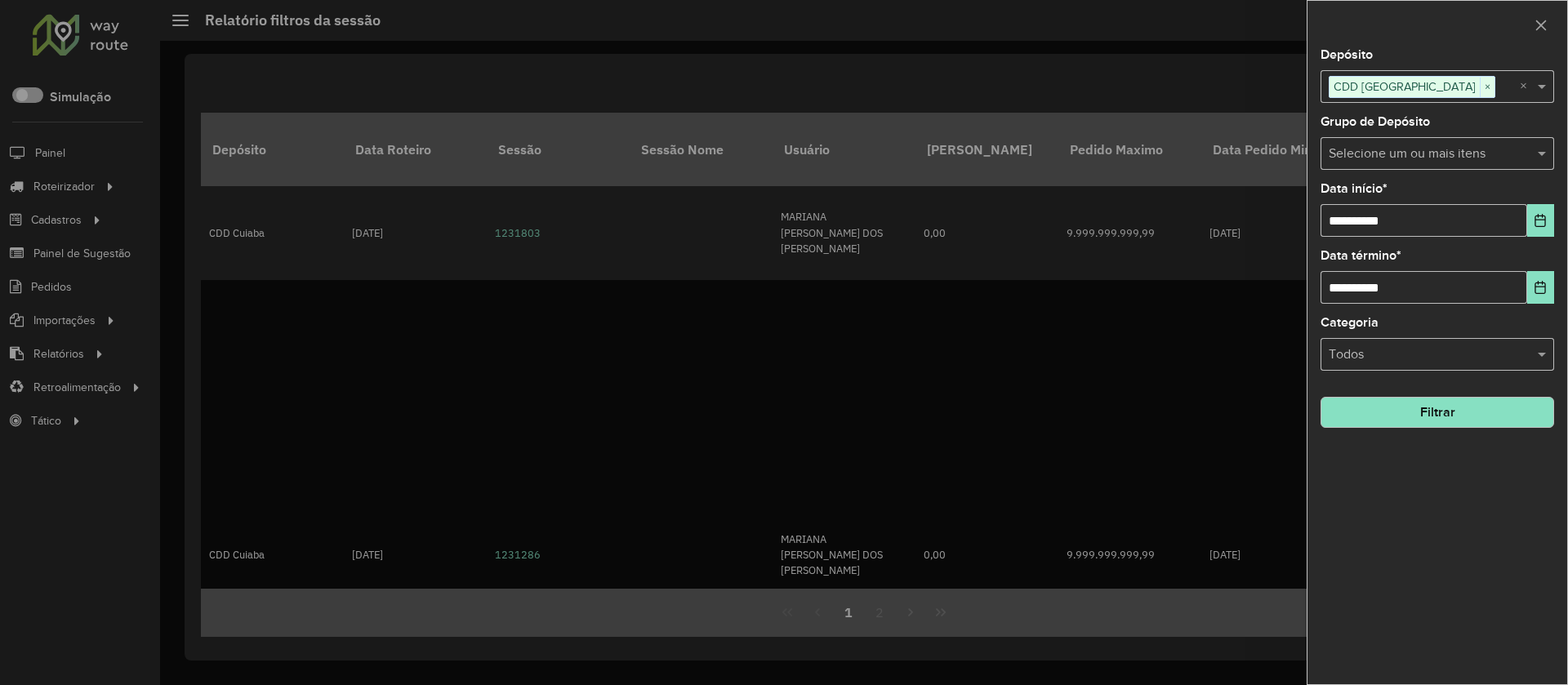
click at [1301, 415] on button "Filtrar" at bounding box center [1437, 412] width 233 height 31
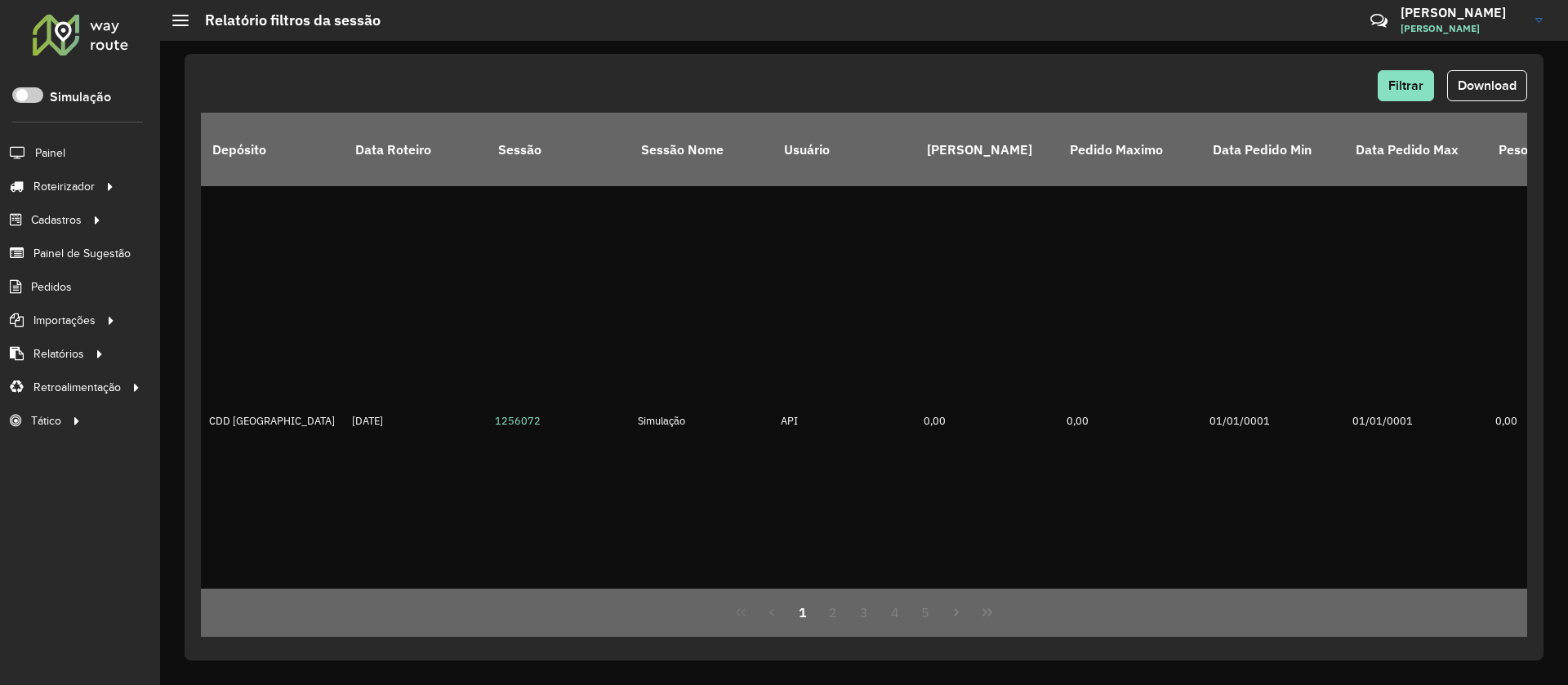
scroll to position [0, 0]
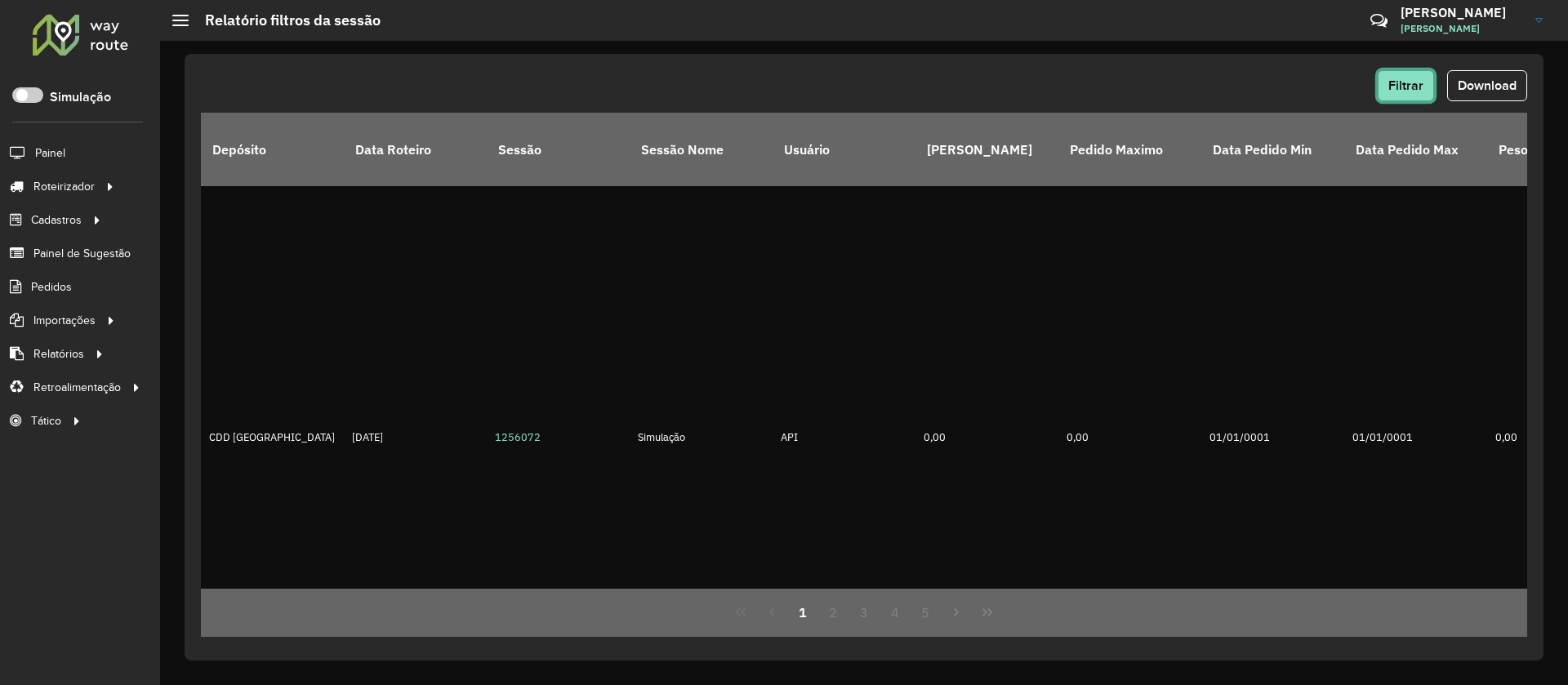
click at [1301, 88] on span "Filtrar" at bounding box center [1405, 85] width 35 height 14
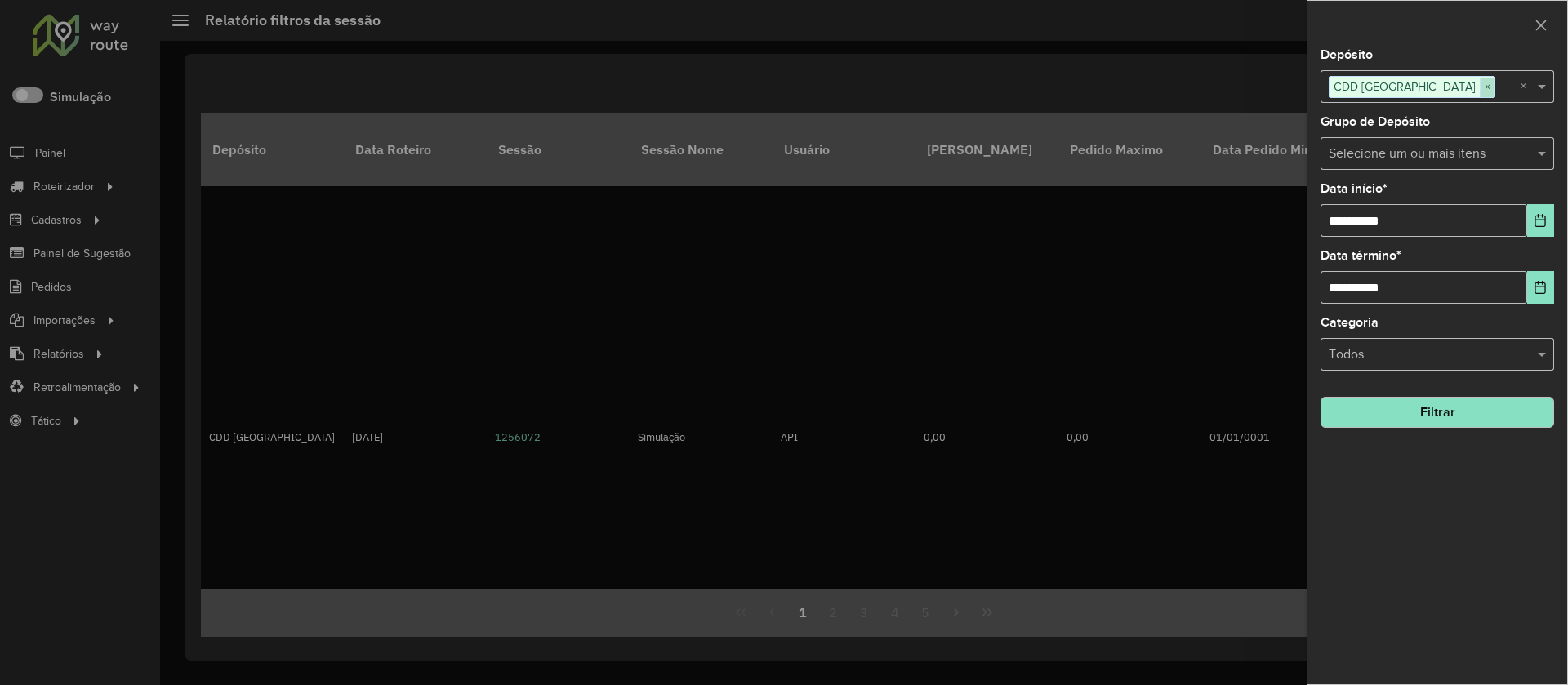
click at [1301, 95] on span "×" at bounding box center [1488, 87] width 15 height 20
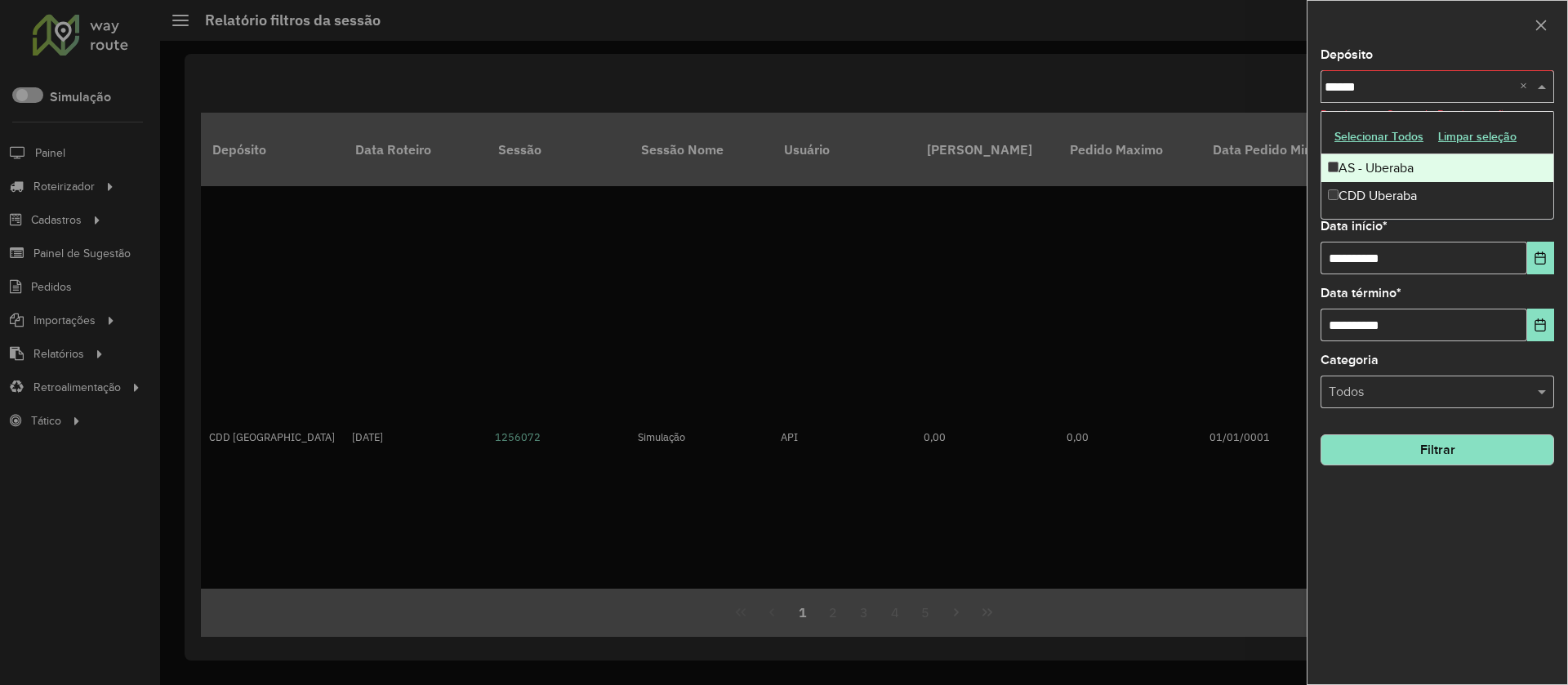
type input "*******"
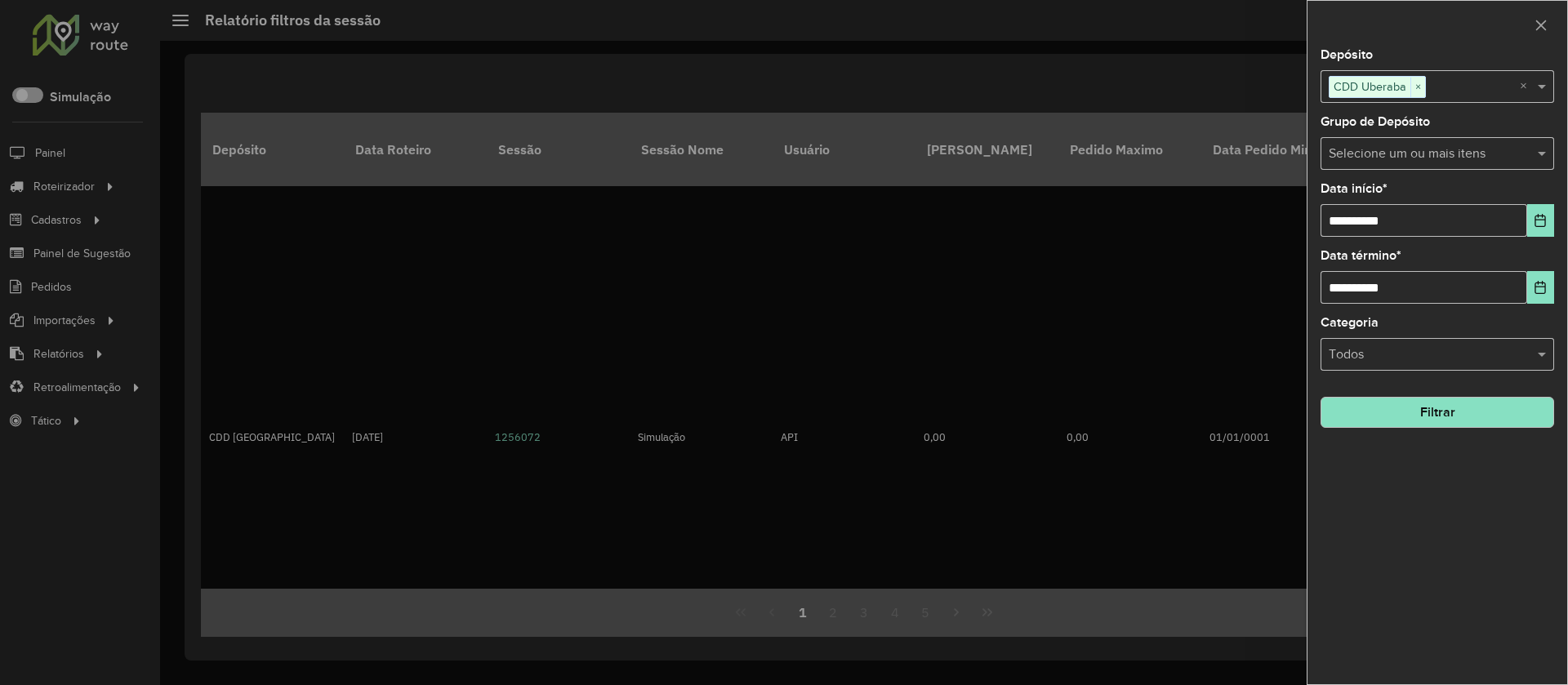
click at [1301, 413] on button "Filtrar" at bounding box center [1437, 412] width 233 height 31
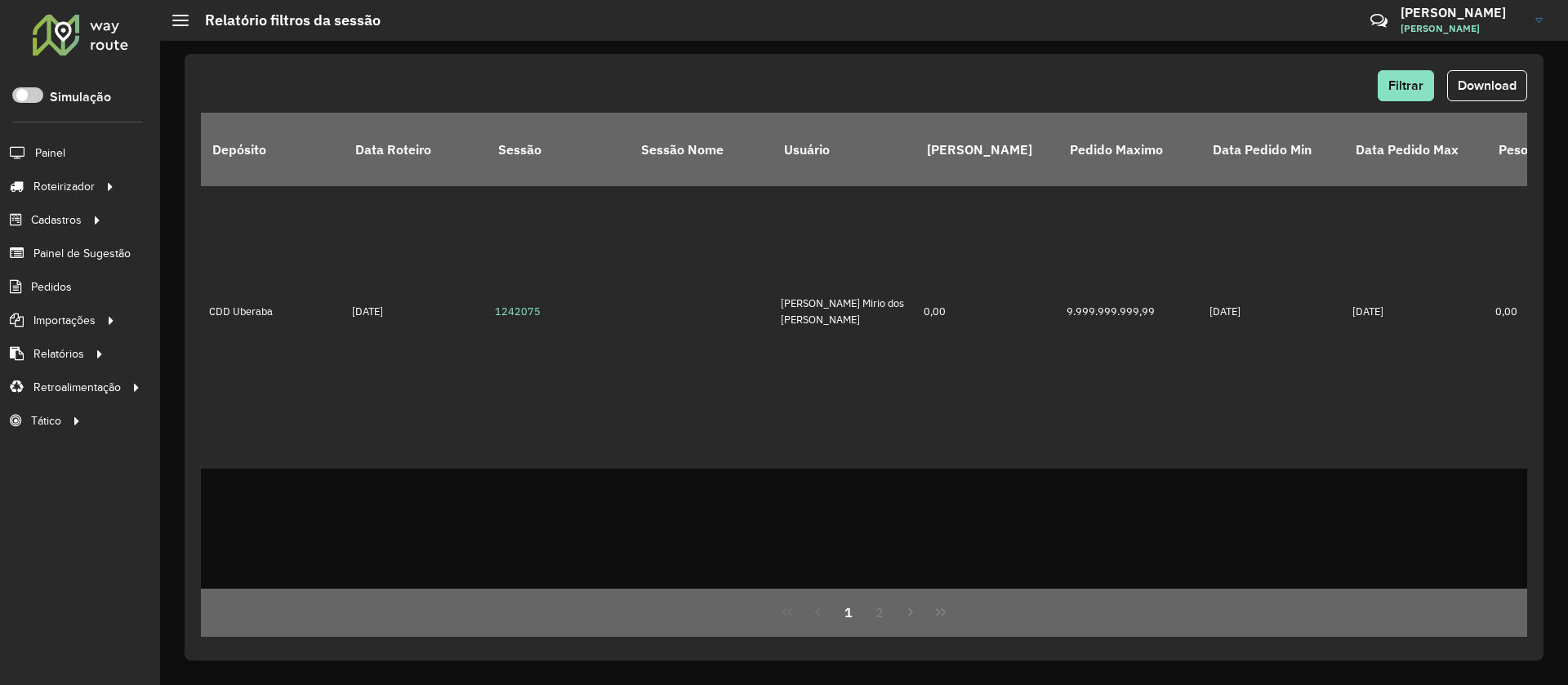
scroll to position [4165, 0]
